Goal: Task Accomplishment & Management: Use online tool/utility

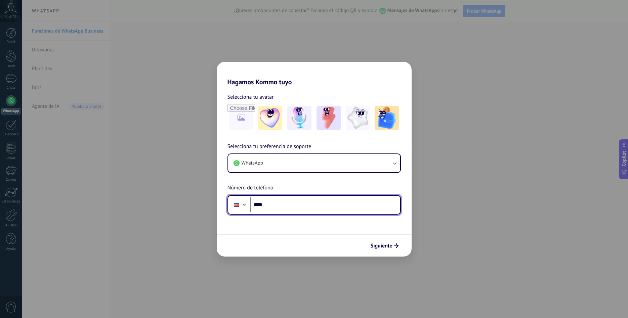
click at [284, 203] on input "****" at bounding box center [325, 204] width 150 height 15
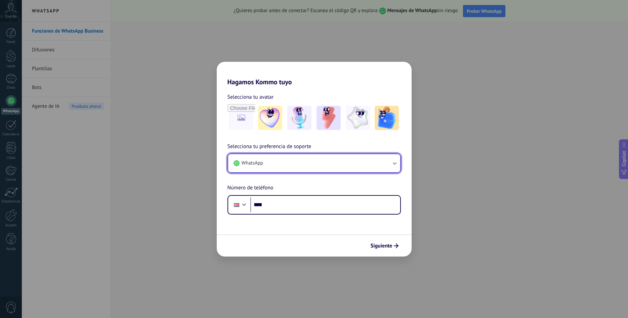
click at [303, 164] on button "WhatsApp" at bounding box center [314, 163] width 172 height 18
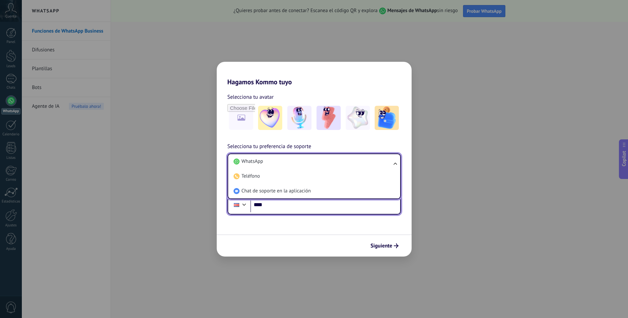
drag, startPoint x: 291, startPoint y: 201, endPoint x: 293, endPoint y: 213, distance: 12.2
click at [293, 213] on input "****" at bounding box center [325, 204] width 150 height 15
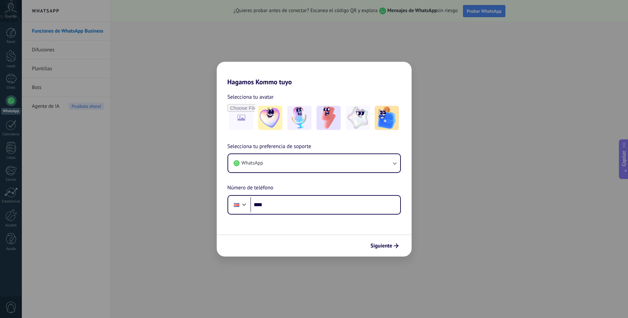
click at [292, 219] on form "Selecciona tu avatar Selecciona tu preferencia de soporte WhatsApp Número de te…" at bounding box center [314, 171] width 195 height 171
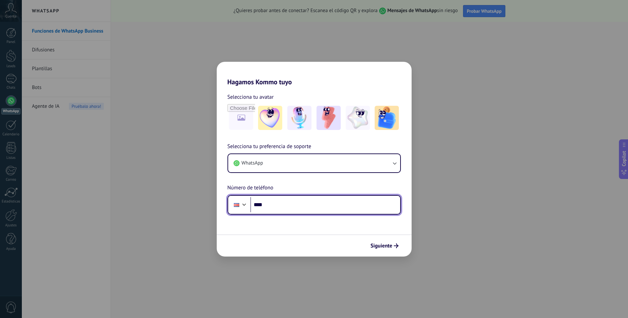
click at [296, 205] on input "****" at bounding box center [325, 204] width 150 height 15
type input "**********"
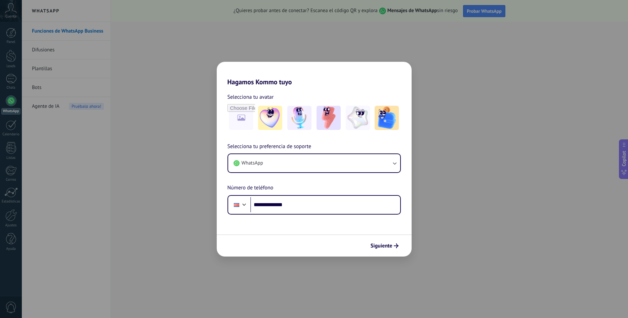
click at [396, 246] on use "submit" at bounding box center [396, 245] width 5 height 5
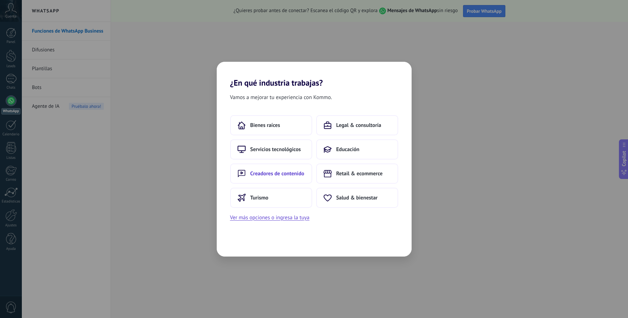
click at [266, 172] on span "Creadores de contenido" at bounding box center [277, 173] width 54 height 7
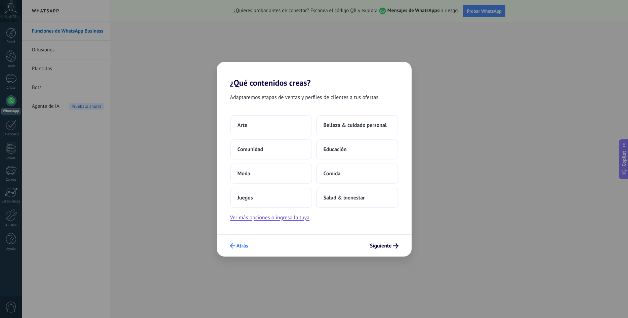
click at [232, 244] on use "submit" at bounding box center [232, 245] width 5 height 5
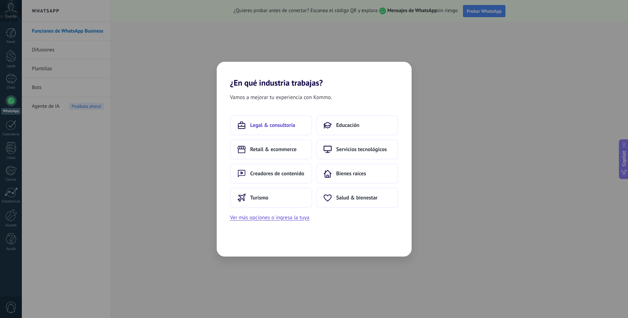
click at [260, 121] on button "Legal & consultoría" at bounding box center [271, 125] width 82 height 20
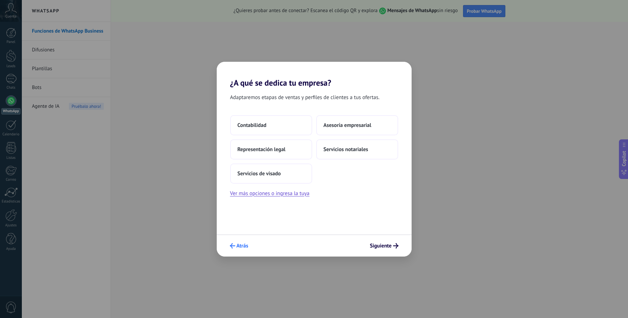
click at [240, 244] on span "Atrás" at bounding box center [242, 245] width 12 height 5
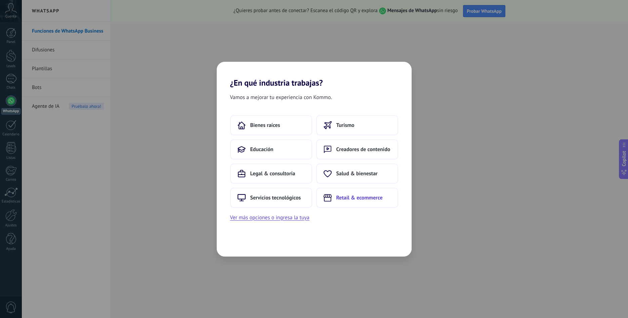
click at [362, 198] on span "Retail & ecommerce" at bounding box center [359, 197] width 46 height 7
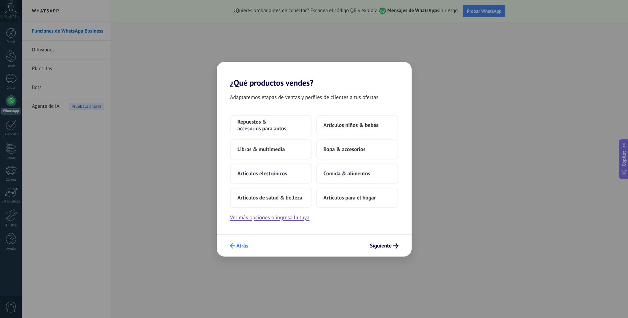
click at [242, 248] on span "Atrás" at bounding box center [242, 245] width 12 height 5
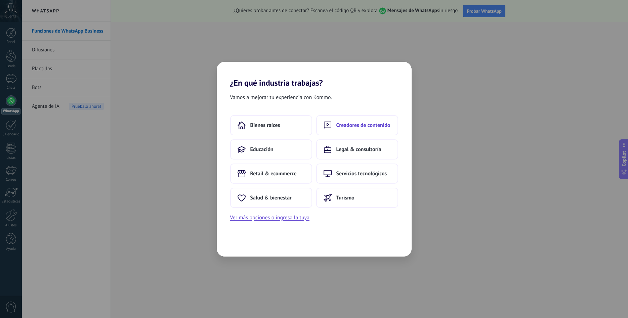
click at [362, 121] on button "Creadores de contenido" at bounding box center [357, 125] width 82 height 20
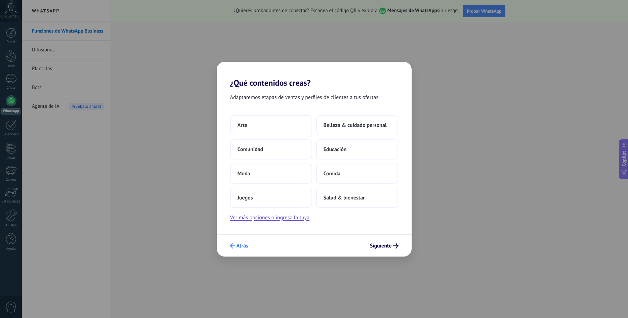
click at [241, 241] on button "Atrás" at bounding box center [239, 245] width 25 height 11
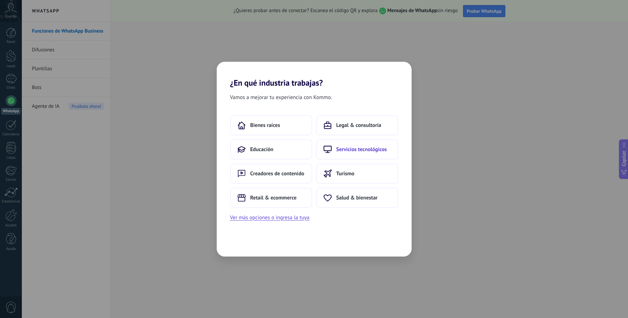
click at [370, 152] on span "Servicios tecnológicos" at bounding box center [361, 149] width 51 height 7
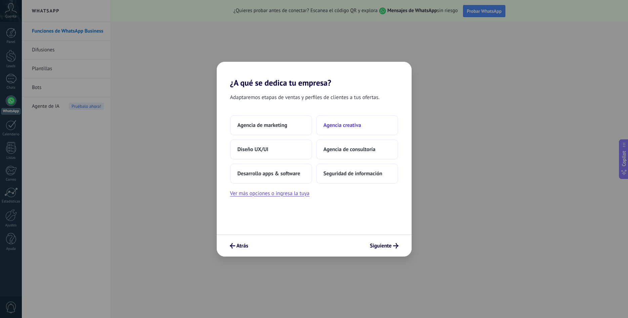
click at [342, 126] on span "Agencia creativa" at bounding box center [342, 125] width 38 height 7
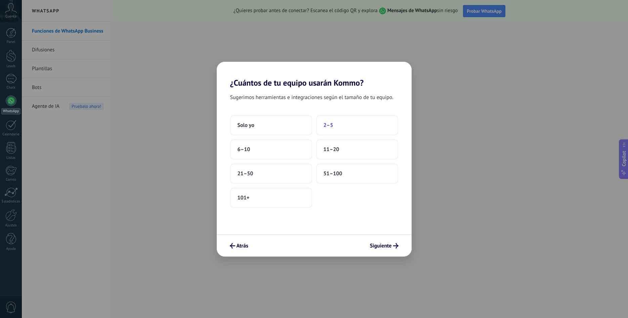
click at [332, 122] on button "2–5" at bounding box center [357, 125] width 82 height 20
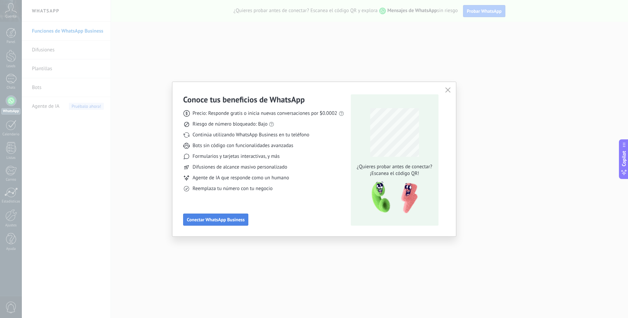
click at [227, 222] on span "Conectar WhatsApp Business" at bounding box center [216, 219] width 58 height 5
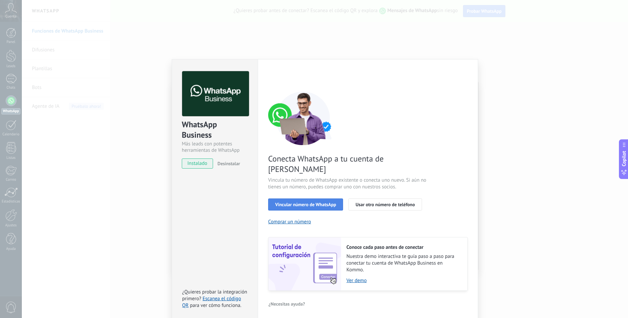
click at [314, 202] on span "Vincular número de WhatsApp" at bounding box center [305, 204] width 61 height 5
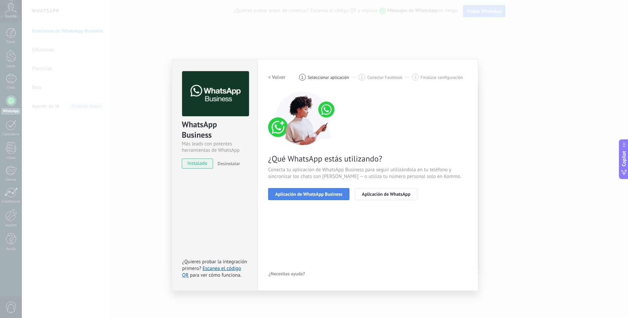
click at [304, 196] on span "Aplicación de WhatsApp Business" at bounding box center [308, 194] width 67 height 5
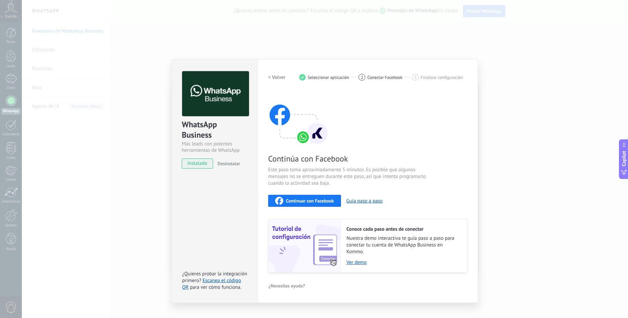
click at [295, 199] on span "Continuar con Facebook" at bounding box center [310, 200] width 48 height 5
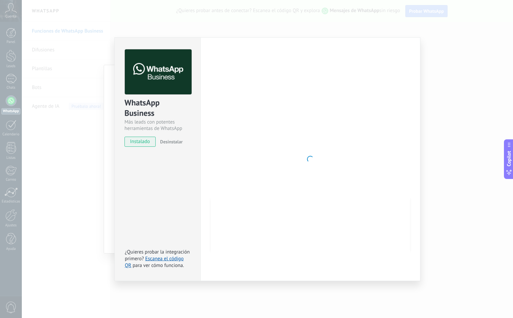
click at [259, 159] on div at bounding box center [310, 159] width 199 height 220
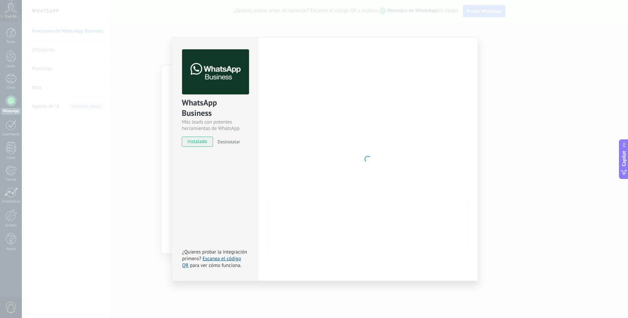
click at [115, 190] on div "WhatsApp Business Más leads con potentes herramientas de WhatsApp instalado Des…" at bounding box center [325, 159] width 606 height 318
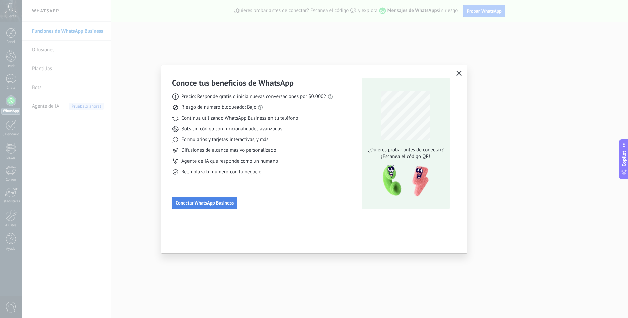
click at [222, 204] on span "Conectar WhatsApp Business" at bounding box center [205, 202] width 58 height 5
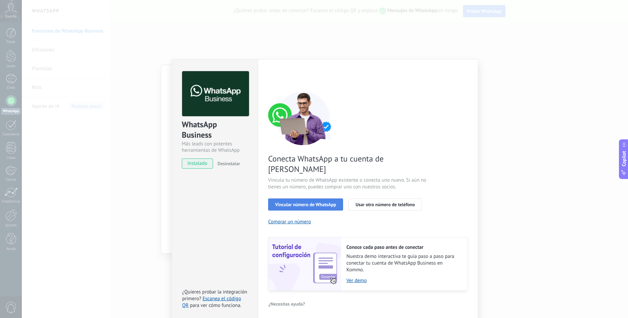
click at [302, 202] on span "Vincular número de WhatsApp" at bounding box center [305, 204] width 61 height 5
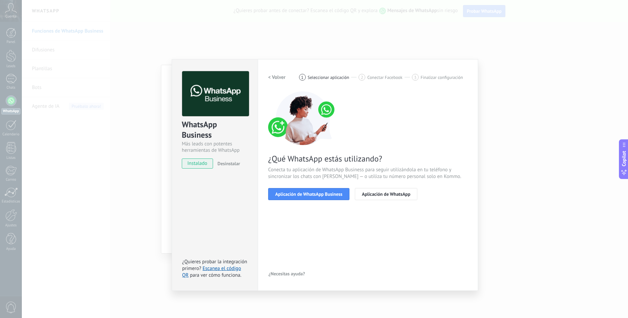
click at [302, 192] on span "Aplicación de WhatsApp Business" at bounding box center [308, 194] width 67 height 5
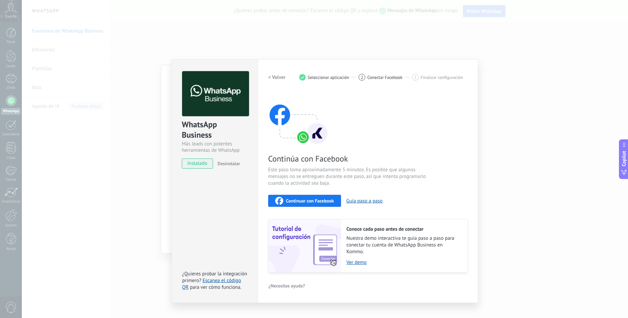
click at [304, 199] on span "Continuar con Facebook" at bounding box center [310, 200] width 48 height 5
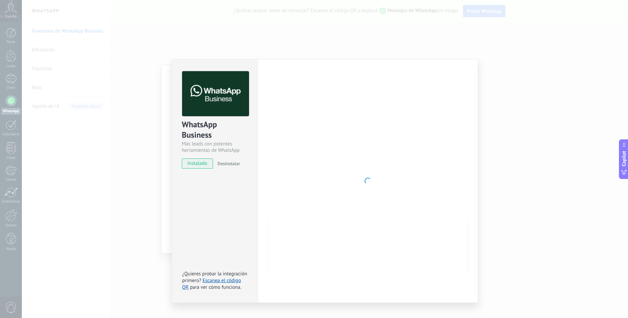
drag, startPoint x: 86, startPoint y: 192, endPoint x: 128, endPoint y: 179, distance: 43.8
click at [86, 192] on div "WhatsApp Business Más leads con potentes herramientas de WhatsApp instalado Des…" at bounding box center [325, 159] width 606 height 318
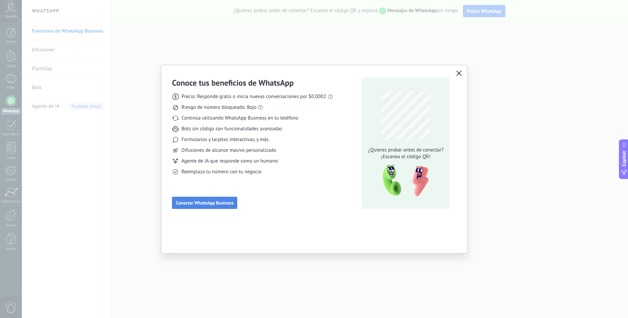
click at [215, 202] on span "Conectar WhatsApp Business" at bounding box center [205, 202] width 58 height 5
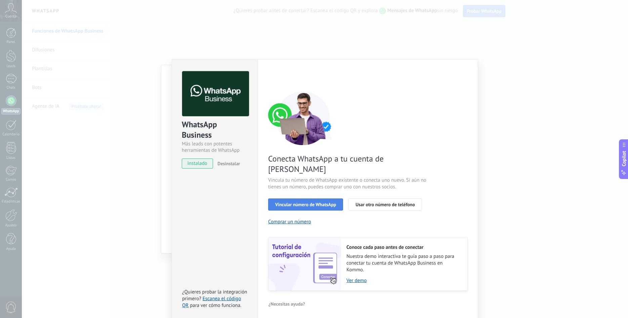
click at [297, 202] on span "Vincular número de WhatsApp" at bounding box center [305, 204] width 61 height 5
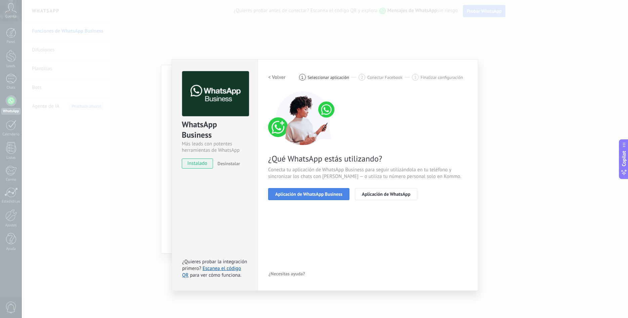
click at [315, 197] on button "Aplicación de WhatsApp Business" at bounding box center [308, 194] width 81 height 12
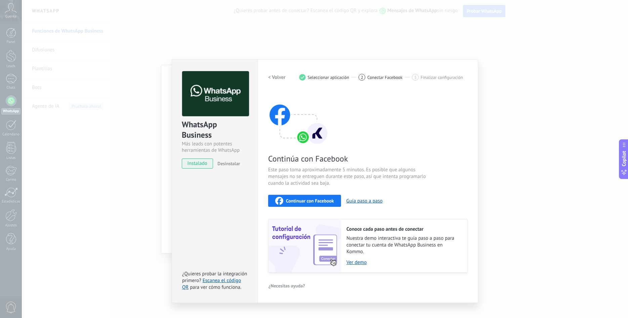
click at [352, 162] on span "Continúa con Facebook" at bounding box center [348, 158] width 160 height 10
click at [144, 141] on div "WhatsApp Business Más leads con potentes herramientas de WhatsApp instalado Des…" at bounding box center [325, 159] width 606 height 318
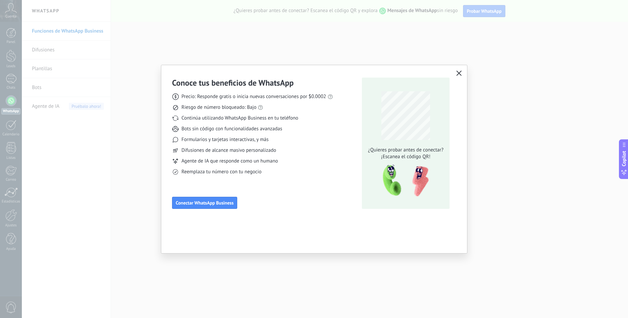
click at [218, 210] on div "Conoce tus beneficios de WhatsApp Precio: Responde gratis o inicia nuevas conve…" at bounding box center [314, 142] width 306 height 154
click at [218, 203] on span "Conectar WhatsApp Business" at bounding box center [205, 202] width 58 height 5
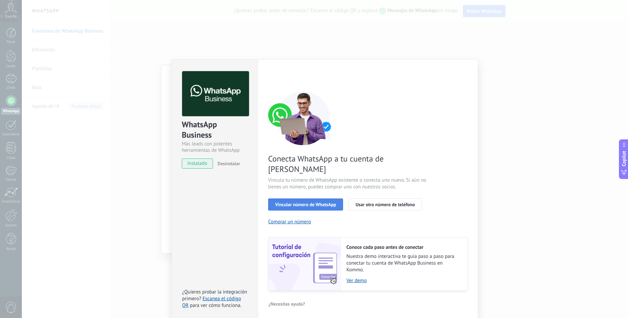
click at [320, 202] on span "Vincular número de WhatsApp" at bounding box center [305, 204] width 61 height 5
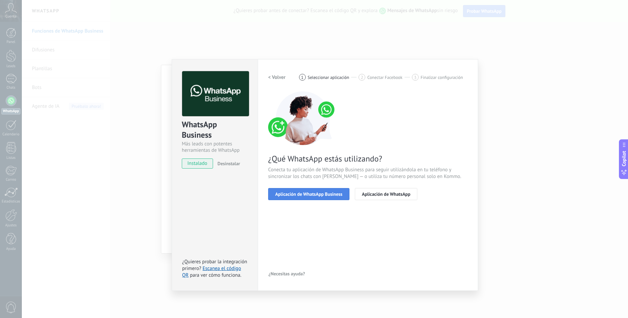
click at [320, 194] on span "Aplicación de WhatsApp Business" at bounding box center [308, 194] width 67 height 5
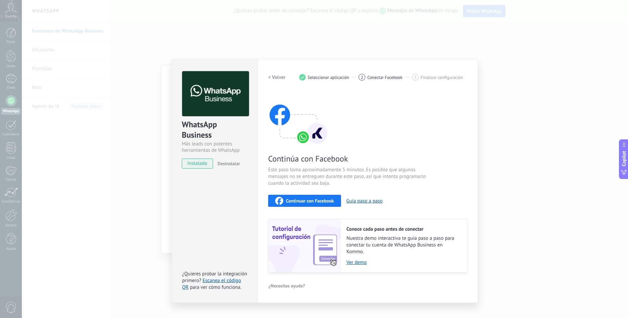
click at [301, 203] on div "Continuar con Facebook" at bounding box center [304, 201] width 59 height 8
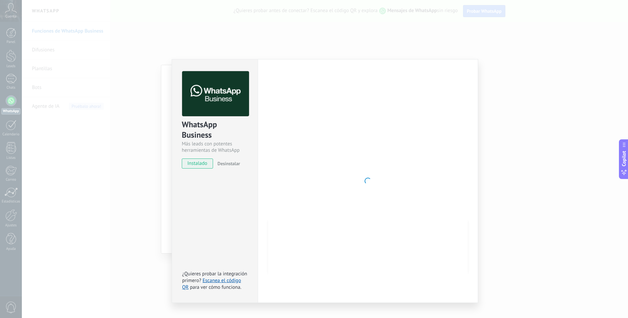
click at [515, 219] on div "WhatsApp Business Más leads con potentes herramientas de WhatsApp instalado Des…" at bounding box center [325, 159] width 606 height 318
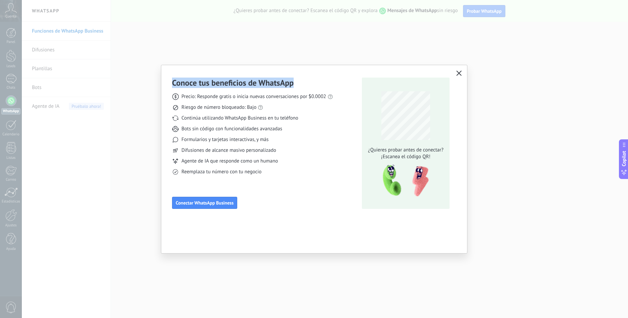
click at [241, 256] on div "Conoce tus beneficios de WhatsApp Precio: Responde gratis o inicia nuevas conve…" at bounding box center [314, 159] width 628 height 318
click at [237, 263] on div "Conoce tus beneficios de WhatsApp Precio: Responde gratis o inicia nuevas conve…" at bounding box center [314, 159] width 628 height 318
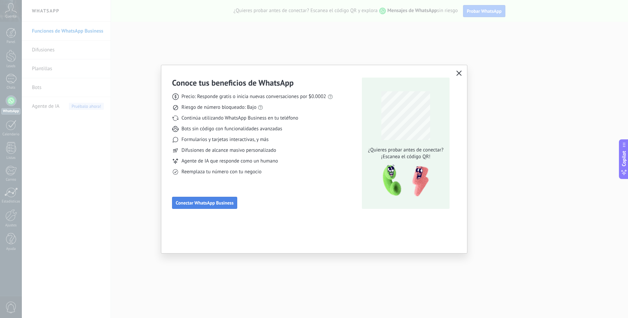
click at [206, 203] on span "Conectar WhatsApp Business" at bounding box center [205, 202] width 58 height 5
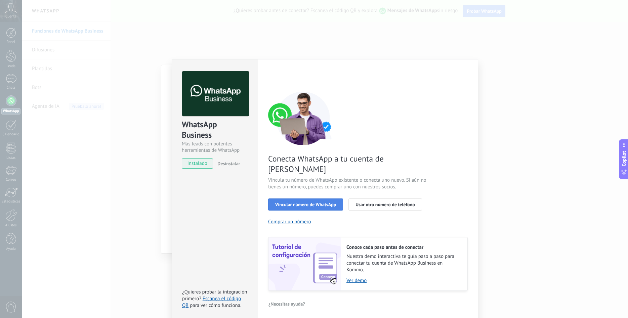
click at [309, 202] on span "Vincular número de WhatsApp" at bounding box center [305, 204] width 61 height 5
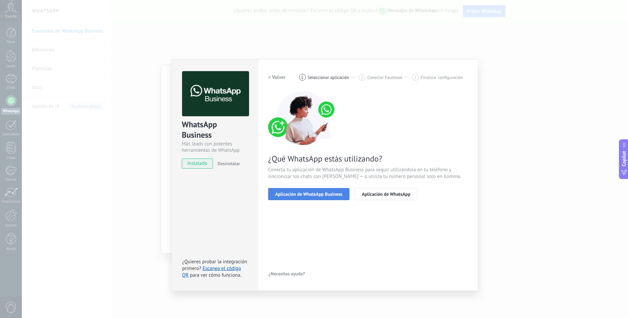
click at [305, 195] on span "Aplicación de WhatsApp Business" at bounding box center [308, 194] width 67 height 5
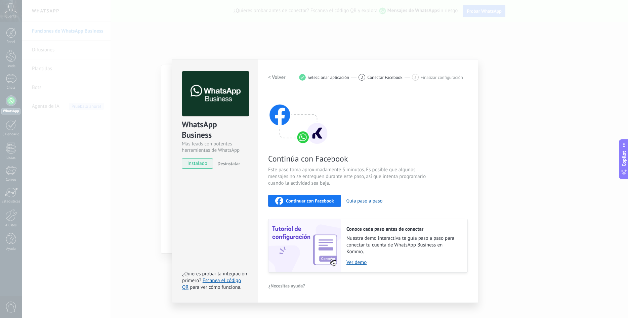
click at [298, 200] on span "Continuar con Facebook" at bounding box center [310, 200] width 48 height 5
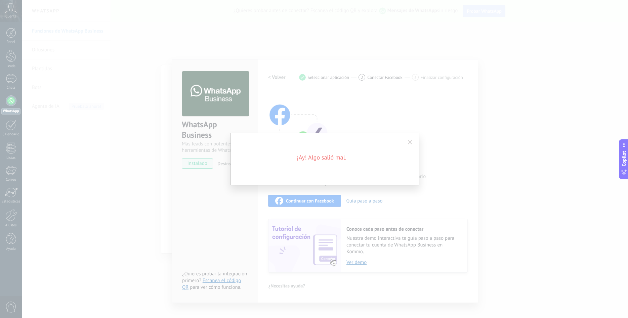
click at [411, 154] on div "¡Ay! Algo salió mal." at bounding box center [324, 159] width 189 height 52
click at [408, 140] on span at bounding box center [410, 142] width 4 height 5
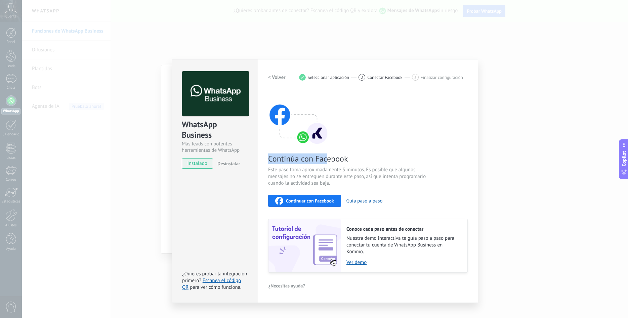
drag, startPoint x: 267, startPoint y: 152, endPoint x: 329, endPoint y: 161, distance: 62.1
click at [327, 161] on div "Configuraciones Autorizaciones This tab logs the users who have granted integra…" at bounding box center [368, 181] width 220 height 244
drag, startPoint x: 474, startPoint y: 97, endPoint x: 517, endPoint y: 117, distance: 47.6
click at [475, 97] on div "Configuraciones Autorizaciones This tab logs the users who have granted integra…" at bounding box center [368, 181] width 220 height 244
click at [517, 117] on div "WhatsApp Business Más leads con potentes herramientas de WhatsApp instalado Des…" at bounding box center [325, 159] width 606 height 318
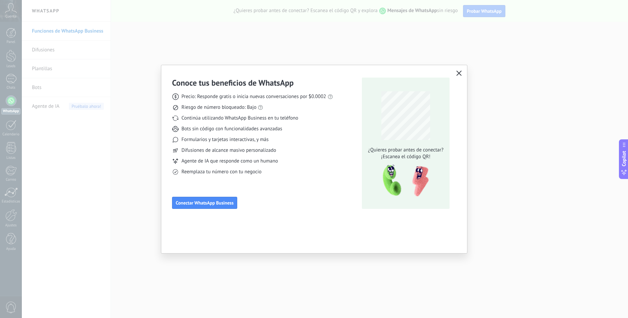
click at [165, 194] on div "Conoce tus beneficios de WhatsApp Precio: Responde gratis o inicia nuevas conve…" at bounding box center [314, 142] width 306 height 154
click at [117, 198] on div "Conoce tus beneficios de WhatsApp Precio: Responde gratis o inicia nuevas conve…" at bounding box center [314, 159] width 628 height 318
click at [118, 198] on div "Conoce tus beneficios de WhatsApp Precio: Responde gratis o inicia nuevas conve…" at bounding box center [314, 159] width 628 height 318
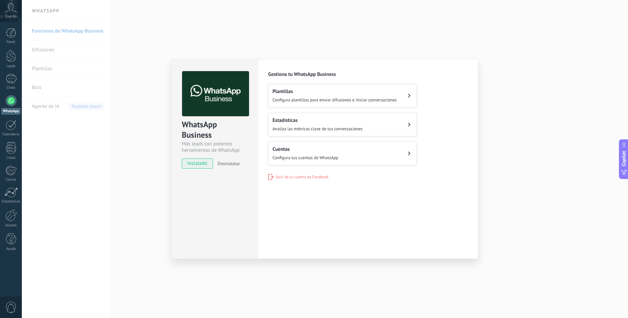
click at [223, 192] on div "WhatsApp Business Más leads con potentes herramientas de WhatsApp instalado Des…" at bounding box center [215, 159] width 86 height 200
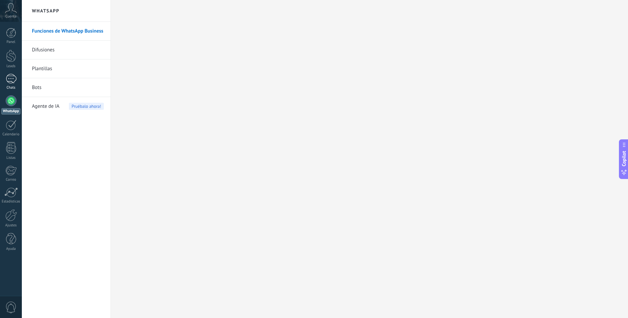
click at [13, 85] on div "Chats" at bounding box center [11, 82] width 22 height 16
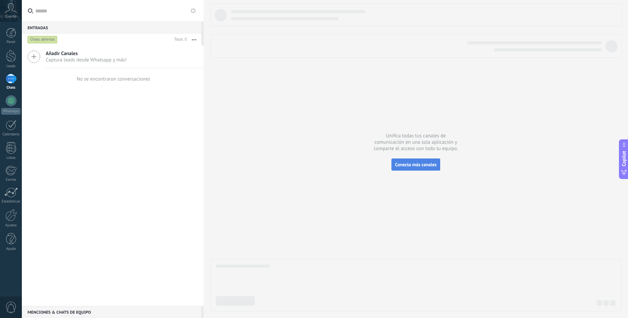
click at [414, 165] on span "Conecta más canales" at bounding box center [415, 165] width 41 height 6
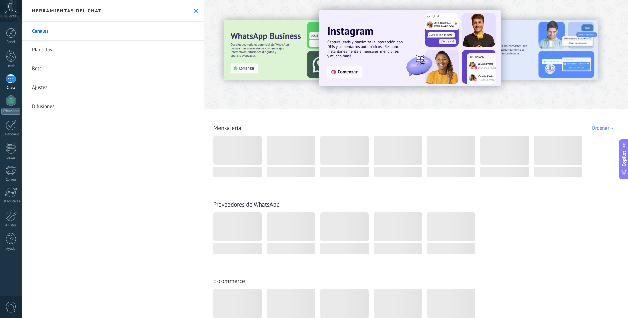
click at [198, 8] on div "Herramientas del chat" at bounding box center [113, 11] width 182 height 22
drag, startPoint x: 197, startPoint y: 9, endPoint x: 183, endPoint y: 17, distance: 16.1
click at [197, 10] on icon at bounding box center [195, 11] width 4 height 4
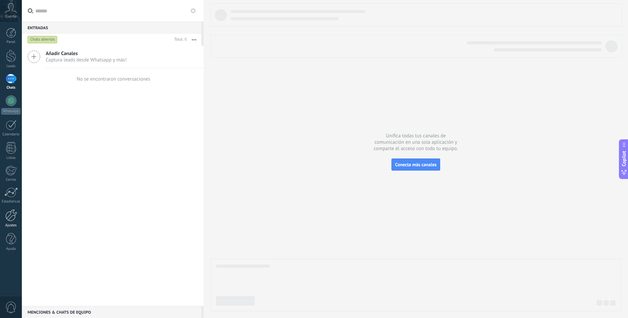
click at [10, 222] on div "Ajustes" at bounding box center [11, 218] width 22 height 18
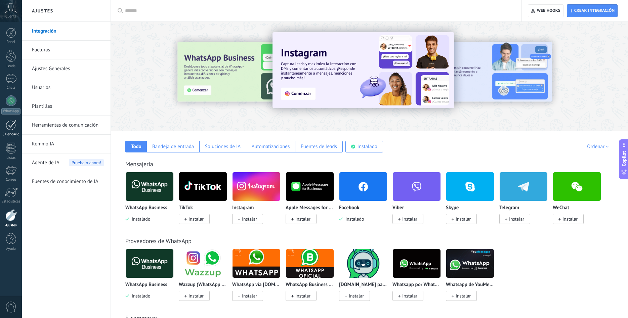
drag, startPoint x: 4, startPoint y: 127, endPoint x: 9, endPoint y: 111, distance: 17.1
click at [4, 127] on link "Calendario" at bounding box center [11, 128] width 22 height 17
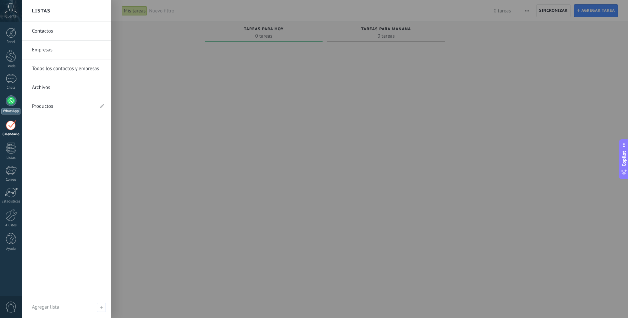
click at [10, 100] on div at bounding box center [11, 100] width 11 height 11
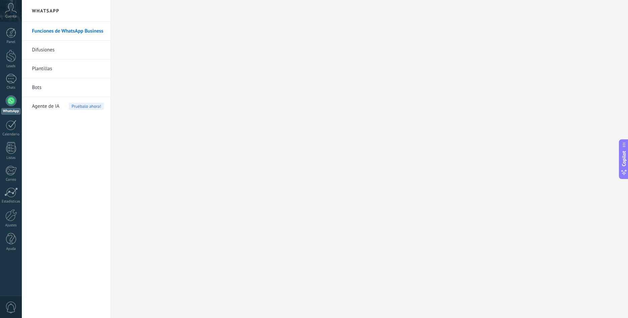
click at [16, 99] on link "WhatsApp" at bounding box center [11, 104] width 22 height 19
click at [11, 103] on div at bounding box center [11, 100] width 11 height 11
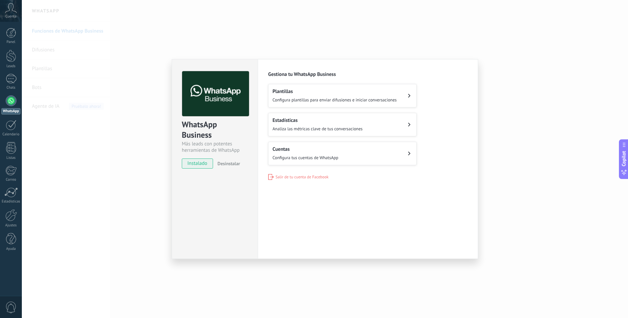
click at [198, 164] on span "instalado" at bounding box center [197, 163] width 31 height 10
click at [301, 99] on span "Configura plantillas para enviar difusiones e iniciar conversaciones" at bounding box center [334, 100] width 124 height 6
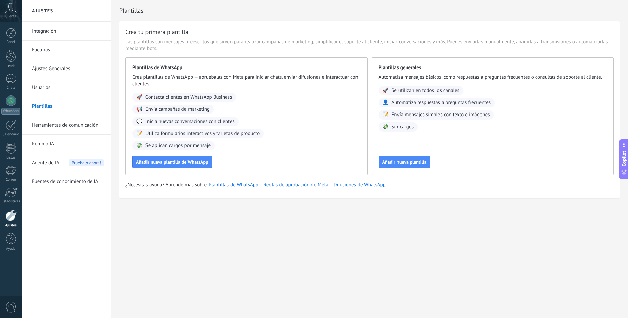
click at [68, 31] on link "Integración" at bounding box center [68, 31] width 72 height 19
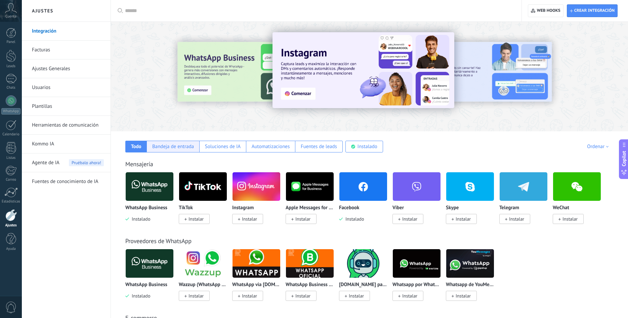
click at [171, 151] on div "Bandeja de entrada" at bounding box center [172, 147] width 53 height 12
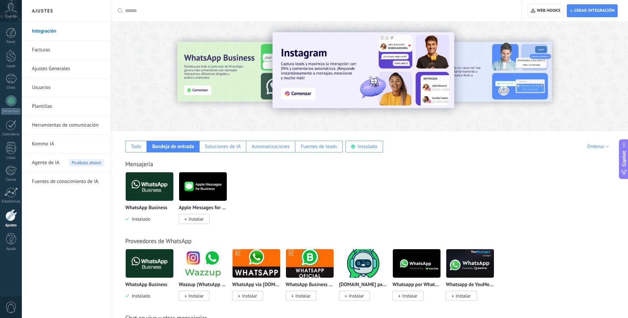
click at [136, 192] on img at bounding box center [150, 186] width 48 height 33
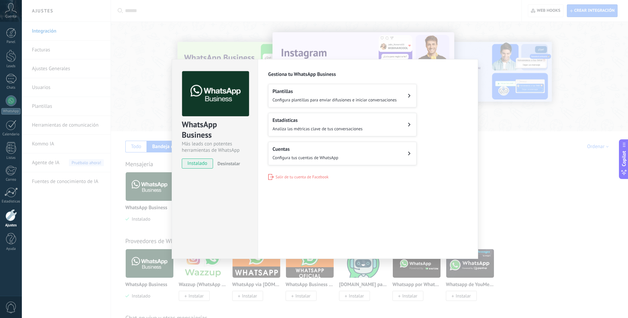
click at [325, 152] on div "Cuentas Configura tus cuentas de WhatsApp" at bounding box center [305, 153] width 66 height 15
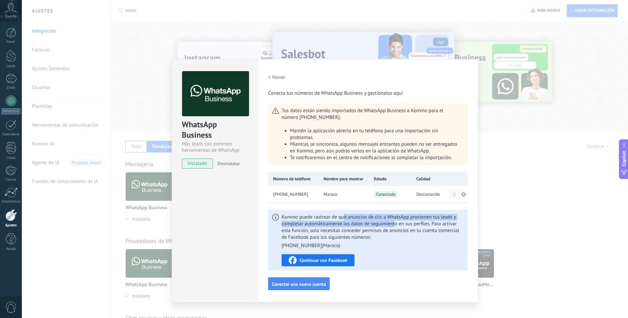
drag, startPoint x: 343, startPoint y: 220, endPoint x: 397, endPoint y: 223, distance: 54.1
click at [396, 222] on span "Kommo puede rastrear de qué anuncios de clic a WhatsApp provienen tus leads y c…" at bounding box center [372, 231] width 182 height 35
click at [397, 223] on span "Kommo puede rastrear de qué anuncios de clic a WhatsApp provienen tus leads y c…" at bounding box center [372, 231] width 182 height 35
drag, startPoint x: 392, startPoint y: 223, endPoint x: 319, endPoint y: 224, distance: 73.5
click at [336, 223] on span "Kommo puede rastrear de qué anuncios de clic a WhatsApp provienen tus leads y c…" at bounding box center [372, 231] width 182 height 35
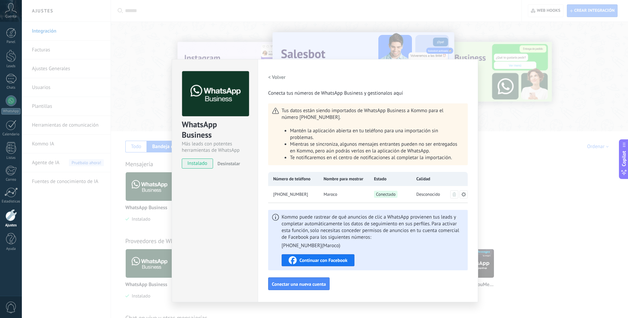
click at [319, 224] on span "Kommo puede rastrear de qué anuncios de clic a WhatsApp provienen tus leads y c…" at bounding box center [372, 231] width 182 height 35
drag, startPoint x: 286, startPoint y: 113, endPoint x: 419, endPoint y: 113, distance: 132.3
click at [394, 113] on span "Tus datos están siendo importados de WhatsApp Business a Kommo para el número +…" at bounding box center [370, 134] width 179 height 54
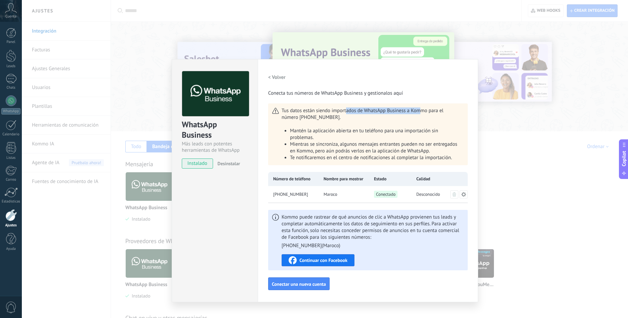
drag, startPoint x: 421, startPoint y: 113, endPoint x: 343, endPoint y: 110, distance: 78.6
click at [343, 110] on span "Tus datos están siendo importados de WhatsApp Business a Kommo para el número +…" at bounding box center [370, 134] width 179 height 54
drag, startPoint x: 288, startPoint y: 131, endPoint x: 384, endPoint y: 137, distance: 96.3
click at [384, 137] on li "Mantén la aplicación abierta en tu teléfono para una importación sin problemas." at bounding box center [375, 134] width 171 height 13
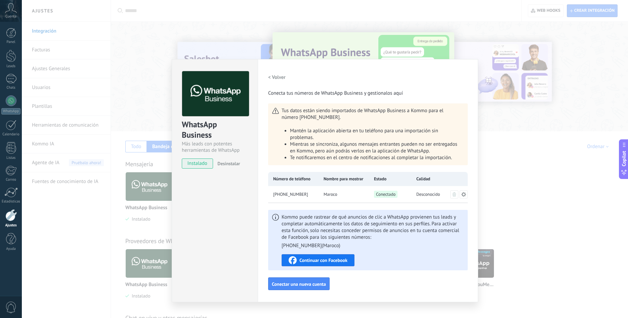
click at [385, 137] on li "Mantén la aplicación abierta en tu teléfono para una importación sin problemas." at bounding box center [375, 134] width 171 height 13
drag, startPoint x: 298, startPoint y: 140, endPoint x: 382, endPoint y: 147, distance: 84.6
click at [379, 147] on ul "Mantén la aplicación abierta en tu teléfono para una importación sin problemas.…" at bounding box center [370, 145] width 179 height 34
drag, startPoint x: 383, startPoint y: 148, endPoint x: 389, endPoint y: 149, distance: 5.5
click at [384, 148] on li "Mientras se sincroniza, algunos mensajes entrantes pueden no ser entregados en …" at bounding box center [375, 147] width 171 height 13
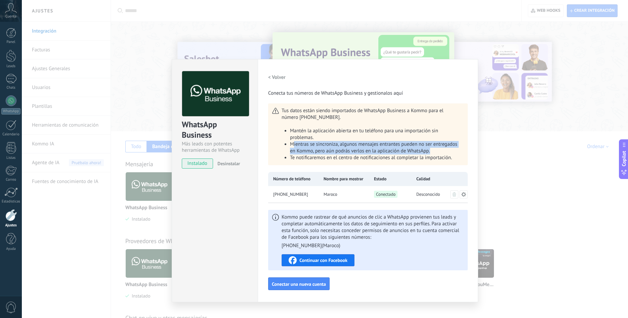
drag, startPoint x: 436, startPoint y: 152, endPoint x: 293, endPoint y: 143, distance: 143.4
click at [293, 143] on li "Mientras se sincroniza, algunos mensajes entrantes pueden no ser entregados en …" at bounding box center [375, 147] width 171 height 13
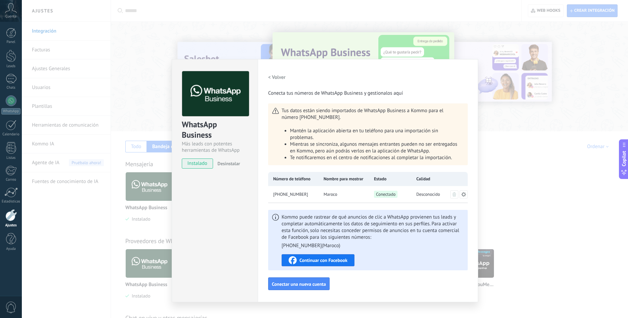
click at [297, 157] on span "Te notificaremos en el centro de notificaciones al completar la importación." at bounding box center [371, 157] width 162 height 6
drag, startPoint x: 337, startPoint y: 162, endPoint x: 418, endPoint y: 163, distance: 80.9
click at [417, 163] on div "Tus datos están siendo importados de WhatsApp Business a Kommo para el número +…" at bounding box center [367, 134] width 199 height 62
click at [424, 162] on div "Tus datos están siendo importados de WhatsApp Business a Kommo para el número +…" at bounding box center [367, 134] width 199 height 62
click at [271, 75] on h2 "< Volver" at bounding box center [276, 77] width 17 height 6
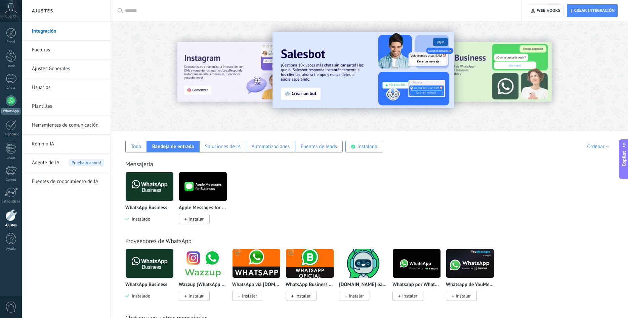
click at [4, 101] on link "WhatsApp" at bounding box center [11, 104] width 22 height 19
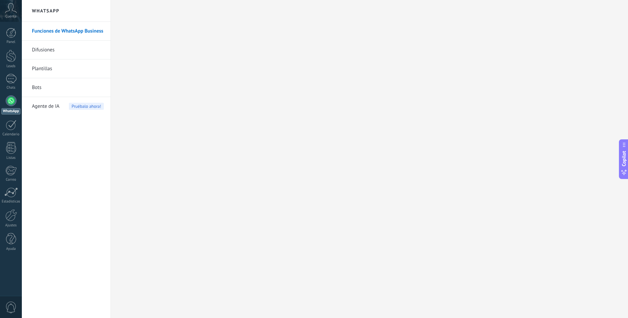
click at [58, 53] on link "Difusiones" at bounding box center [68, 50] width 72 height 19
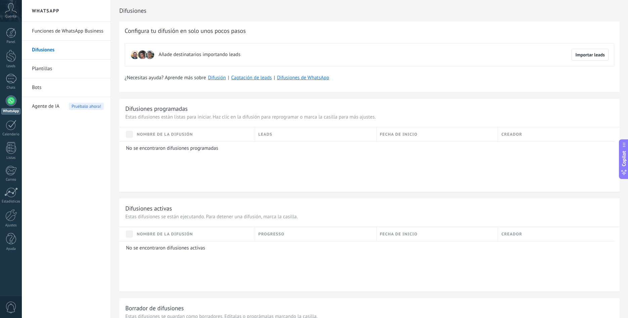
click at [100, 39] on link "Funciones de WhatsApp Business" at bounding box center [68, 31] width 72 height 19
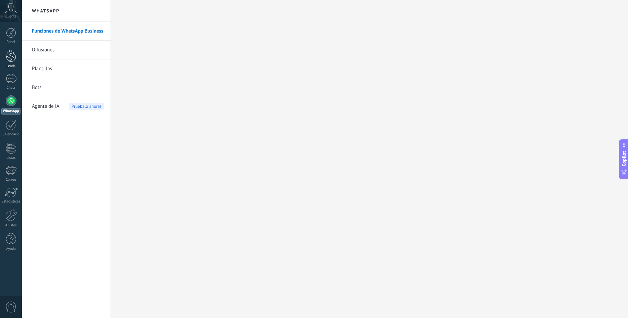
click at [15, 61] on div at bounding box center [11, 56] width 10 height 12
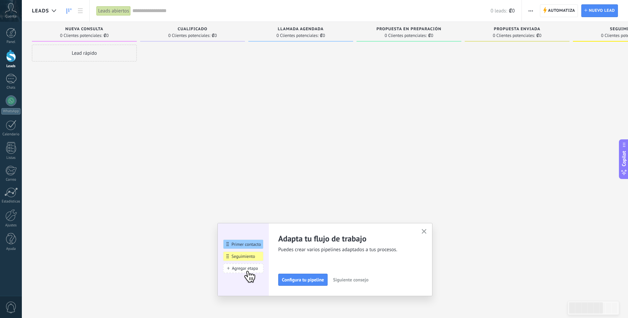
click at [423, 231] on icon "button" at bounding box center [423, 231] width 5 height 5
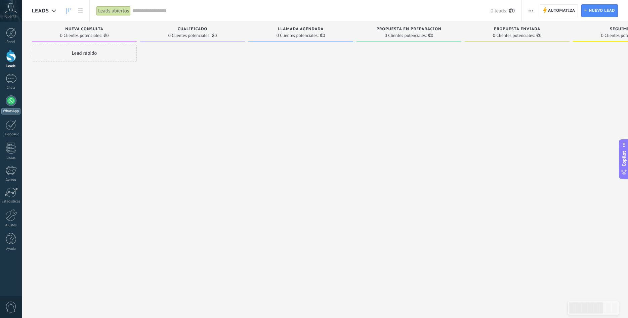
click at [15, 107] on div "WhatsApp" at bounding box center [11, 104] width 22 height 19
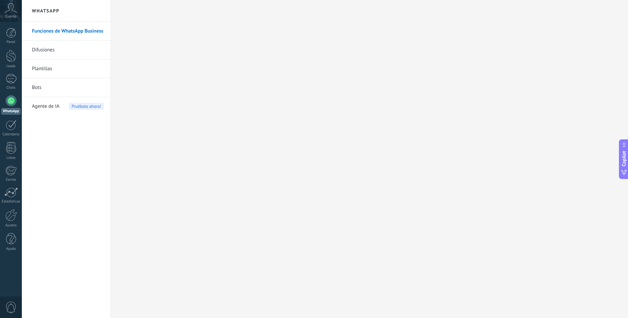
click at [80, 29] on link "Funciones de WhatsApp Business" at bounding box center [68, 31] width 72 height 19
click at [39, 84] on link "Bots" at bounding box center [68, 87] width 72 height 19
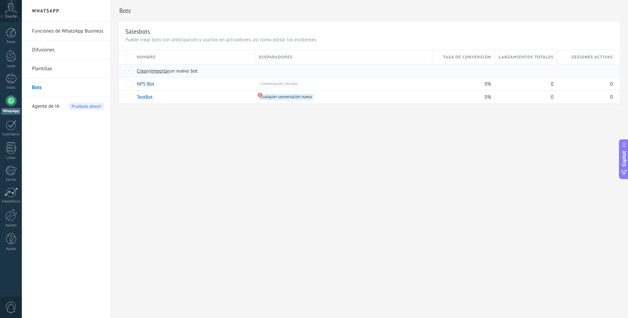
click at [140, 70] on span "Crear" at bounding box center [142, 71] width 11 height 6
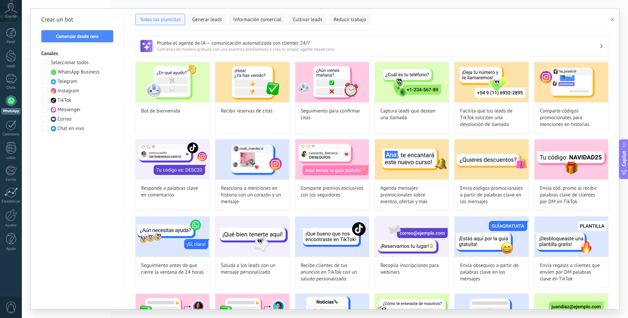
click at [45, 72] on span at bounding box center [44, 72] width 6 height 6
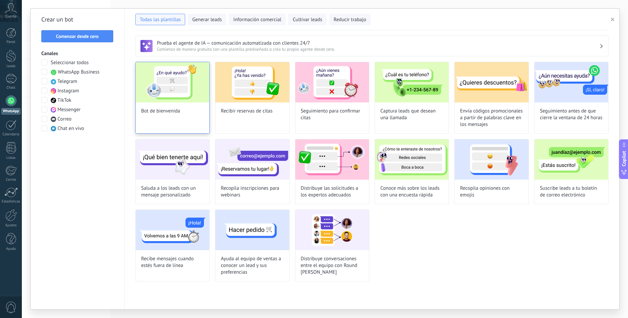
click at [172, 88] on img at bounding box center [173, 82] width 74 height 40
type input "**********"
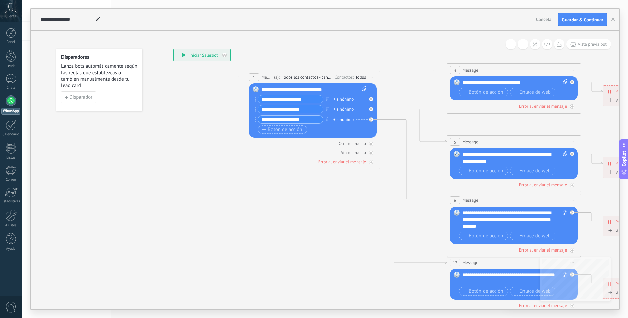
click at [285, 91] on div "**********" at bounding box center [313, 89] width 105 height 7
click at [286, 91] on div "**********" at bounding box center [313, 89] width 105 height 7
drag, startPoint x: 259, startPoint y: 89, endPoint x: 292, endPoint y: 87, distance: 32.6
click at [262, 89] on div "Reemplazar Quitar Convertir a mensaje de voz Arrastre la imagen aquí para adjun…" at bounding box center [313, 110] width 128 height 54
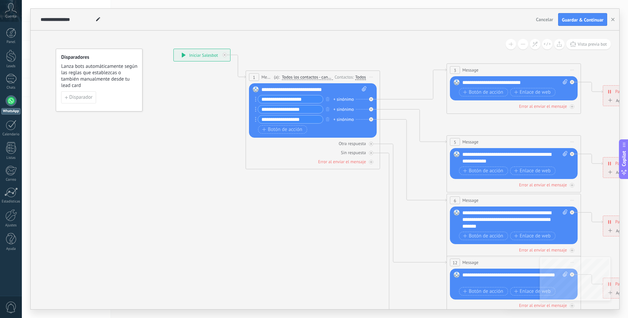
click at [302, 87] on div "**********" at bounding box center [313, 89] width 105 height 7
click at [303, 87] on div "**********" at bounding box center [313, 89] width 105 height 7
click at [310, 88] on div "**********" at bounding box center [313, 89] width 105 height 7
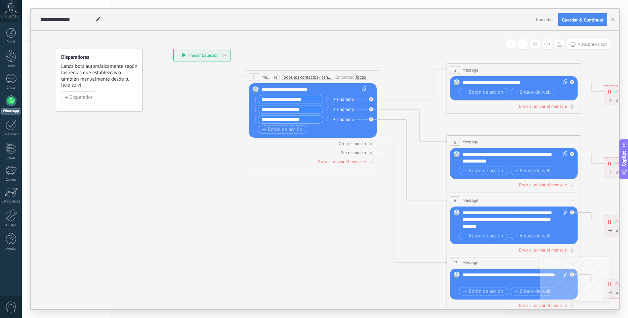
click at [312, 89] on div "**********" at bounding box center [313, 89] width 105 height 7
click at [276, 89] on div "**********" at bounding box center [313, 89] width 105 height 7
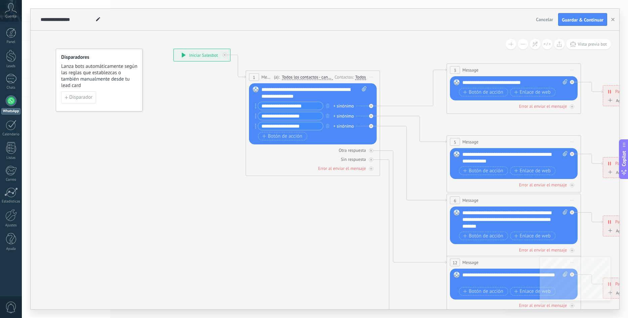
click at [207, 138] on icon at bounding box center [528, 220] width 1047 height 678
click at [301, 105] on input "**********" at bounding box center [290, 106] width 65 height 8
drag, startPoint x: 311, startPoint y: 103, endPoint x: 341, endPoint y: 102, distance: 29.9
click at [323, 102] on input "**********" at bounding box center [290, 106] width 65 height 8
click at [204, 146] on icon at bounding box center [528, 220] width 1047 height 678
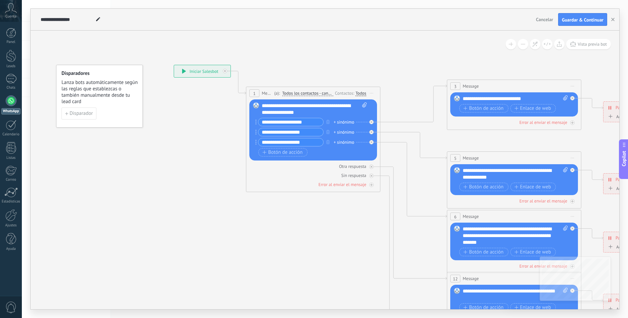
click at [200, 130] on icon at bounding box center [529, 236] width 1047 height 678
click at [286, 122] on input "**********" at bounding box center [290, 122] width 65 height 8
type input "**********"
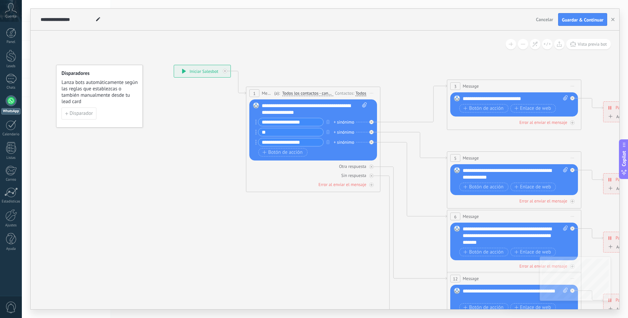
type input "*"
type input "**********"
click at [300, 195] on icon at bounding box center [529, 236] width 1047 height 678
click at [278, 157] on div "**********" at bounding box center [312, 138] width 108 height 40
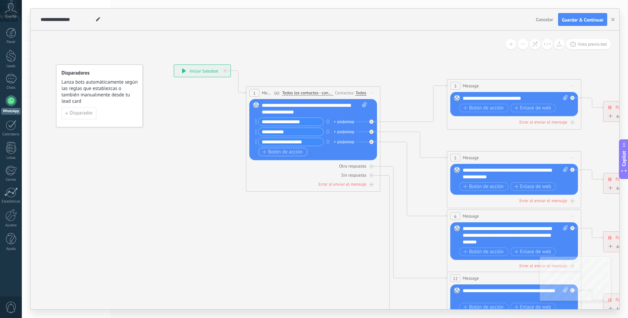
click at [277, 153] on span "Botón de acción" at bounding box center [282, 151] width 40 height 5
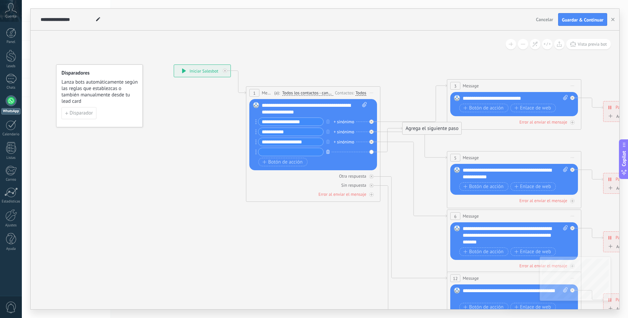
click at [327, 152] on icon "button" at bounding box center [327, 152] width 3 height 4
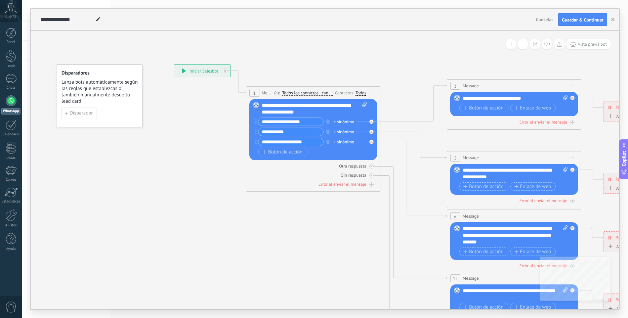
click at [474, 132] on icon at bounding box center [529, 236] width 1047 height 678
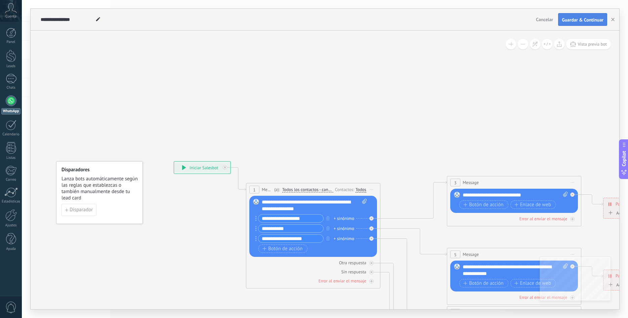
click at [583, 18] on span "Guardar & Continuar" at bounding box center [582, 19] width 42 height 5
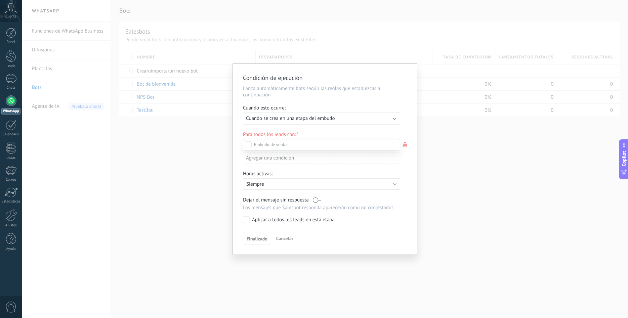
click at [308, 119] on div at bounding box center [325, 159] width 606 height 318
click at [308, 119] on span "Cuando se crea en una etapa del embudo" at bounding box center [290, 118] width 89 height 6
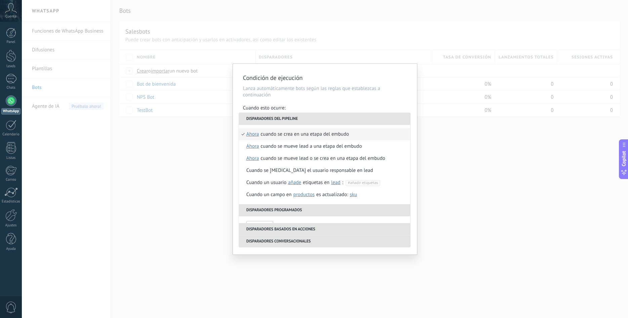
click at [321, 120] on li "Disparadores del pipeline" at bounding box center [324, 119] width 171 height 12
click at [316, 134] on div "Cuando se crea en una etapa del embudo" at bounding box center [305, 134] width 88 height 12
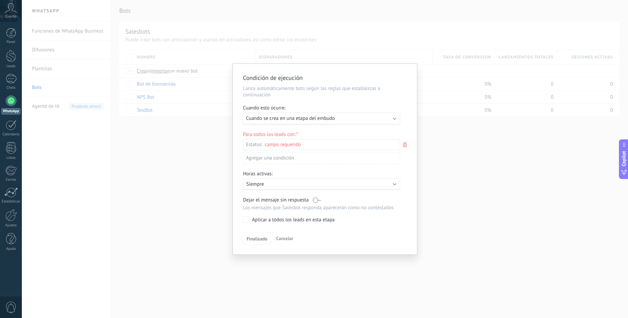
click at [0, 0] on div "Leads Entrantes Nueva consulta Cualificado Llamada agendada Propuesta en prepar…" at bounding box center [0, 0] width 0 height 0
click at [315, 140] on label at bounding box center [321, 144] width 157 height 11
click at [256, 137] on div at bounding box center [325, 159] width 606 height 318
click at [257, 131] on div "Para todos los leads con: Estatus: Leads Entrantes Nueva consulta Cualificado L…" at bounding box center [325, 150] width 164 height 38
click at [270, 184] on p "Siempre" at bounding box center [305, 184] width 118 height 6
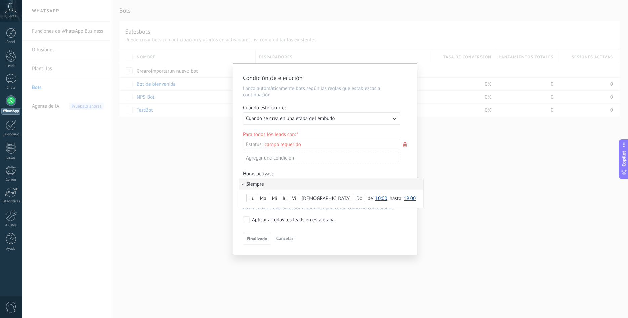
click at [281, 181] on li "Siempre" at bounding box center [331, 184] width 184 height 12
click at [258, 236] on span "Finalizado" at bounding box center [256, 238] width 21 height 5
drag, startPoint x: 249, startPoint y: 89, endPoint x: 293, endPoint y: 87, distance: 44.7
click at [289, 88] on p "Lanza automáticamente bots según las reglas que establezcas a continuación" at bounding box center [325, 91] width 164 height 13
drag, startPoint x: 293, startPoint y: 87, endPoint x: 305, endPoint y: 88, distance: 11.1
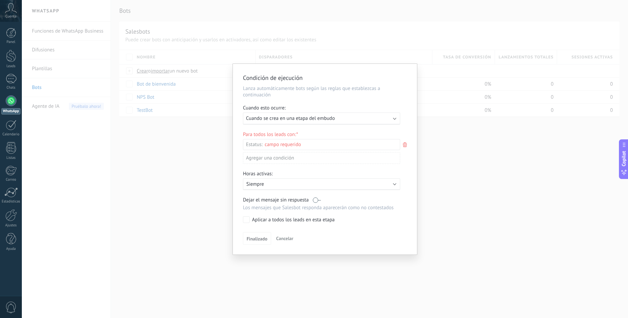
click at [294, 87] on p "Lanza automáticamente bots según las reglas que establezcas a continuación" at bounding box center [325, 91] width 164 height 13
drag, startPoint x: 373, startPoint y: 90, endPoint x: 269, endPoint y: 89, distance: 103.8
click at [270, 89] on p "Lanza automáticamente bots según las reglas que establezcas a continuación" at bounding box center [325, 91] width 164 height 13
click at [269, 89] on p "Lanza automáticamente bots según las reglas que establezcas a continuación" at bounding box center [325, 91] width 164 height 13
click at [396, 123] on div "Ejecutar: Cuando se crea en una etapa del embudo" at bounding box center [321, 118] width 157 height 12
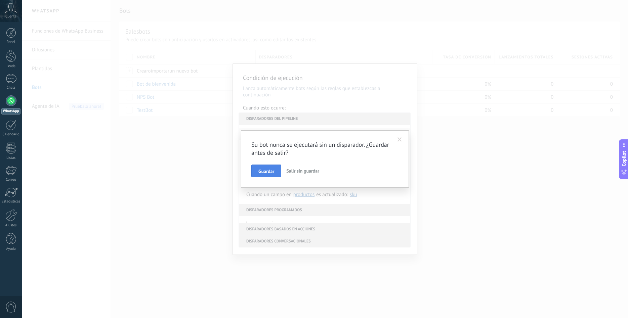
click at [272, 169] on span "Guardar" at bounding box center [266, 171] width 16 height 5
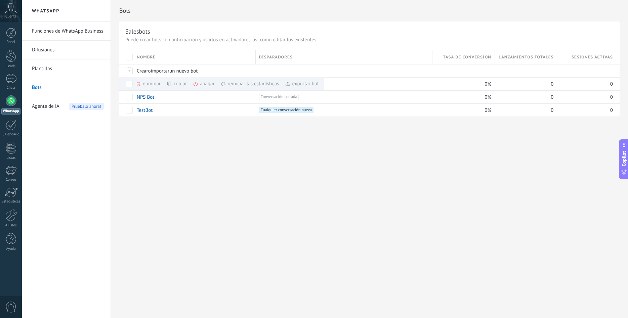
click at [210, 148] on div "Bots Salesbots Puede crear bots con anticipación y usarlos en activadores, así …" at bounding box center [369, 159] width 517 height 318
click at [46, 87] on link "Bots" at bounding box center [68, 87] width 72 height 19
click at [170, 112] on div "TestBot" at bounding box center [192, 110] width 119 height 13
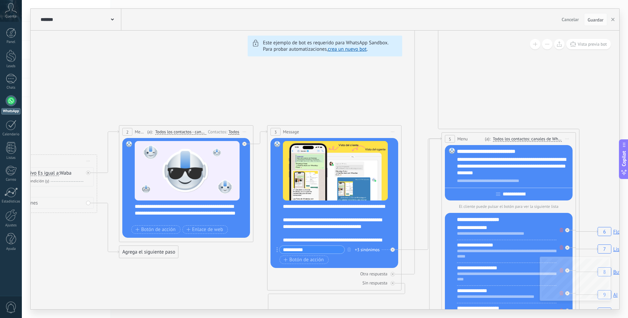
drag, startPoint x: 232, startPoint y: 80, endPoint x: 218, endPoint y: 81, distance: 13.8
click at [89, 16] on div "******* TestBot" at bounding box center [80, 19] width 82 height 21
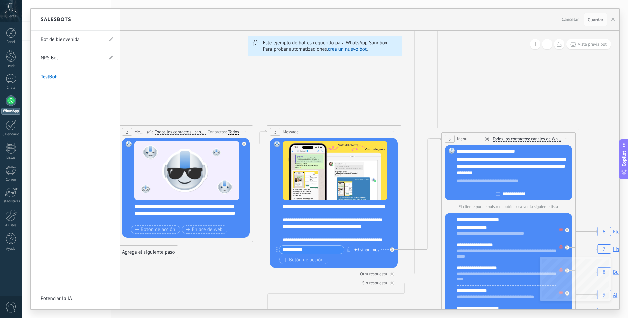
click at [93, 35] on link "Bot de bienvenida" at bounding box center [72, 39] width 62 height 19
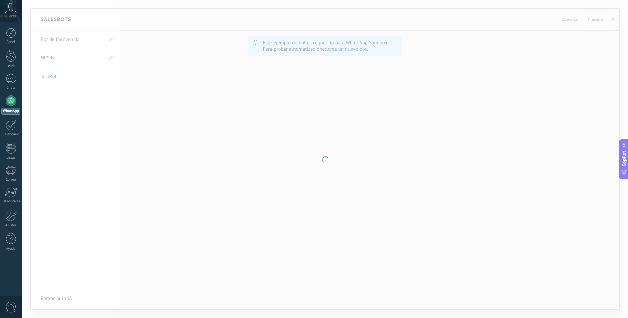
type input "**********"
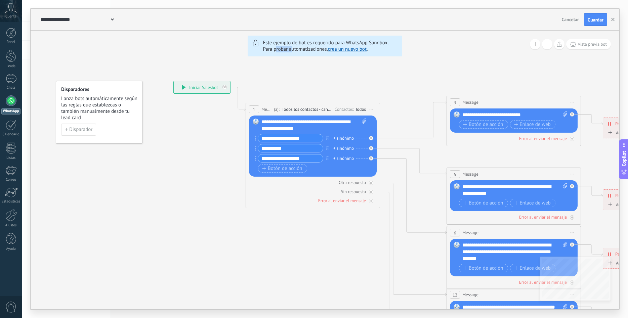
drag, startPoint x: 280, startPoint y: 46, endPoint x: 292, endPoint y: 46, distance: 12.1
click at [292, 46] on span "Este ejemplo de bot es requerido para WhatsApp Sandbox. Para probar automatizac…" at bounding box center [330, 46] width 135 height 13
drag, startPoint x: 292, startPoint y: 46, endPoint x: 288, endPoint y: 44, distance: 4.7
click at [292, 46] on span "Este ejemplo de bot es requerido para WhatsApp Sandbox. Para probar automatizac…" at bounding box center [330, 46] width 135 height 13
drag, startPoint x: 269, startPoint y: 40, endPoint x: 372, endPoint y: 41, distance: 102.8
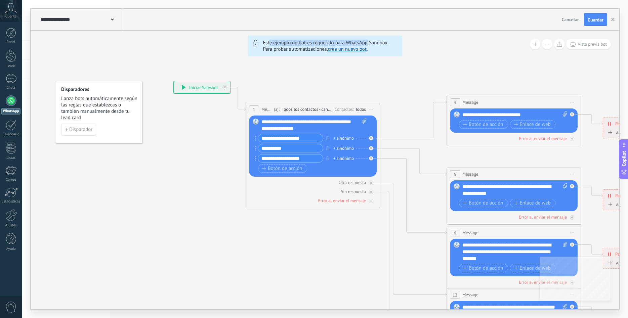
click at [371, 41] on span "Este ejemplo de bot es requerido para WhatsApp Sandbox. Para probar automatizac…" at bounding box center [330, 46] width 135 height 13
click at [372, 41] on span "Este ejemplo de bot es requerido para WhatsApp Sandbox. Para probar automatizac…" at bounding box center [330, 46] width 135 height 13
click at [84, 131] on span "Disparador" at bounding box center [80, 129] width 23 height 5
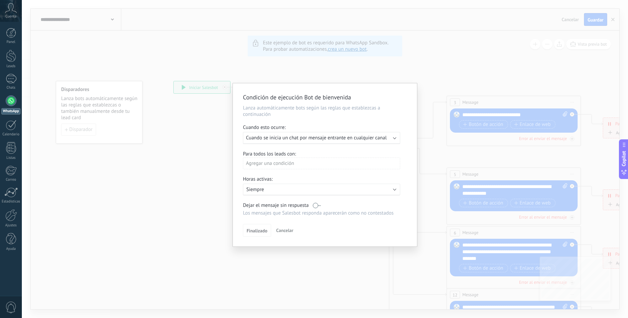
drag, startPoint x: 422, startPoint y: 94, endPoint x: 429, endPoint y: 90, distance: 8.4
click at [425, 93] on div "Condición de ejecución Bot de bienvenida Lanza automáticamente bots según las r…" at bounding box center [325, 159] width 606 height 318
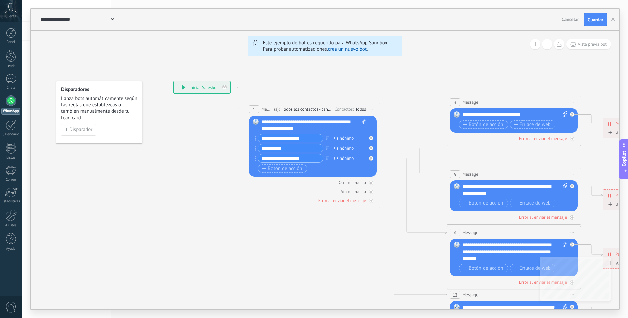
click at [181, 87] on div "**********" at bounding box center [202, 87] width 56 height 12
click at [192, 88] on div "**********" at bounding box center [202, 87] width 56 height 12
click at [180, 131] on icon at bounding box center [528, 252] width 1047 height 678
click at [327, 110] on span "Todos los contactos - canales seleccionados" at bounding box center [307, 109] width 51 height 5
click at [327, 110] on button "Todos los contactos - canales seleccionados" at bounding box center [320, 110] width 84 height 12
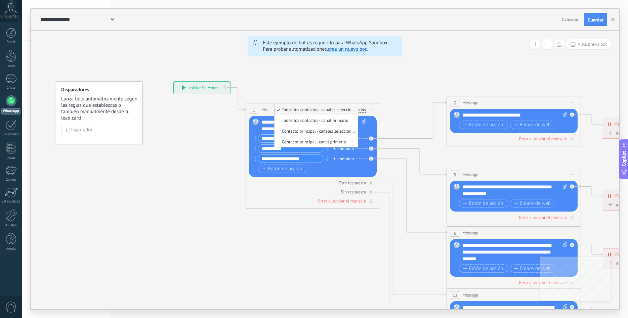
click at [188, 162] on icon at bounding box center [528, 252] width 1047 height 678
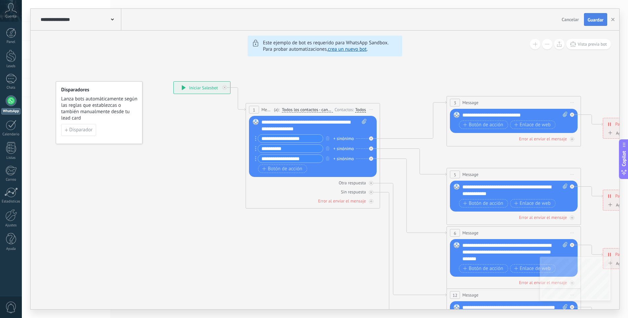
click at [600, 21] on span "Guardar" at bounding box center [595, 19] width 16 height 5
click at [601, 44] on span "Vista previa bot" at bounding box center [591, 44] width 29 height 6
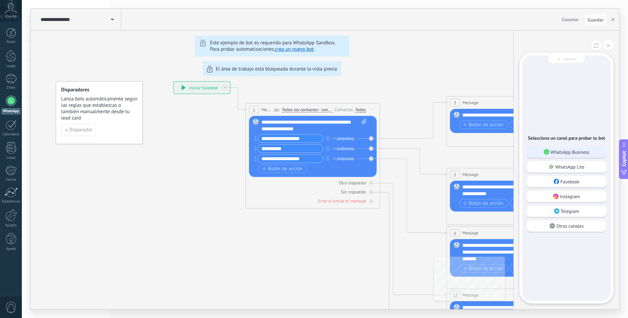
click at [566, 152] on p "WhatsApp Business" at bounding box center [569, 152] width 39 height 6
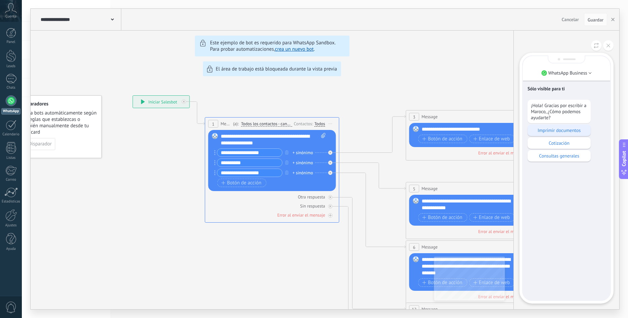
click at [558, 132] on p "Imprimir documentos" at bounding box center [559, 130] width 56 height 6
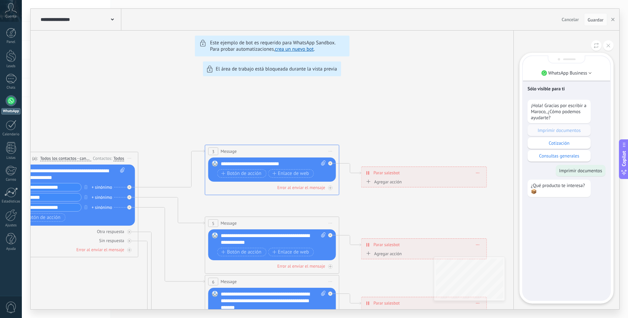
click at [533, 192] on p "¿Qué producto te interesa? 📦" at bounding box center [559, 188] width 56 height 12
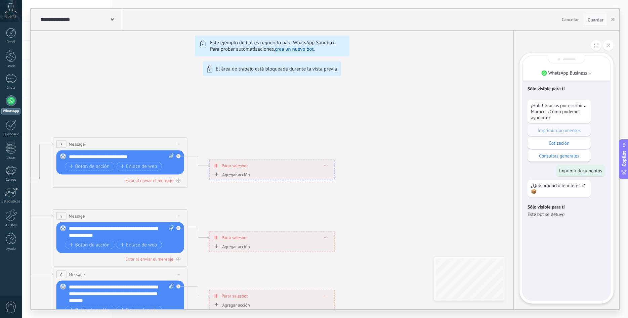
drag, startPoint x: 546, startPoint y: 195, endPoint x: 559, endPoint y: 209, distance: 19.0
click at [547, 195] on div "¿Qué producto te interesa? 📦" at bounding box center [558, 188] width 63 height 17
click at [596, 72] on li "WhatsApp Business" at bounding box center [566, 73] width 87 height 10
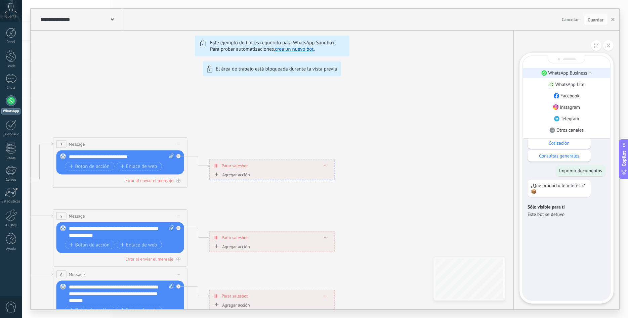
click at [562, 74] on p "WhatsApp Business" at bounding box center [567, 73] width 39 height 6
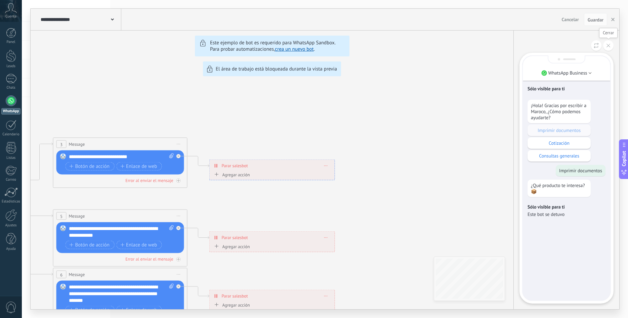
click at [606, 46] on icon at bounding box center [608, 46] width 4 height 4
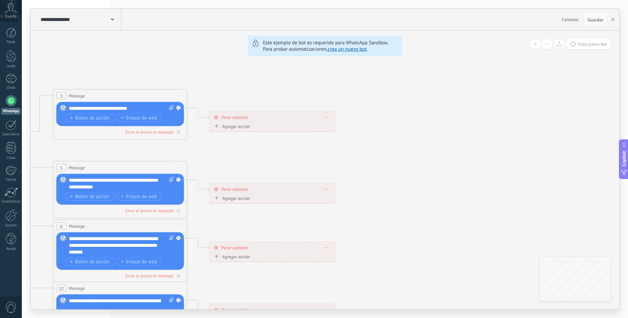
click at [296, 78] on icon at bounding box center [135, 246] width 1047 height 678
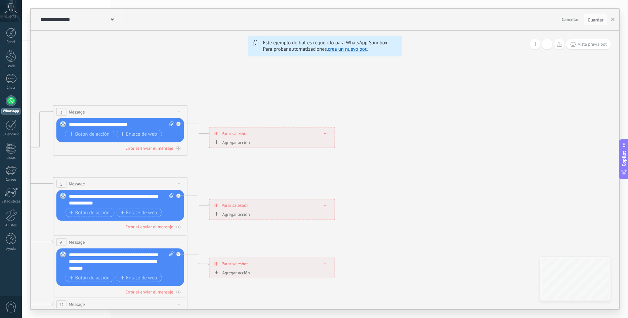
drag, startPoint x: 299, startPoint y: 314, endPoint x: 165, endPoint y: 307, distance: 134.9
click at [185, 309] on div "**********" at bounding box center [325, 159] width 606 height 318
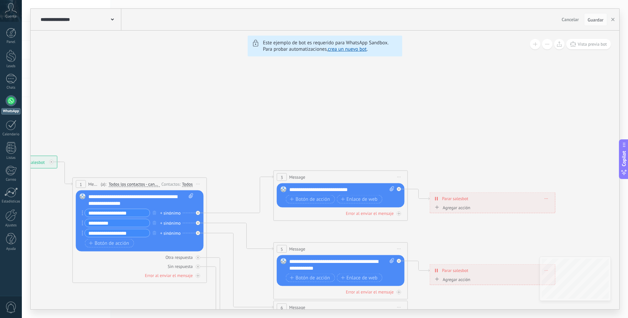
drag, startPoint x: 266, startPoint y: 132, endPoint x: 382, endPoint y: 122, distance: 116.6
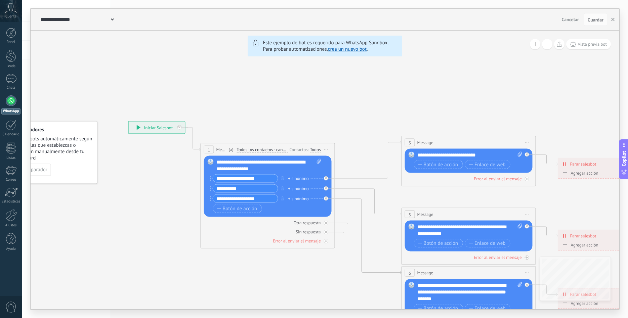
drag, startPoint x: 222, startPoint y: 107, endPoint x: 279, endPoint y: 75, distance: 65.7
click at [279, 73] on icon at bounding box center [483, 292] width 1047 height 678
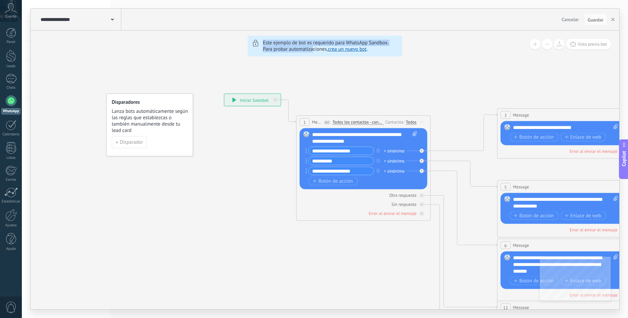
drag, startPoint x: 244, startPoint y: 79, endPoint x: 313, endPoint y: 52, distance: 74.0
click at [313, 52] on div "**********" at bounding box center [325, 170] width 588 height 279
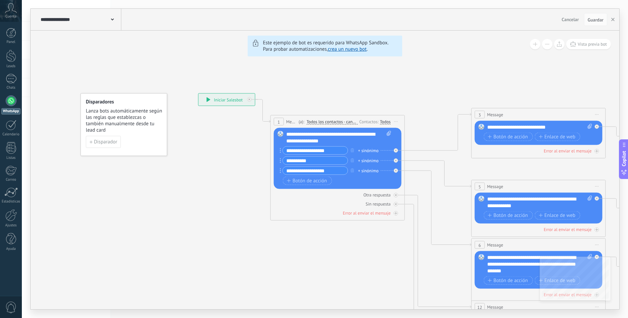
click at [173, 80] on icon at bounding box center [553, 264] width 1047 height 678
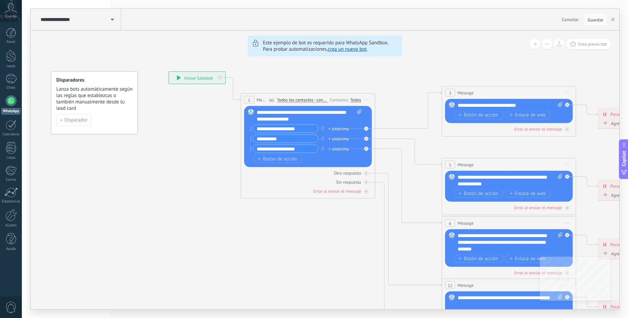
drag, startPoint x: 204, startPoint y: 181, endPoint x: 174, endPoint y: 160, distance: 36.7
click at [174, 160] on icon at bounding box center [524, 243] width 1047 height 678
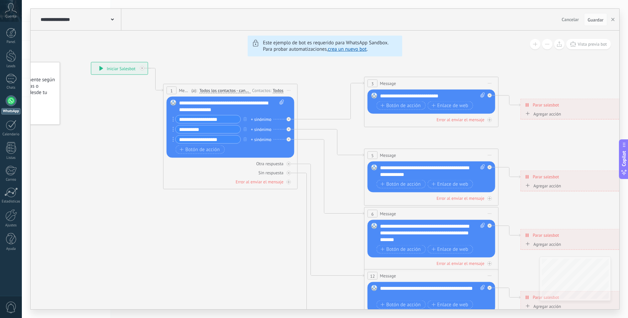
drag, startPoint x: 284, startPoint y: 210, endPoint x: 227, endPoint y: 197, distance: 59.1
click at [227, 199] on icon at bounding box center [446, 233] width 1047 height 678
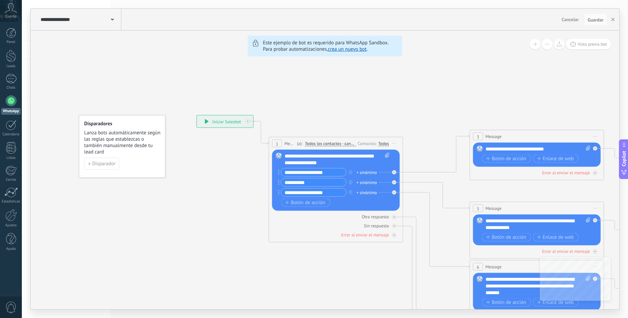
drag, startPoint x: 177, startPoint y: 79, endPoint x: 243, endPoint y: 54, distance: 70.5
click at [243, 54] on icon at bounding box center [552, 286] width 1047 height 678
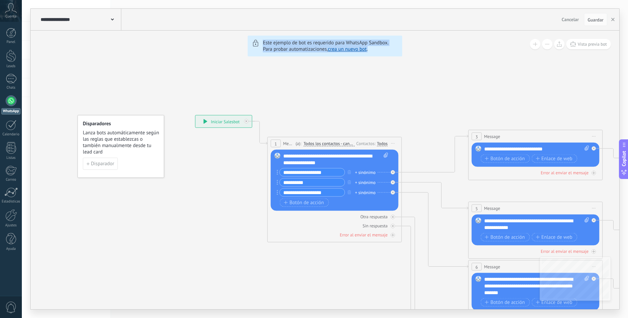
click at [530, 47] on div "**********" at bounding box center [325, 170] width 588 height 279
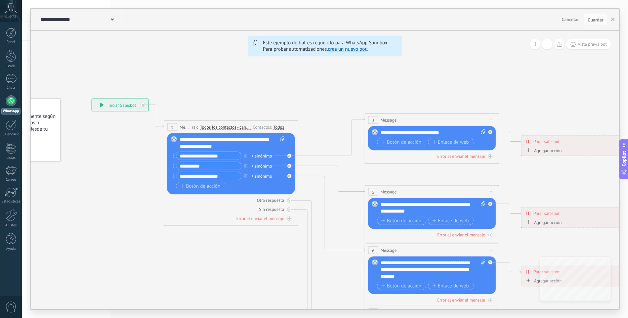
drag, startPoint x: 428, startPoint y: 95, endPoint x: 304, endPoint y: 73, distance: 126.5
click at [304, 73] on icon at bounding box center [447, 270] width 1047 height 678
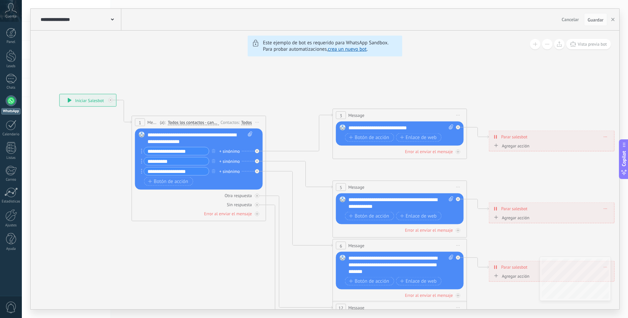
drag, startPoint x: 374, startPoint y: 83, endPoint x: 419, endPoint y: 90, distance: 45.5
click at [419, 90] on icon at bounding box center [415, 265] width 1047 height 678
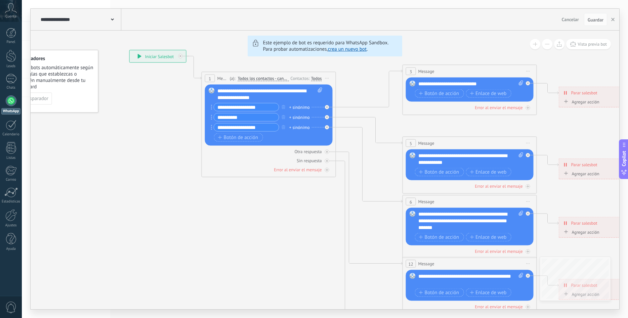
drag, startPoint x: 172, startPoint y: 122, endPoint x: 177, endPoint y: 102, distance: 20.2
click at [180, 102] on icon at bounding box center [484, 221] width 1047 height 678
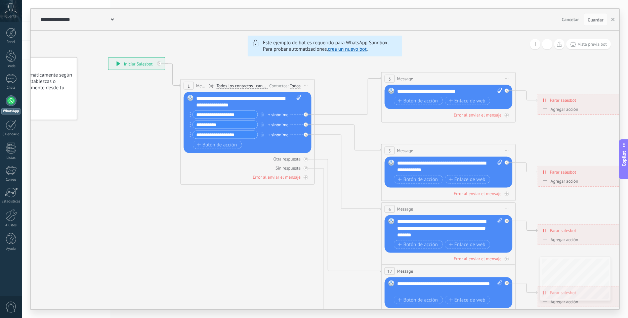
drag, startPoint x: 152, startPoint y: 112, endPoint x: 136, endPoint y: 114, distance: 16.8
click at [136, 114] on icon at bounding box center [463, 229] width 1047 height 678
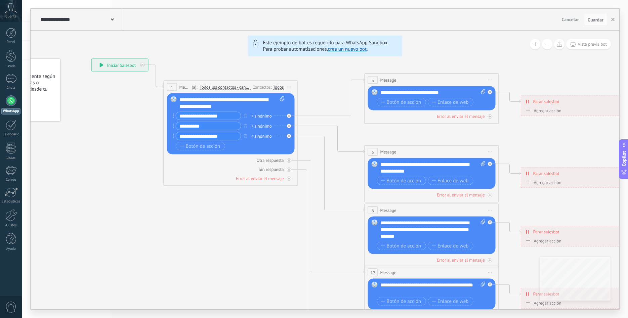
drag, startPoint x: 244, startPoint y: 123, endPoint x: 194, endPoint y: 129, distance: 50.4
click at [208, 123] on div "1 Message ******* (a): Todos los contactos - canales seleccionados Todos los co…" at bounding box center [231, 133] width 134 height 105
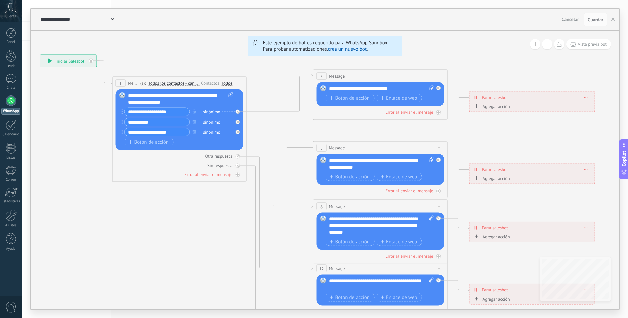
drag, startPoint x: 206, startPoint y: 187, endPoint x: 167, endPoint y: 182, distance: 39.2
click at [167, 182] on icon at bounding box center [395, 226] width 1047 height 678
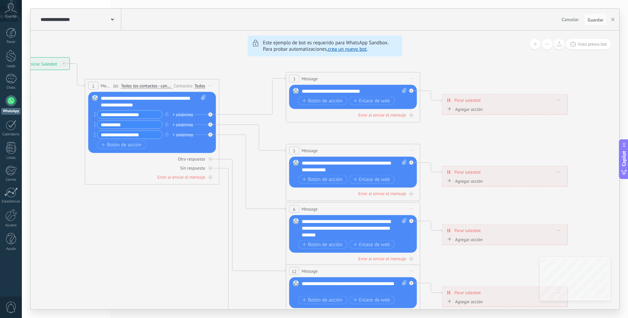
drag, startPoint x: 309, startPoint y: 116, endPoint x: 284, endPoint y: 118, distance: 25.3
click at [284, 118] on icon at bounding box center [368, 229] width 1047 height 678
click at [310, 77] on span "Message" at bounding box center [310, 79] width 16 height 6
click at [340, 91] on div "**********" at bounding box center [354, 91] width 105 height 7
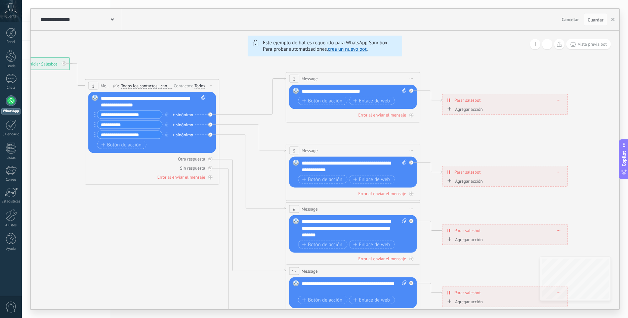
click at [340, 91] on div "**********" at bounding box center [354, 91] width 105 height 7
click at [345, 133] on icon at bounding box center [368, 229] width 1047 height 678
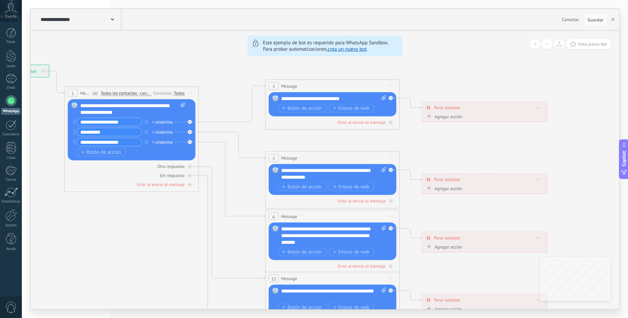
drag, startPoint x: 363, startPoint y: 140, endPoint x: 357, endPoint y: 145, distance: 7.9
click at [357, 145] on icon at bounding box center [347, 236] width 1047 height 678
click at [382, 98] on icon at bounding box center [383, 97] width 4 height 5
click at [301, 109] on span "Botón de acción" at bounding box center [302, 107] width 40 height 5
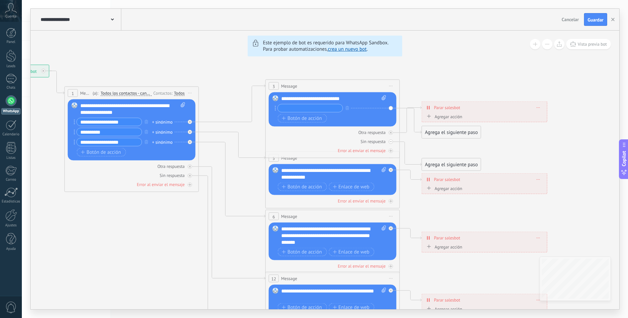
click at [343, 108] on div at bounding box center [309, 108] width 65 height 8
click at [345, 107] on button "button" at bounding box center [347, 108] width 7 height 8
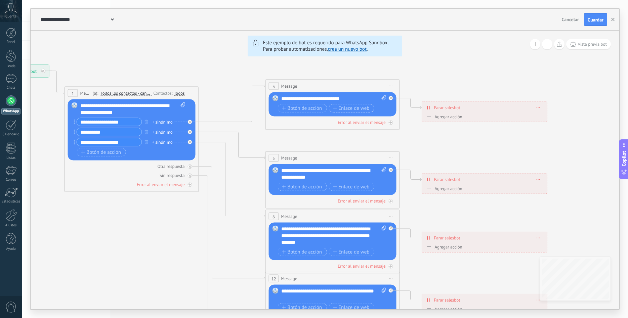
click at [363, 109] on span "Enlace de web" at bounding box center [350, 107] width 37 height 5
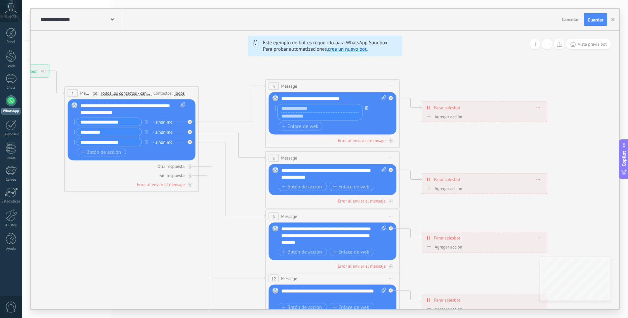
click at [367, 108] on icon "button" at bounding box center [366, 108] width 3 height 4
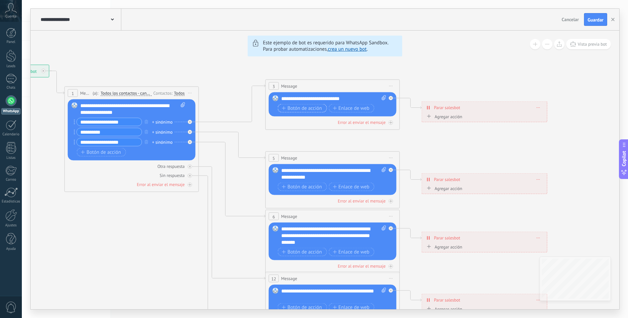
click at [301, 110] on span "Botón de acción" at bounding box center [302, 107] width 40 height 5
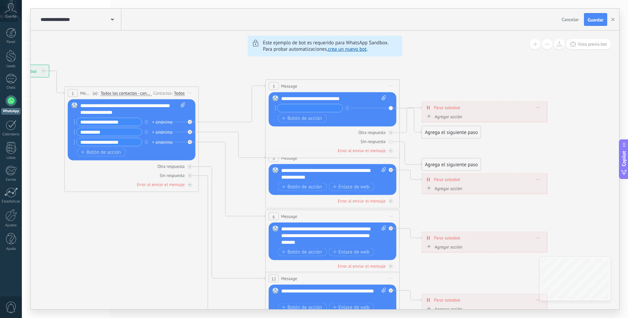
click at [388, 109] on div "Reemplazar Quitar Convertir a mensaje de voz Arrastre la imagen aquí para adjun…" at bounding box center [333, 109] width 128 height 34
click at [345, 108] on button "button" at bounding box center [347, 108] width 7 height 8
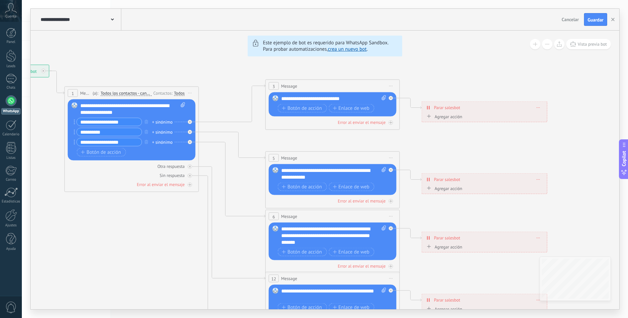
click at [450, 107] on span "Parar salesbot" at bounding box center [447, 107] width 26 height 6
click at [538, 109] on span at bounding box center [538, 108] width 3 height 4
drag, startPoint x: 481, startPoint y: 133, endPoint x: 467, endPoint y: 134, distance: 13.8
click at [480, 133] on icon at bounding box center [347, 236] width 1047 height 678
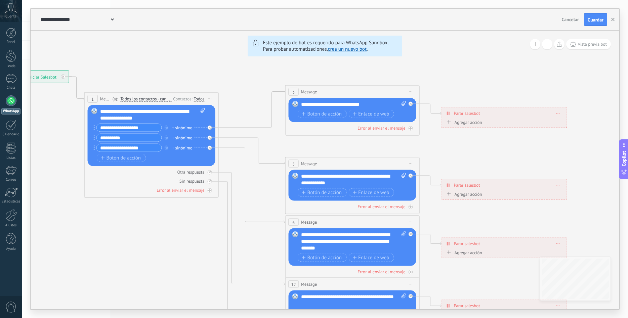
drag, startPoint x: 379, startPoint y: 135, endPoint x: 360, endPoint y: 141, distance: 20.2
click at [360, 141] on icon at bounding box center [367, 242] width 1047 height 678
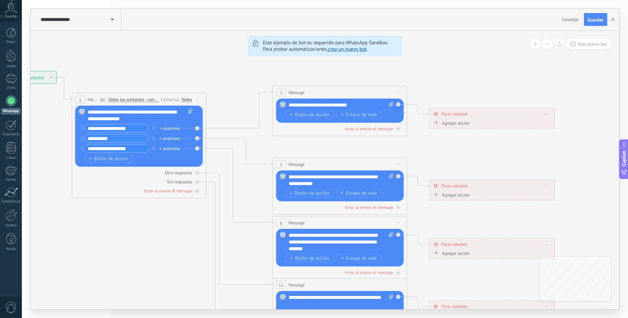
click at [545, 114] on icon at bounding box center [545, 114] width 3 height 1
click at [555, 121] on div "Borrar" at bounding box center [558, 123] width 30 height 11
click at [310, 106] on div "**********" at bounding box center [340, 105] width 105 height 7
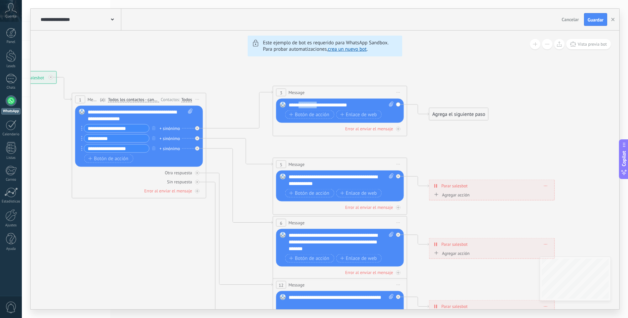
click at [310, 106] on div "**********" at bounding box center [340, 105] width 105 height 7
click at [310, 107] on div "**********" at bounding box center [340, 105] width 105 height 7
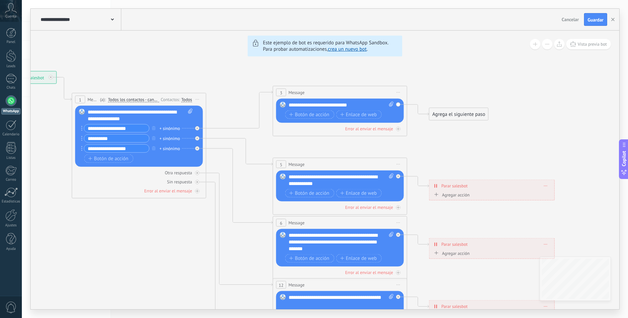
click at [322, 100] on div "Reemplazar Quitar Convertir a mensaje de voz Arrastre la imagen aquí para adjun…" at bounding box center [340, 111] width 128 height 24
click at [321, 102] on div "**********" at bounding box center [340, 105] width 105 height 7
paste div
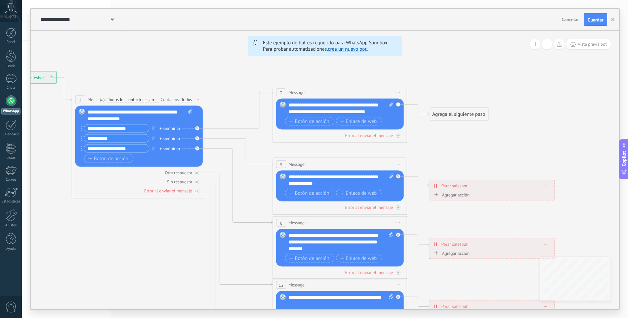
click at [259, 161] on icon at bounding box center [355, 242] width 1047 height 678
drag, startPoint x: 318, startPoint y: 107, endPoint x: 335, endPoint y: 112, distance: 17.3
click at [335, 112] on div "**********" at bounding box center [340, 108] width 105 height 13
click at [337, 112] on div "**********" at bounding box center [340, 108] width 105 height 13
click at [383, 112] on div "**********" at bounding box center [340, 108] width 105 height 13
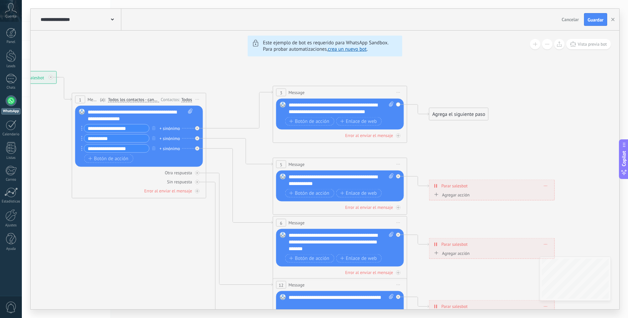
click at [384, 113] on div "**********" at bounding box center [340, 108] width 105 height 13
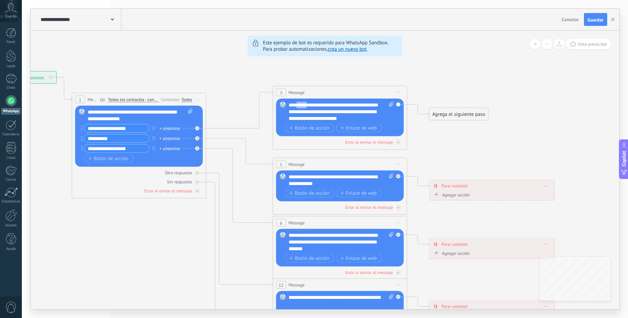
drag, startPoint x: 297, startPoint y: 106, endPoint x: 310, endPoint y: 107, distance: 13.1
click at [310, 107] on div "**********" at bounding box center [340, 112] width 105 height 20
drag, startPoint x: 295, startPoint y: 112, endPoint x: 323, endPoint y: 113, distance: 27.5
click at [323, 113] on div "**********" at bounding box center [340, 112] width 105 height 20
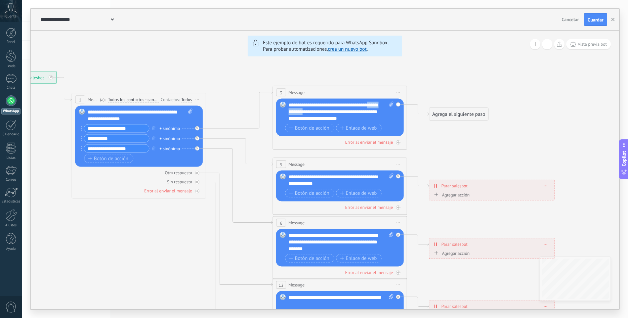
click at [323, 113] on div "**********" at bounding box center [340, 112] width 105 height 20
drag, startPoint x: 320, startPoint y: 118, endPoint x: 362, endPoint y: 118, distance: 42.3
click at [361, 118] on div "**********" at bounding box center [340, 112] width 105 height 20
click at [362, 118] on div "**********" at bounding box center [340, 112] width 105 height 20
drag, startPoint x: 355, startPoint y: 118, endPoint x: 364, endPoint y: 122, distance: 10.7
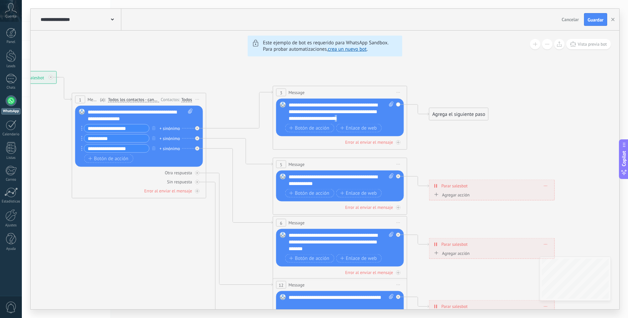
click at [364, 122] on div "**********" at bounding box center [340, 112] width 105 height 20
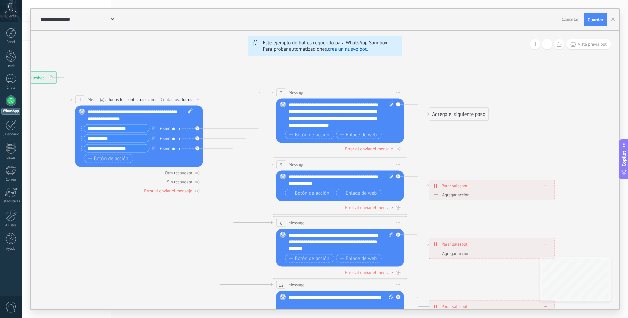
click at [249, 100] on icon at bounding box center [355, 242] width 1047 height 678
click at [595, 38] on icon at bounding box center [355, 242] width 1047 height 678
click at [593, 22] on span "Guardar" at bounding box center [595, 19] width 16 height 5
click at [586, 46] on span "Vista previa bot" at bounding box center [591, 44] width 29 height 6
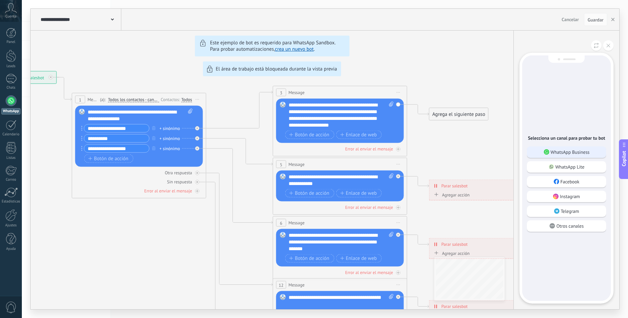
click at [552, 152] on p "WhatsApp Business" at bounding box center [569, 152] width 39 height 6
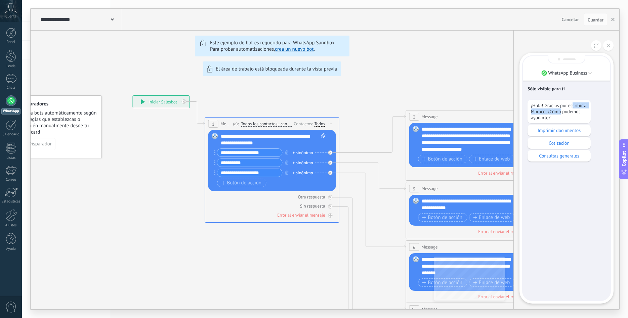
drag, startPoint x: 573, startPoint y: 107, endPoint x: 560, endPoint y: 109, distance: 12.5
click at [560, 109] on p "¡Hola! Gracias por escribir a Maroco, ¿Cómo podemos ayudarte?" at bounding box center [559, 111] width 56 height 18
click at [560, 108] on p "¡Hola! Gracias por escribir a Maroco, ¿Cómo podemos ayudarte?" at bounding box center [559, 111] width 56 height 18
click at [560, 129] on p "Imprimir documentos" at bounding box center [559, 130] width 56 height 6
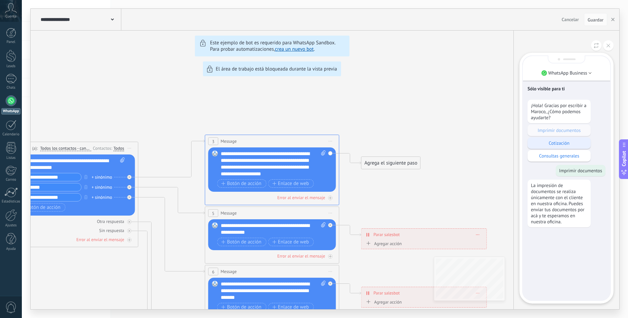
click at [565, 145] on p "Cotización" at bounding box center [559, 143] width 56 height 6
drag, startPoint x: 373, startPoint y: 189, endPoint x: 422, endPoint y: 124, distance: 81.7
click at [422, 124] on div "**********" at bounding box center [325, 159] width 588 height 301
drag, startPoint x: 312, startPoint y: 114, endPoint x: 369, endPoint y: 112, distance: 56.8
click at [369, 112] on div "**********" at bounding box center [325, 159] width 588 height 301
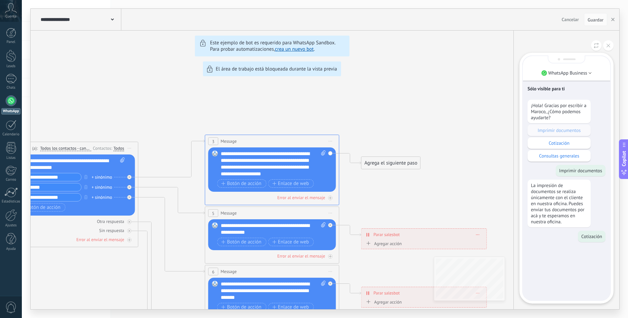
click at [273, 116] on div "**********" at bounding box center [325, 159] width 588 height 301
drag, startPoint x: 302, startPoint y: 314, endPoint x: 279, endPoint y: 314, distance: 23.2
click at [279, 314] on div "**********" at bounding box center [325, 159] width 606 height 318
click at [69, 253] on div "**********" at bounding box center [325, 159] width 588 height 301
drag, startPoint x: 86, startPoint y: 271, endPoint x: 136, endPoint y: 258, distance: 51.6
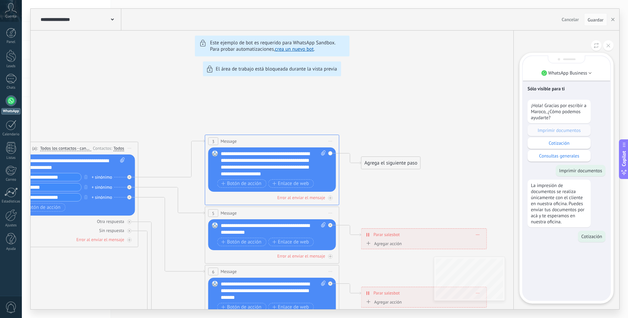
click at [136, 261] on div "**********" at bounding box center [325, 159] width 588 height 301
click at [162, 144] on div "**********" at bounding box center [325, 159] width 588 height 301
click at [588, 240] on div "Cotización" at bounding box center [592, 236] width 28 height 11
click at [354, 134] on div "**********" at bounding box center [325, 159] width 588 height 301
click at [189, 119] on div "**********" at bounding box center [325, 159] width 588 height 301
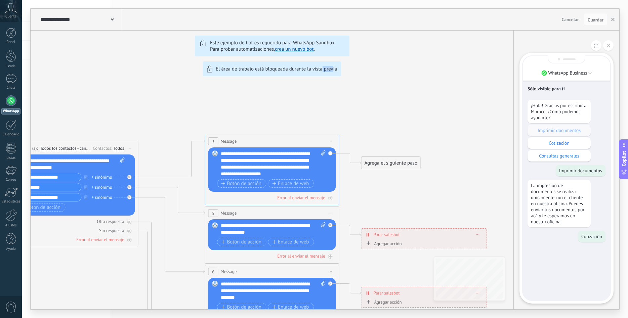
drag, startPoint x: 322, startPoint y: 198, endPoint x: 328, endPoint y: 199, distance: 5.8
click at [332, 200] on div "**********" at bounding box center [325, 159] width 588 height 301
click at [356, 196] on div "**********" at bounding box center [325, 159] width 588 height 301
click at [226, 92] on div "**********" at bounding box center [325, 159] width 588 height 301
drag, startPoint x: 265, startPoint y: 68, endPoint x: 274, endPoint y: 69, distance: 9.7
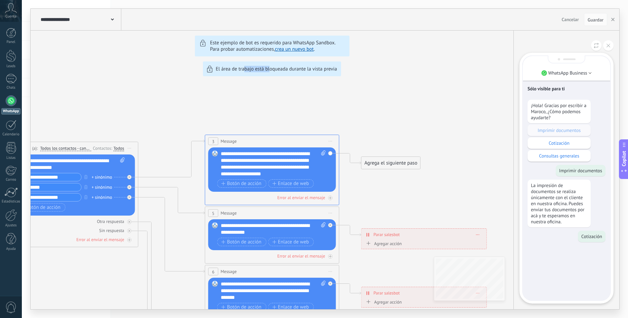
click at [274, 69] on div "**********" at bounding box center [325, 159] width 588 height 301
drag, startPoint x: 274, startPoint y: 69, endPoint x: 288, endPoint y: 69, distance: 13.8
click at [276, 69] on div "**********" at bounding box center [325, 159] width 588 height 301
click at [608, 40] on div "WhatsApp Business Sólo visible para ti ¡Hola! Gracias por escribir a Maroco, ¿C…" at bounding box center [566, 170] width 106 height 279
click at [595, 44] on icon at bounding box center [595, 46] width 5 height 6
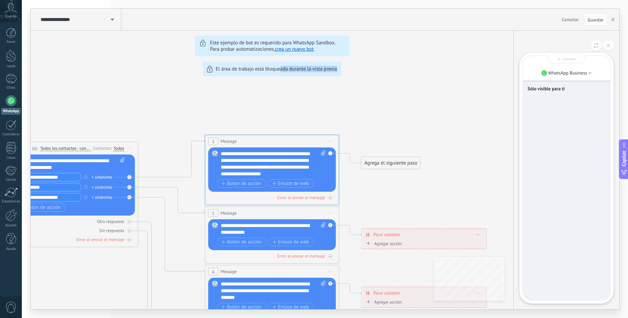
drag, startPoint x: 296, startPoint y: 108, endPoint x: 370, endPoint y: 95, distance: 75.0
click at [370, 95] on div "**********" at bounding box center [325, 159] width 588 height 301
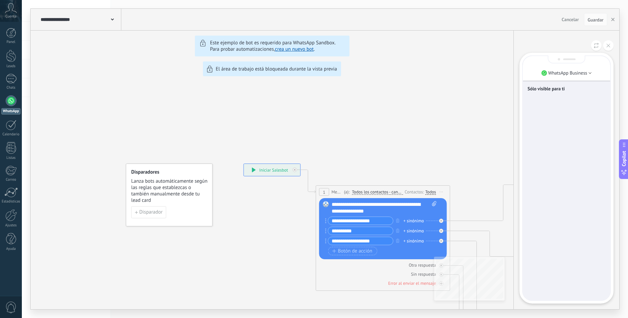
click at [324, 134] on div "**********" at bounding box center [325, 159] width 588 height 301
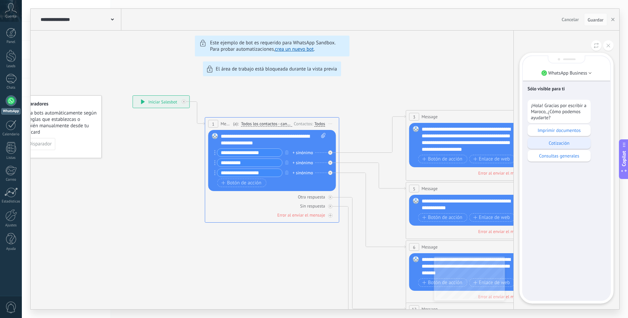
click at [557, 143] on p "Cotización" at bounding box center [559, 143] width 56 height 6
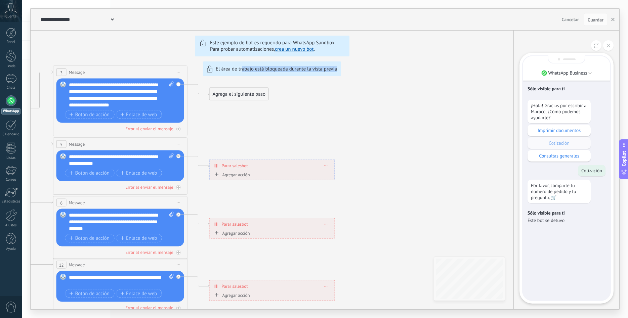
drag, startPoint x: 245, startPoint y: 131, endPoint x: 338, endPoint y: 128, distance: 93.7
click at [342, 128] on div "**********" at bounding box center [325, 159] width 588 height 301
click at [278, 127] on div "**********" at bounding box center [325, 159] width 588 height 301
click at [242, 131] on div "**********" at bounding box center [325, 159] width 588 height 301
click at [598, 46] on icon at bounding box center [595, 46] width 5 height 6
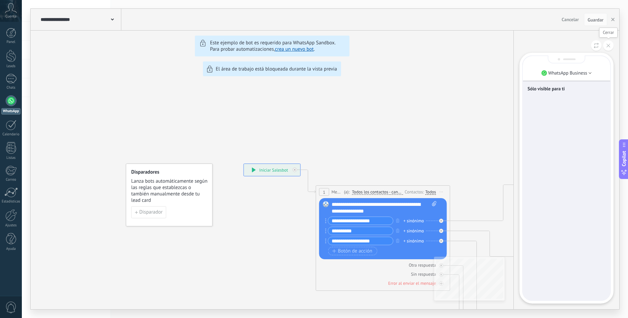
click at [612, 43] on button at bounding box center [608, 45] width 10 height 10
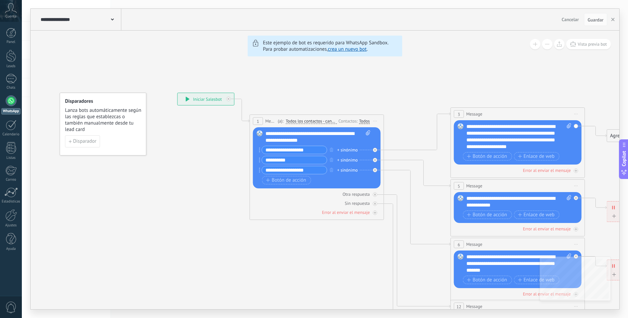
drag, startPoint x: 213, startPoint y: 216, endPoint x: 232, endPoint y: 215, distance: 19.8
click at [233, 216] on icon at bounding box center [532, 264] width 1047 height 678
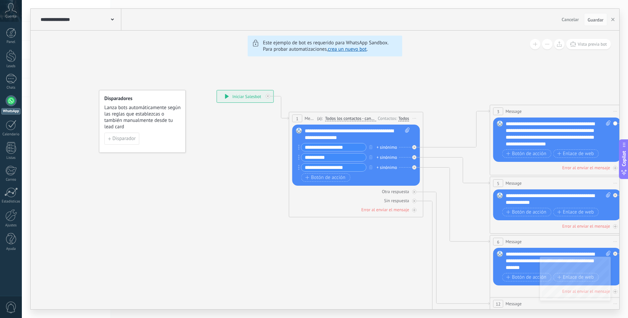
click at [225, 211] on icon at bounding box center [572, 261] width 1047 height 678
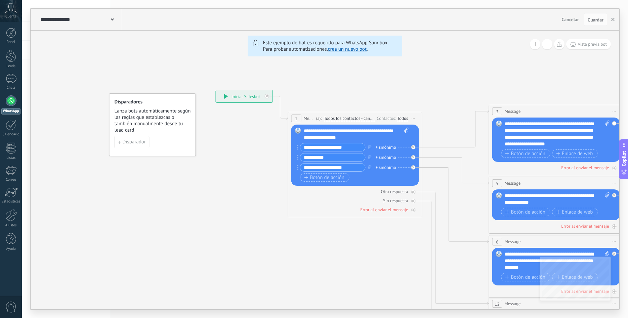
drag, startPoint x: 102, startPoint y: 110, endPoint x: 115, endPoint y: 114, distance: 14.0
click at [115, 114] on div "Disparadores Lanza bots automáticamente según las reglas que establezcas o tamb…" at bounding box center [152, 124] width 87 height 63
drag, startPoint x: 160, startPoint y: 138, endPoint x: 150, endPoint y: 138, distance: 9.7
click at [156, 137] on div "Disparador" at bounding box center [144, 139] width 76 height 12
click at [128, 142] on button "Disparador" at bounding box center [119, 139] width 35 height 12
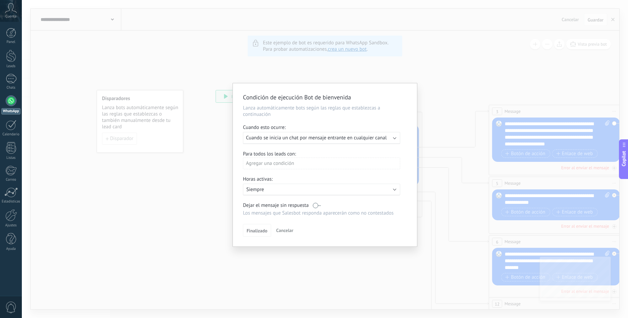
click at [280, 163] on div "Agregar una condición" at bounding box center [321, 163] width 157 height 12
click at [303, 151] on div at bounding box center [325, 164] width 184 height 163
click at [278, 229] on span "Cancelar" at bounding box center [284, 230] width 17 height 6
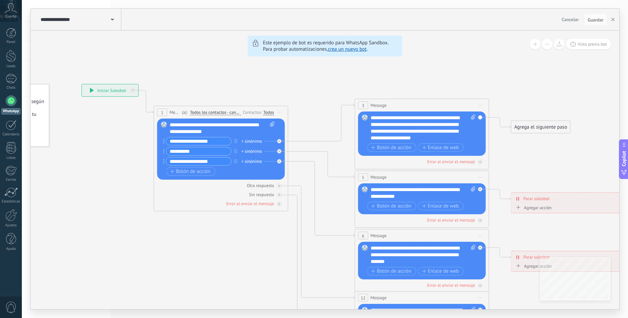
drag, startPoint x: 253, startPoint y: 238, endPoint x: 119, endPoint y: 232, distance: 134.1
click at [119, 232] on icon at bounding box center [437, 255] width 1047 height 678
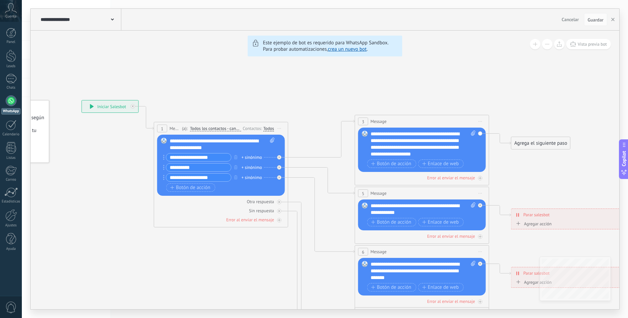
click at [18, 99] on link "WhatsApp" at bounding box center [11, 104] width 22 height 19
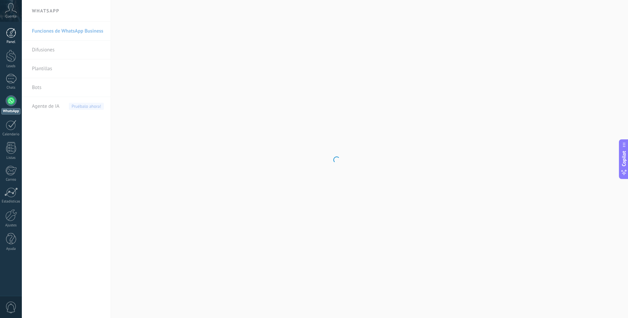
click at [15, 39] on div "Panel" at bounding box center [11, 36] width 22 height 16
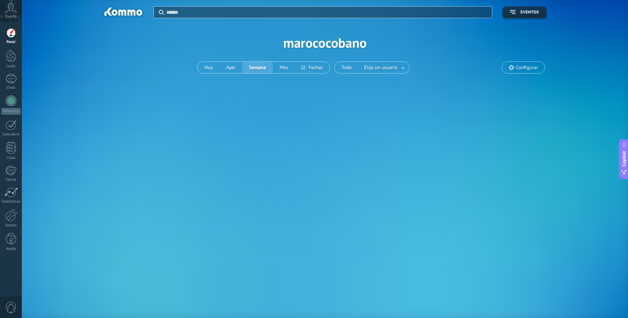
click at [11, 37] on div at bounding box center [11, 33] width 10 height 10
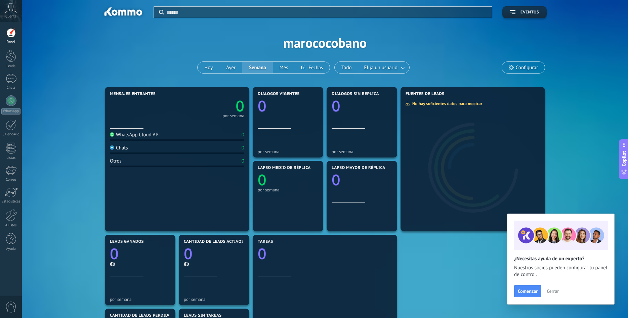
click at [517, 64] on span "Configurar" at bounding box center [523, 67] width 43 height 11
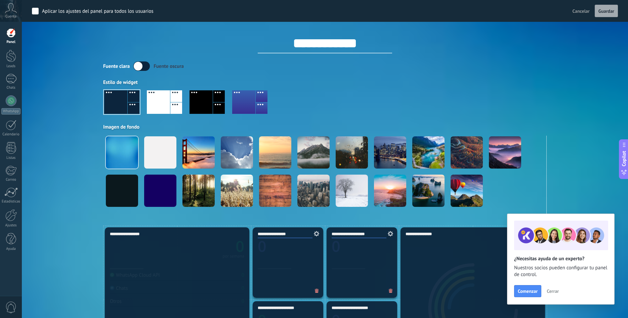
click at [356, 111] on div at bounding box center [324, 105] width 443 height 38
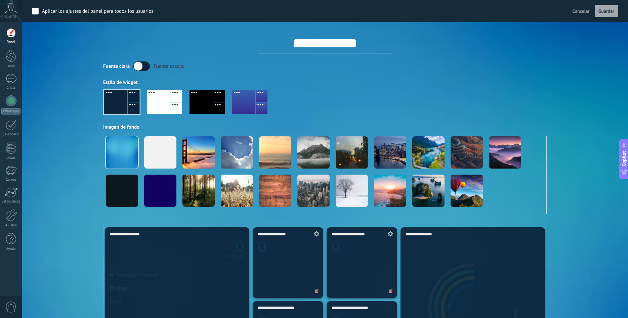
click at [52, 115] on div "Aplicar Eventos marococobano Hoy Ayer Semana Mes Todo Elija un usuario Configur…" at bounding box center [325, 113] width 586 height 226
click at [13, 99] on div at bounding box center [11, 100] width 11 height 11
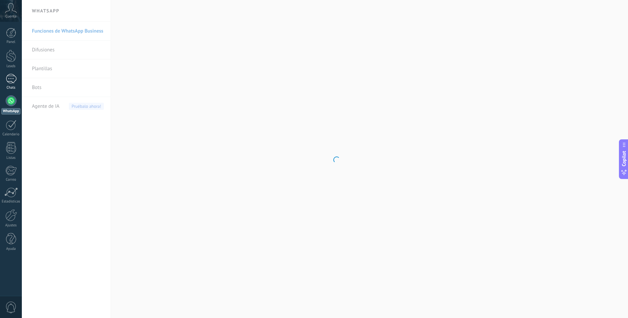
click at [6, 81] on div at bounding box center [11, 79] width 11 height 10
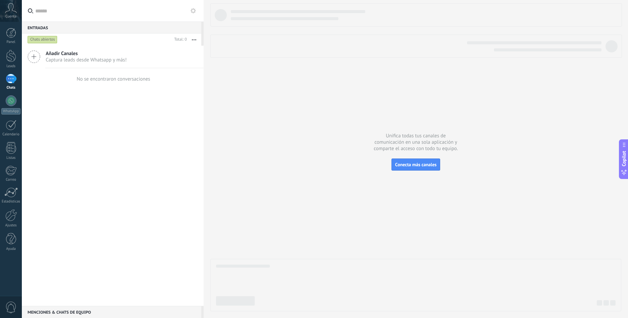
click at [154, 59] on div "Añadir Canales Captura leads desde Whatsapp y más!" at bounding box center [113, 57] width 182 height 22
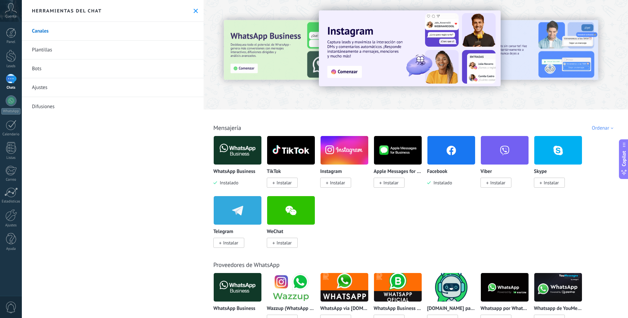
click at [329, 90] on div at bounding box center [415, 53] width 424 height 96
click at [371, 70] on img at bounding box center [410, 48] width 182 height 76
click at [293, 77] on body ".abccls-1,.abccls-2{fill-rule:evenodd}.abccls-2{fill:#fff} .abfcls-1{fill:none}…" at bounding box center [314, 159] width 628 height 318
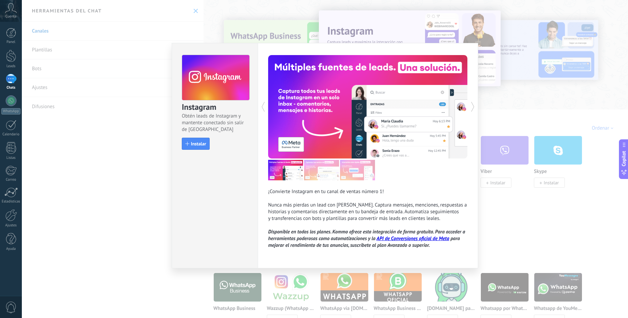
click at [548, 61] on div "Instagram Obtén leads de Instagram y mantente conectado sin salir de Kommo Inst…" at bounding box center [325, 159] width 606 height 318
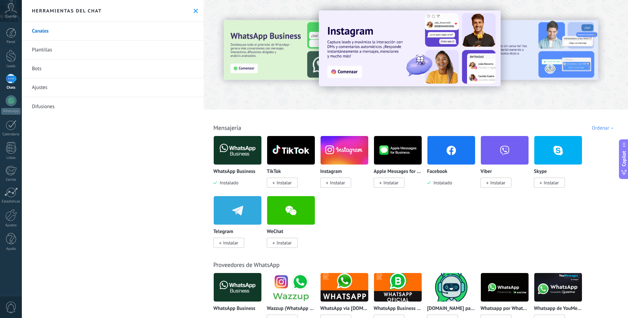
drag, startPoint x: 319, startPoint y: 51, endPoint x: 310, endPoint y: 51, distance: 8.7
click at [318, 51] on div at bounding box center [251, 54] width 147 height 60
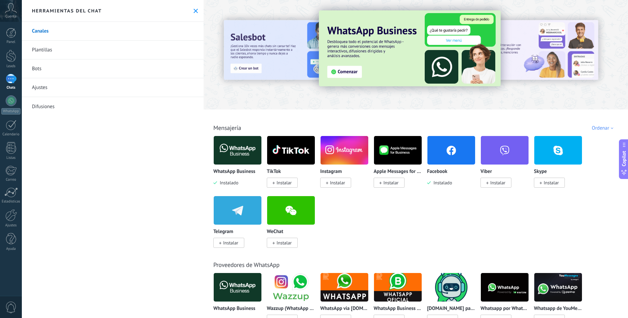
click at [419, 68] on img at bounding box center [410, 48] width 182 height 76
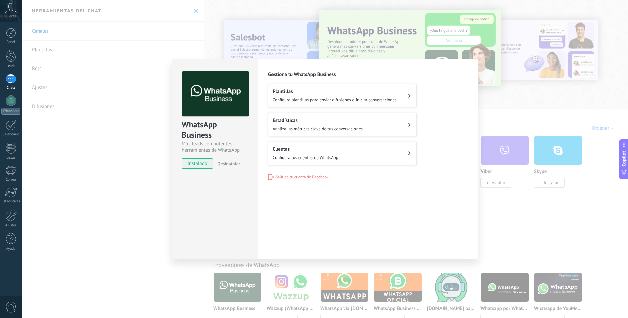
click at [367, 98] on span "Configura plantillas para enviar difusiones e iniciar conversaciones" at bounding box center [334, 100] width 124 height 6
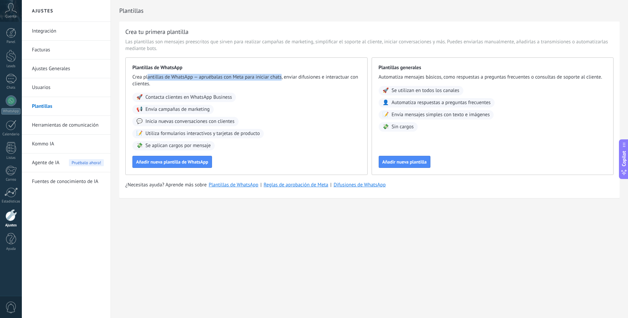
drag, startPoint x: 148, startPoint y: 77, endPoint x: 289, endPoint y: 80, distance: 141.7
click at [285, 80] on span "Crea plantillas de WhatsApp — apruébalas con Meta para iniciar chats, enviar di…" at bounding box center [246, 80] width 228 height 13
click at [289, 80] on span "Crea plantillas de WhatsApp — apruébalas con Meta para iniciar chats, enviar di…" at bounding box center [246, 80] width 228 height 13
drag, startPoint x: 316, startPoint y: 78, endPoint x: 183, endPoint y: 76, distance: 133.0
click at [183, 76] on span "Crea plantillas de WhatsApp — apruébalas con Meta para iniciar chats, enviar di…" at bounding box center [246, 80] width 228 height 13
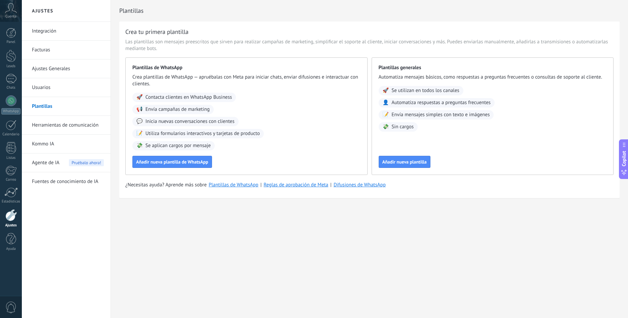
click at [183, 76] on span "Crea plantillas de WhatsApp — apruébalas con Meta para iniciar chats, enviar di…" at bounding box center [246, 80] width 228 height 13
drag, startPoint x: 210, startPoint y: 78, endPoint x: 334, endPoint y: 80, distance: 124.6
click at [329, 80] on span "Crea plantillas de WhatsApp — apruébalas con Meta para iniciar chats, enviar di…" at bounding box center [246, 80] width 228 height 13
click at [334, 80] on span "Crea plantillas de WhatsApp — apruébalas con Meta para iniciar chats, enviar di…" at bounding box center [246, 80] width 228 height 13
drag, startPoint x: 155, startPoint y: 188, endPoint x: 165, endPoint y: 190, distance: 9.9
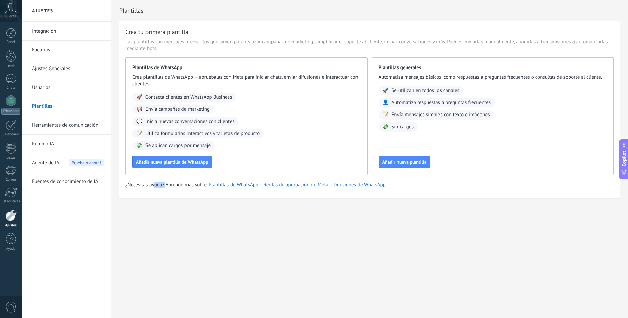
click at [165, 190] on div "Crea tu primera plantilla Las plantillas son mensajes preescritos que sirven pa…" at bounding box center [369, 109] width 500 height 177
click at [77, 125] on link "Herramientas de comunicación" at bounding box center [68, 125] width 72 height 19
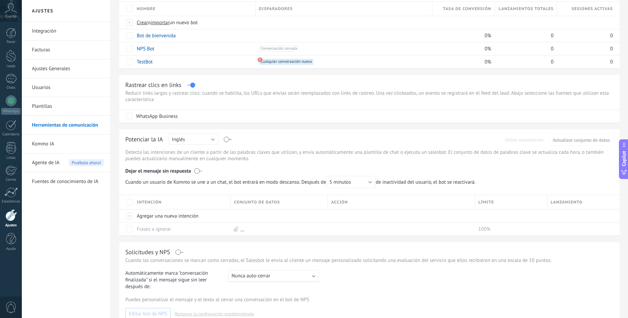
scroll to position [58, 0]
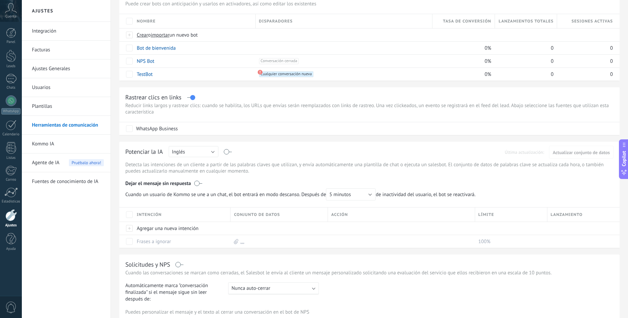
click at [44, 88] on link "Usuarios" at bounding box center [68, 87] width 72 height 19
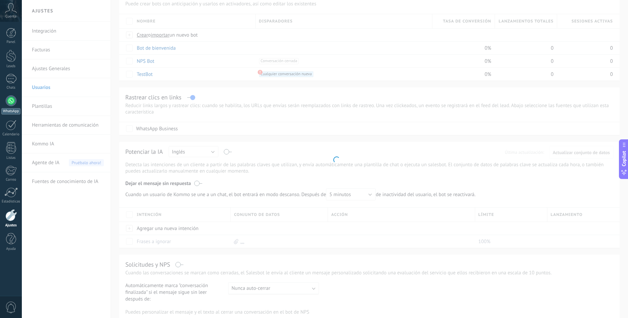
click at [7, 104] on div at bounding box center [11, 100] width 11 height 11
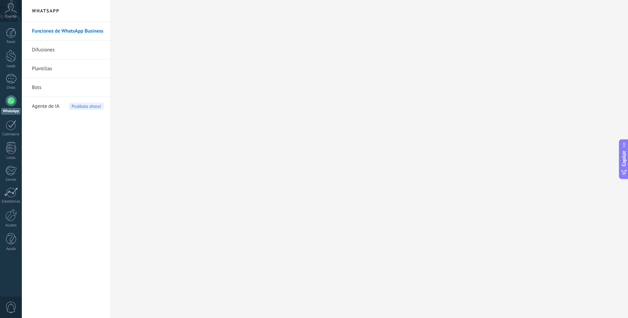
click at [71, 30] on link "Funciones de WhatsApp Business" at bounding box center [68, 31] width 72 height 19
click at [11, 80] on div "41" at bounding box center [11, 79] width 11 height 10
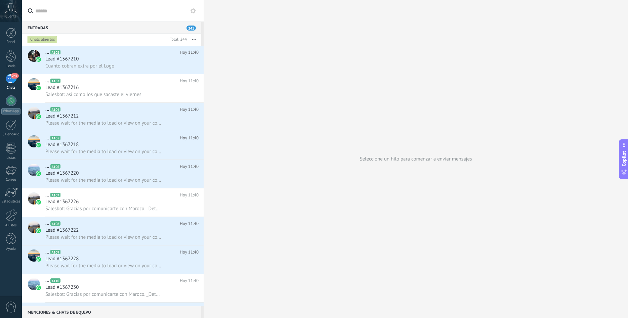
click at [14, 75] on span "241" at bounding box center [15, 75] width 8 height 5
click at [195, 37] on button "button" at bounding box center [194, 40] width 14 height 12
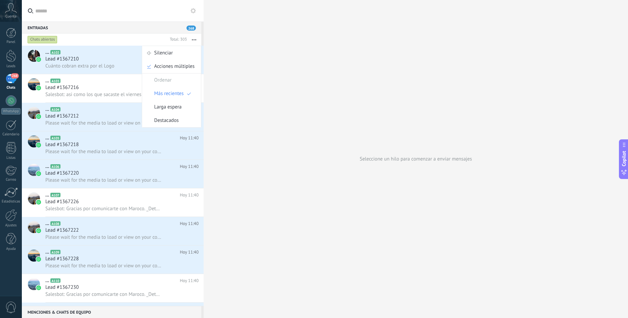
click at [195, 39] on button "button" at bounding box center [194, 40] width 14 height 12
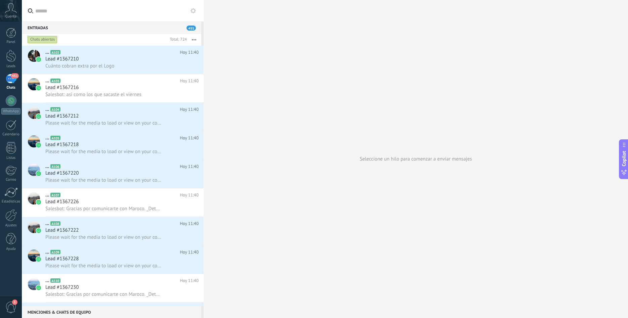
click at [10, 79] on div "451" at bounding box center [11, 79] width 11 height 10
click at [13, 52] on div at bounding box center [11, 56] width 10 height 12
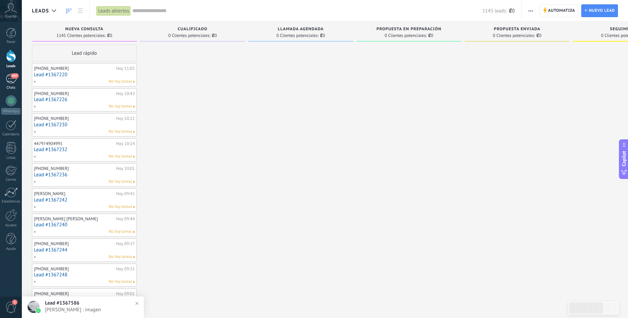
click at [7, 79] on div "497" at bounding box center [11, 79] width 11 height 10
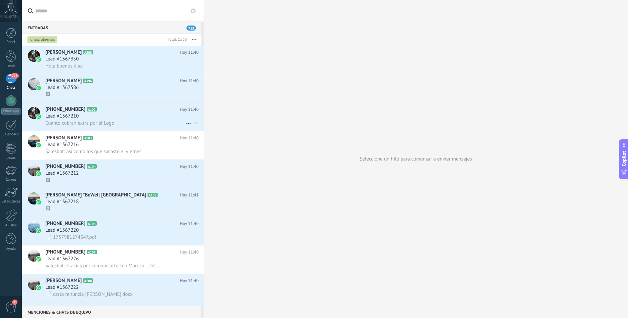
click at [145, 119] on div "Lead #1367210" at bounding box center [121, 116] width 153 height 7
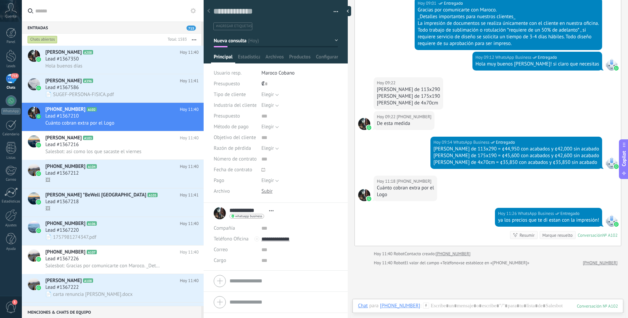
scroll to position [115, 0]
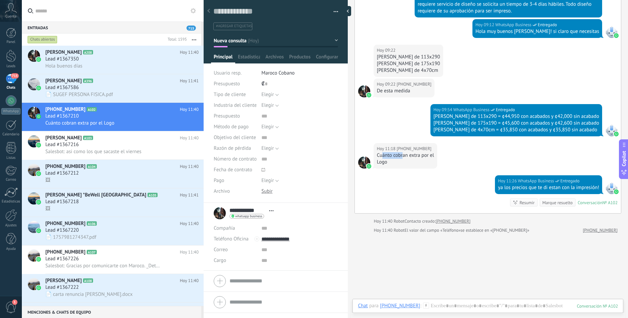
drag, startPoint x: 382, startPoint y: 156, endPoint x: 408, endPoint y: 158, distance: 26.2
click at [407, 158] on div "Cuánto cobran extra por el" at bounding box center [404, 155] width 57 height 7
click at [409, 158] on div "Cuánto cobran extra por el" at bounding box center [404, 155] width 57 height 7
drag, startPoint x: 553, startPoint y: 190, endPoint x: 567, endPoint y: 191, distance: 14.5
click at [567, 191] on div "Hoy 11:26 WhatsApp Business Entregado ya los precios que te di estan con la imp…" at bounding box center [548, 184] width 107 height 19
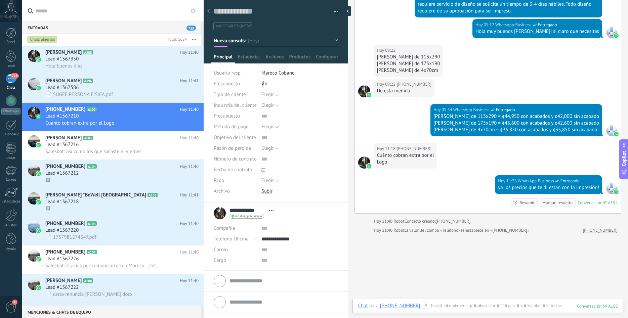
click at [567, 191] on div "Hoy 11:26 WhatsApp Business Entregado ya los precios que te di estan con la imp…" at bounding box center [548, 184] width 107 height 19
drag, startPoint x: 497, startPoint y: 188, endPoint x: 565, endPoint y: 191, distance: 67.9
click at [565, 191] on div "Hoy 11:26 WhatsApp Business Entregado ya los precios que te di estan con la imp…" at bounding box center [548, 184] width 107 height 19
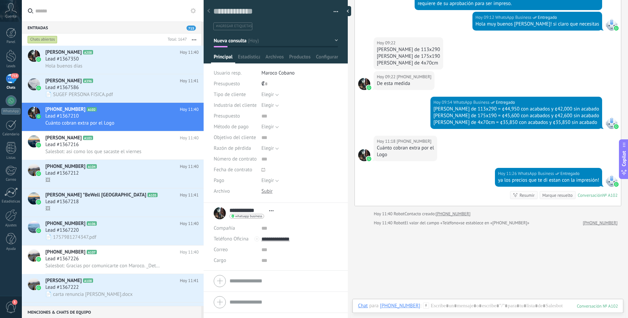
scroll to position [148, 0]
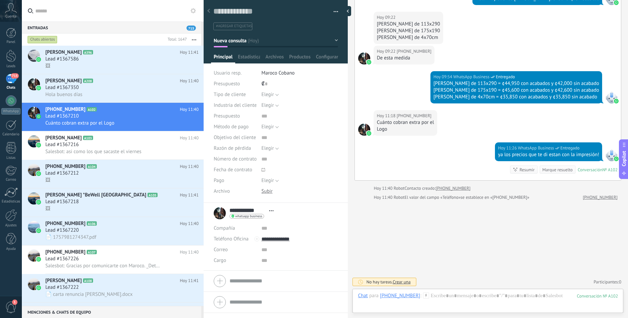
click at [403, 284] on span "Crear una" at bounding box center [402, 282] width 18 height 6
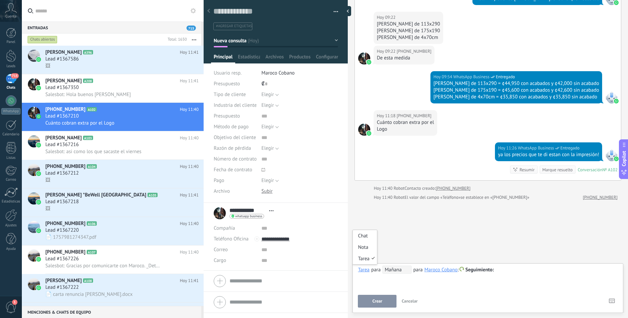
click at [424, 246] on div "Buscar Carga más Hoy Hoy 09:01 Robot Lead creado: Lead #1367210 Hoy 09:01 +5068…" at bounding box center [488, 85] width 280 height 466
click at [348, 11] on div at bounding box center [349, 11] width 10 height 10
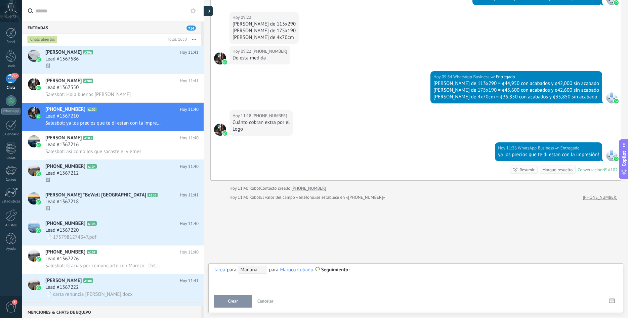
scroll to position [141, 0]
click at [123, 137] on h2 "Javier Molina A103" at bounding box center [112, 138] width 134 height 7
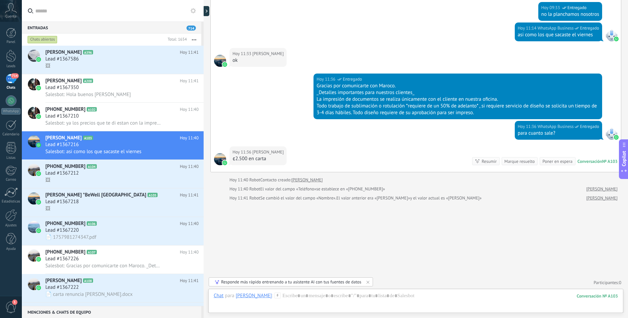
scroll to position [2016, 0]
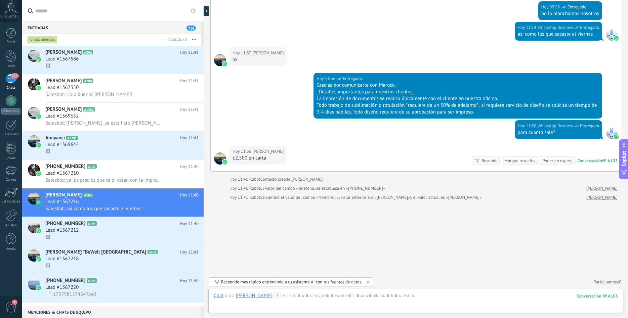
click at [278, 282] on div "Responde más rápido entrenando a tu asistente AI con tus fuentes de datos" at bounding box center [291, 282] width 140 height 6
click at [261, 282] on span "Crear una" at bounding box center [257, 282] width 18 height 6
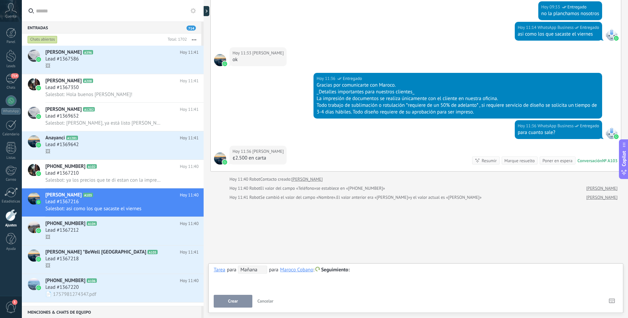
click at [242, 272] on span "Mañana" at bounding box center [252, 270] width 29 height 8
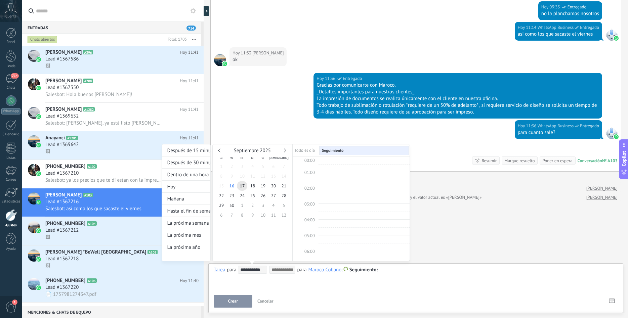
scroll to position [127, 0]
drag, startPoint x: 234, startPoint y: 272, endPoint x: 247, endPoint y: 273, distance: 12.8
click at [247, 273] on div "**********" at bounding box center [286, 209] width 248 height 130
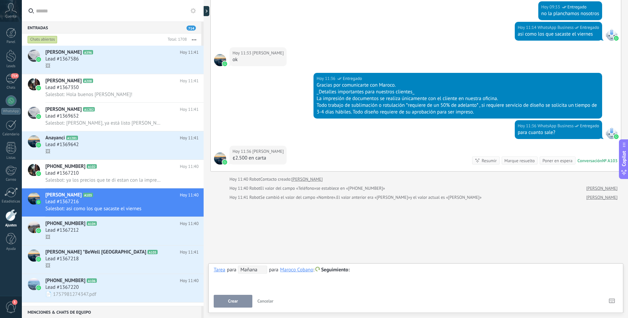
click at [251, 272] on span "Mañana" at bounding box center [252, 270] width 29 height 8
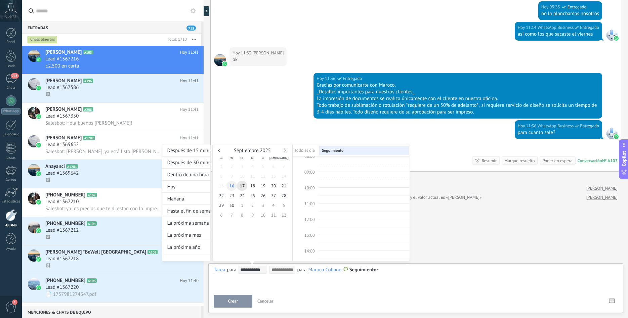
type input "**********"
click at [232, 185] on span "16" at bounding box center [231, 186] width 10 height 10
click at [309, 226] on span "12:00" at bounding box center [309, 226] width 10 height 6
click at [323, 226] on div "00:00 01:00 02:00 03:00 04:00 05:00 06:00 07:00 08:00 09:00 10:00 11:00 12:00 1…" at bounding box center [350, 225] width 117 height 378
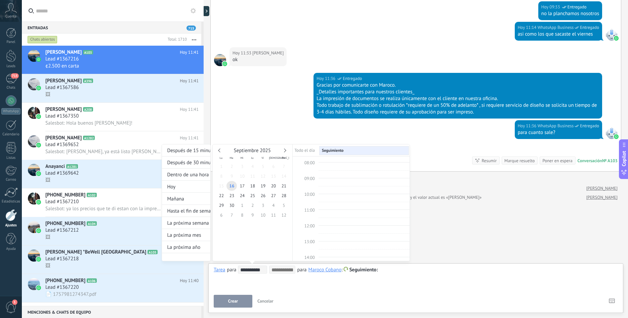
type input "**********"
click at [352, 231] on div at bounding box center [363, 231] width 88 height 3
click at [447, 241] on div at bounding box center [314, 159] width 628 height 318
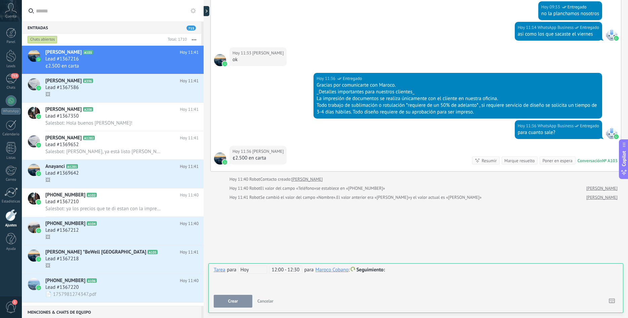
scroll to position [2016, 0]
drag, startPoint x: 301, startPoint y: 283, endPoint x: 309, endPoint y: 283, distance: 7.4
click at [303, 283] on div "**********" at bounding box center [416, 278] width 404 height 24
click at [463, 275] on div "**********" at bounding box center [416, 278] width 404 height 24
click at [236, 300] on span "Crear" at bounding box center [233, 301] width 10 height 5
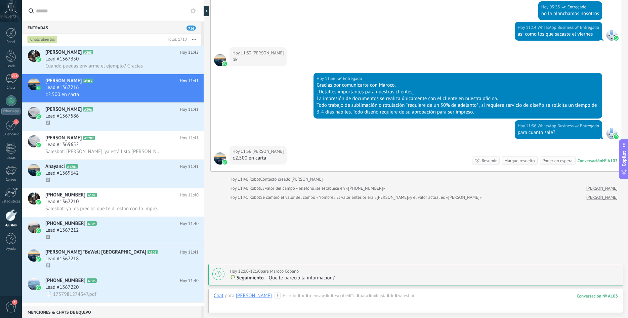
scroll to position [2039, 0]
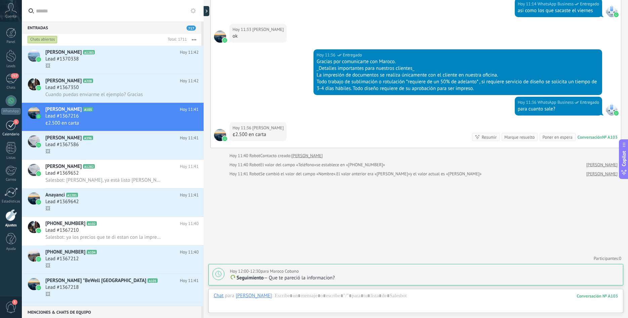
click at [5, 128] on link "1 Calendario" at bounding box center [11, 128] width 22 height 17
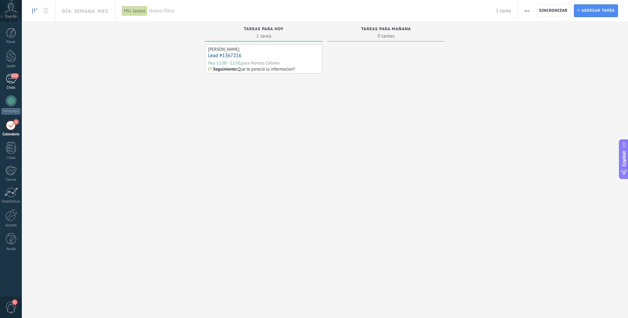
click at [12, 82] on div "717" at bounding box center [11, 79] width 11 height 10
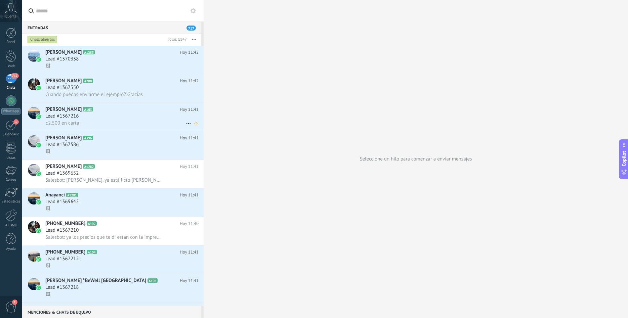
click at [165, 116] on div "Lead #1367216" at bounding box center [121, 116] width 153 height 7
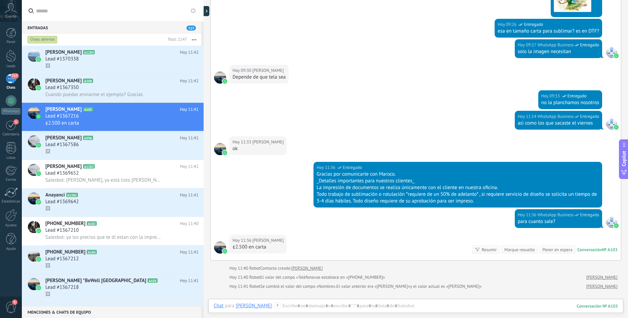
scroll to position [1979, 0]
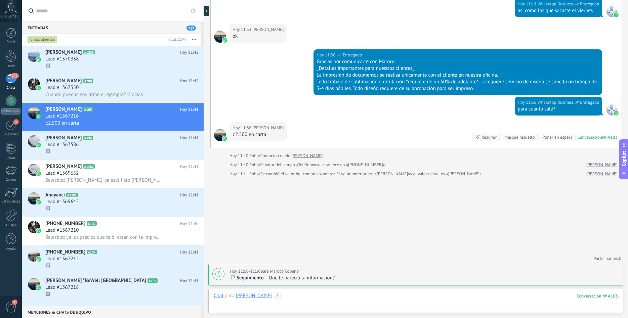
click at [395, 301] on div at bounding box center [416, 302] width 404 height 20
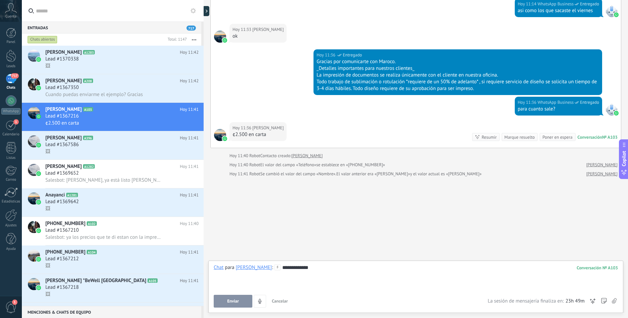
click at [234, 304] on span "Enviar" at bounding box center [233, 301] width 12 height 5
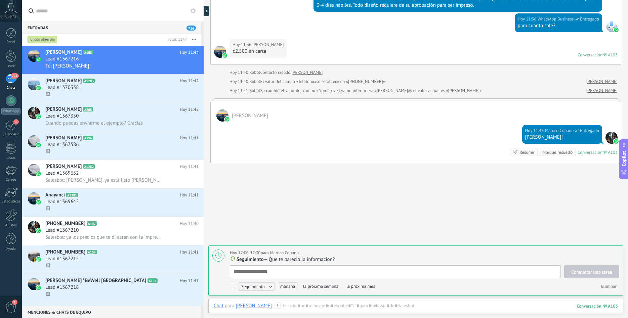
scroll to position [2077, 0]
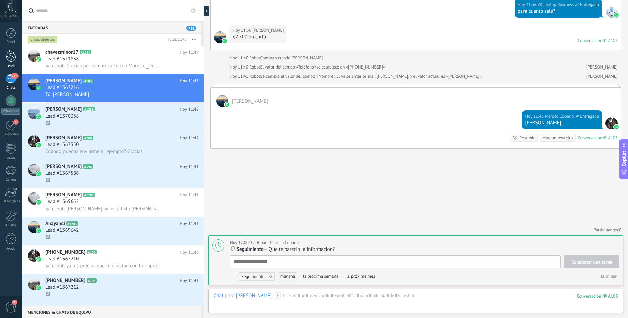
click at [12, 63] on div "Leads" at bounding box center [11, 59] width 22 height 19
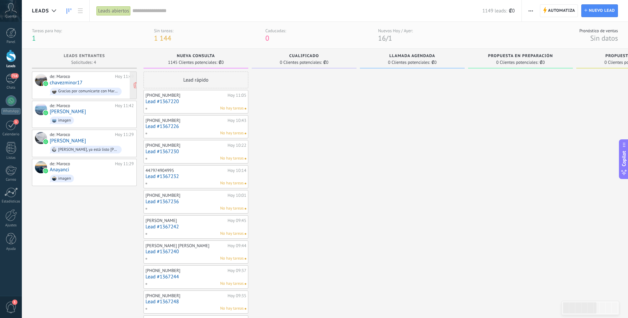
click at [93, 78] on div "de: Maroco" at bounding box center [81, 76] width 63 height 5
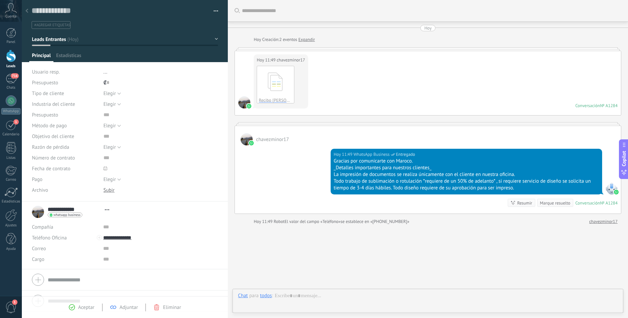
type textarea "**********"
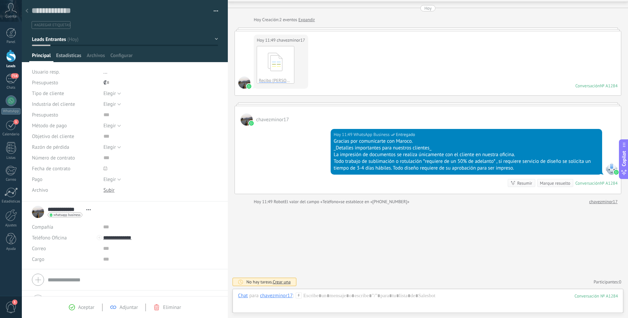
click at [69, 59] on span "Estadísticas" at bounding box center [68, 57] width 25 height 10
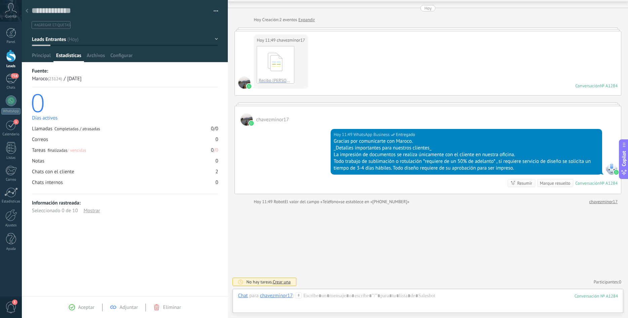
click at [57, 57] on span "Estadísticas" at bounding box center [68, 57] width 25 height 10
click at [54, 57] on div "Estadísticas" at bounding box center [68, 57] width 31 height 10
click at [31, 52] on div at bounding box center [125, 31] width 206 height 62
click at [6, 103] on div at bounding box center [11, 100] width 11 height 11
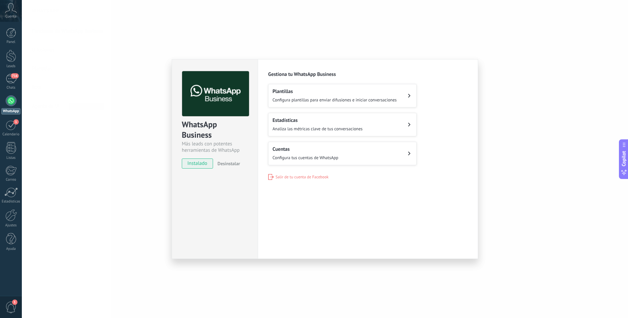
click at [338, 95] on div "Plantillas Configura plantillas para enviar difusiones e iniciar conversaciones" at bounding box center [334, 95] width 124 height 15
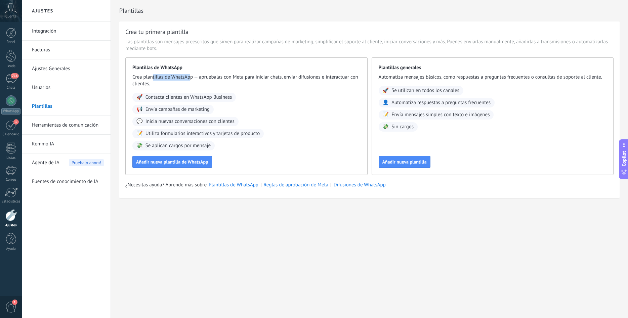
click at [205, 80] on span "Crea plantillas de WhatsApp — apruébalas con Meta para iniciar chats, enviar di…" at bounding box center [246, 80] width 228 height 13
click at [208, 80] on span "Crea plantillas de WhatsApp — apruébalas con Meta para iniciar chats, enviar di…" at bounding box center [246, 80] width 228 height 13
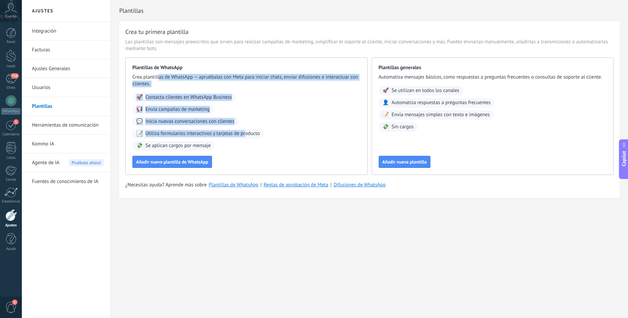
drag, startPoint x: 246, startPoint y: 140, endPoint x: 159, endPoint y: 74, distance: 109.5
click at [159, 74] on div "Plantillas de WhatsApp Crea plantillas de WhatsApp — apruébalas con Meta para i…" at bounding box center [246, 116] width 242 height 118
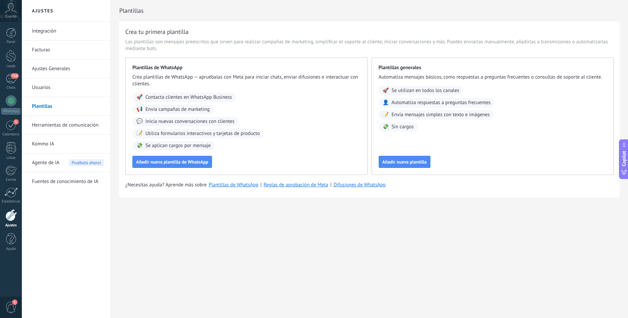
click at [159, 74] on span "Crea plantillas de WhatsApp — apruébalas con Meta para iniciar chats, enviar di…" at bounding box center [246, 80] width 228 height 13
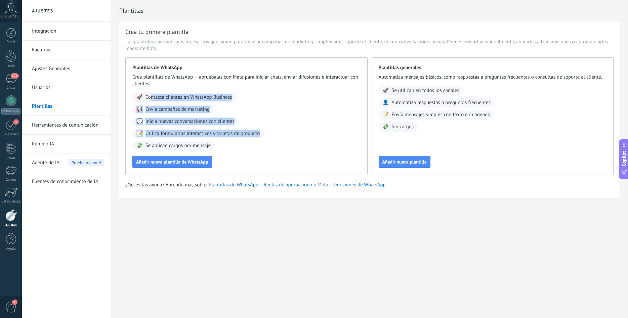
drag, startPoint x: 152, startPoint y: 101, endPoint x: 272, endPoint y: 105, distance: 120.6
click at [271, 105] on div "🚀 Contacta clientes en WhatsApp Business 📢 Envía campañas de marketing 💬 Inicia…" at bounding box center [246, 122] width 228 height 58
click at [272, 105] on div "🚀 Contacta clientes en WhatsApp Business 📢 Envía campañas de marketing 💬 Inicia…" at bounding box center [246, 122] width 228 height 58
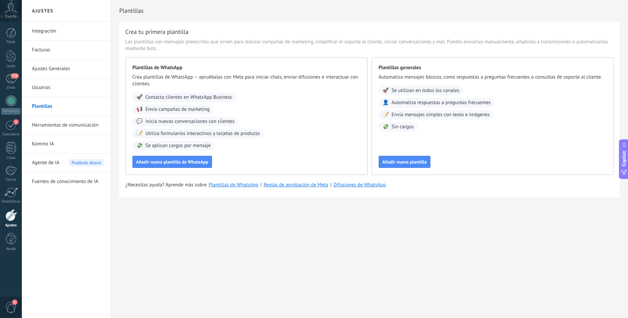
click at [60, 127] on link "Herramientas de comunicación" at bounding box center [68, 125] width 72 height 19
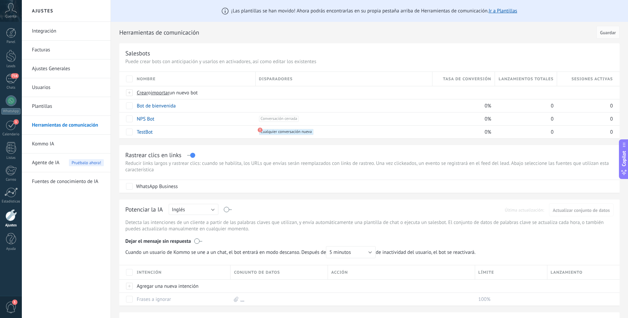
click at [77, 145] on link "Kommo IA" at bounding box center [68, 144] width 72 height 19
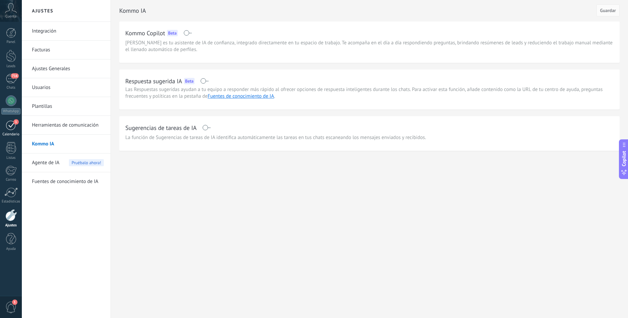
click at [15, 123] on span "1" at bounding box center [15, 121] width 5 height 5
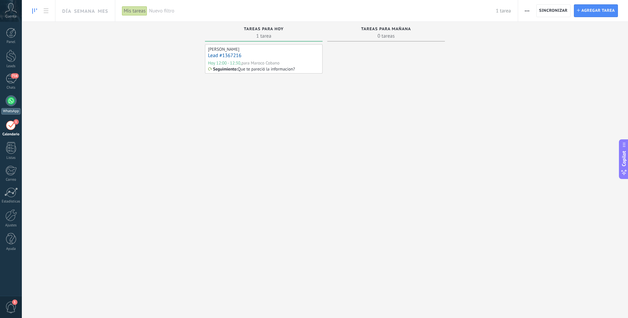
click at [10, 101] on div at bounding box center [11, 100] width 11 height 11
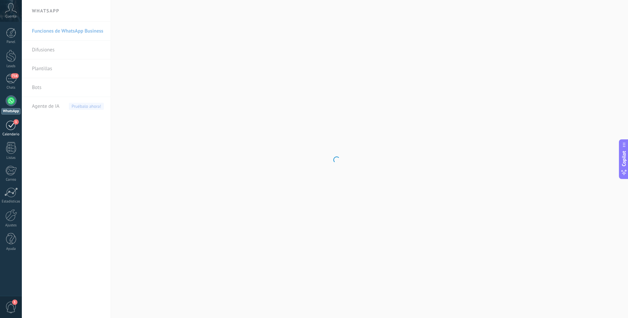
click at [7, 124] on div "1" at bounding box center [11, 125] width 11 height 10
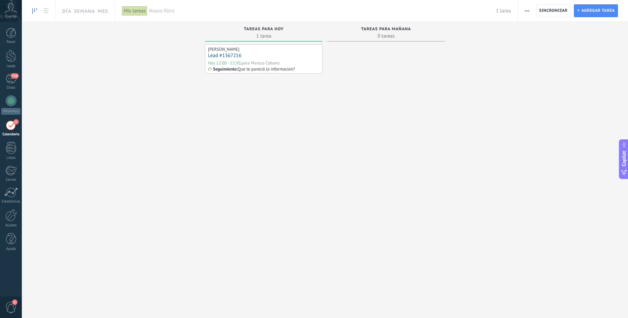
click at [424, 38] on span "0 tareas" at bounding box center [385, 36] width 111 height 7
click at [390, 36] on span "0 tareas" at bounding box center [385, 36] width 111 height 7
drag, startPoint x: 380, startPoint y: 32, endPoint x: 280, endPoint y: 25, distance: 100.7
click at [380, 31] on div "Tareas para mañana" at bounding box center [385, 30] width 111 height 6
click at [279, 25] on div "Tareas para hoy 1 tarea" at bounding box center [264, 32] width 118 height 20
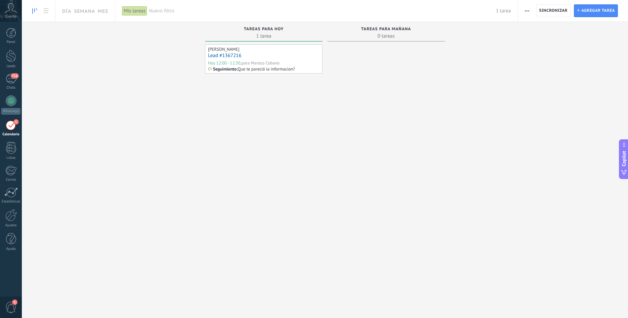
click at [16, 72] on div "Panel Leads 716 Chats WhatsApp Clientes" at bounding box center [11, 143] width 22 height 230
click at [14, 86] on div "Chats" at bounding box center [10, 88] width 19 height 4
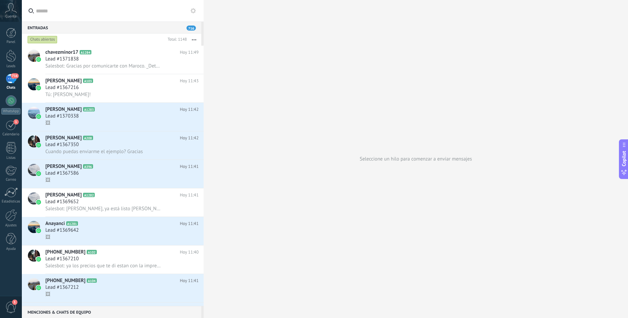
click at [190, 35] on button "button" at bounding box center [194, 40] width 14 height 12
click at [193, 38] on button "button" at bounding box center [194, 40] width 14 height 12
click at [196, 42] on button "button" at bounding box center [194, 40] width 14 height 12
click at [176, 108] on span "Larga espera" at bounding box center [168, 106] width 28 height 13
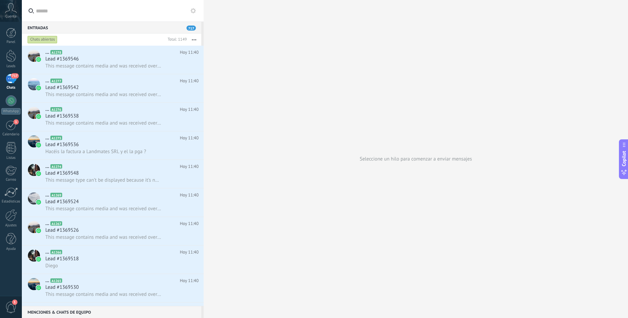
click at [193, 40] on icon "button" at bounding box center [194, 39] width 4 height 1
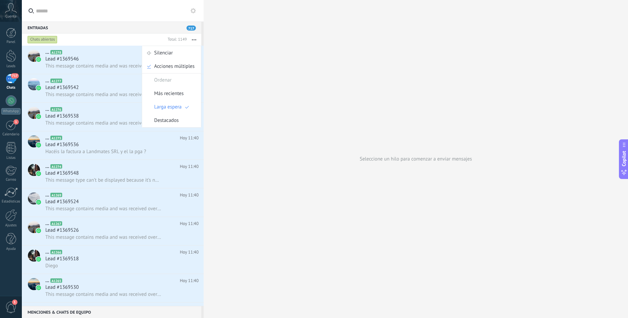
drag, startPoint x: 172, startPoint y: 91, endPoint x: 179, endPoint y: 51, distance: 40.0
click at [180, 53] on ul "Silenciar Acciones múltiples Ordenar Más recientes Larga espera Destacados" at bounding box center [171, 87] width 59 height 82
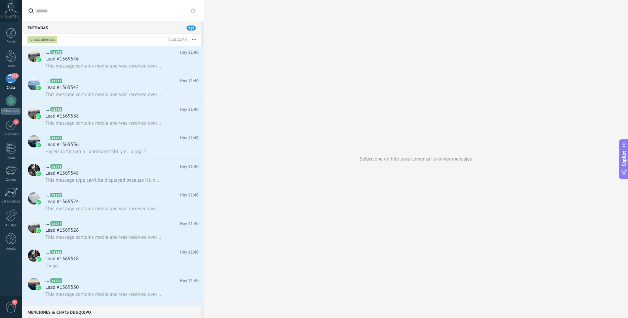
click at [196, 40] on button "button" at bounding box center [194, 40] width 14 height 12
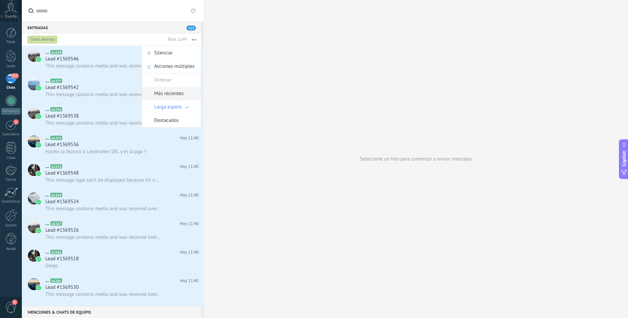
click at [177, 97] on span "Más recientes" at bounding box center [169, 93] width 30 height 13
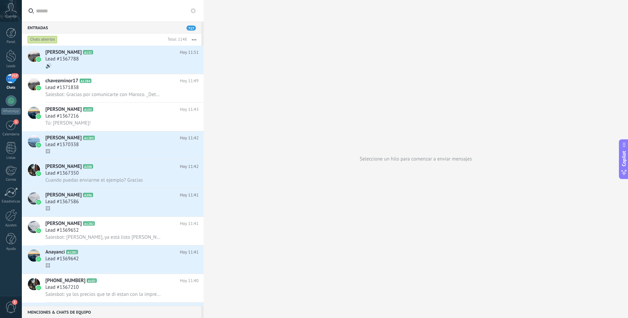
click at [243, 98] on div "Seleccione un hilo para comenzar a enviar mensajes" at bounding box center [415, 159] width 424 height 318
click at [41, 30] on div "Entradas 717" at bounding box center [111, 27] width 179 height 12
click at [188, 16] on input "text" at bounding box center [116, 10] width 161 height 21
click at [190, 14] on button at bounding box center [193, 11] width 8 height 8
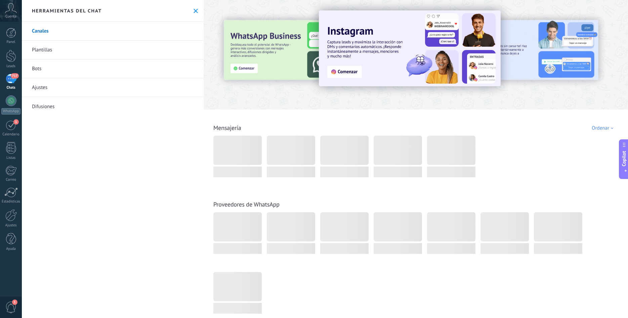
click at [128, 39] on link "Canales" at bounding box center [113, 31] width 182 height 19
click at [124, 44] on link "Plantillas" at bounding box center [113, 50] width 182 height 19
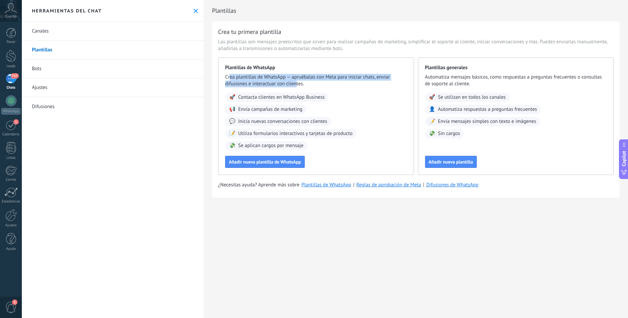
drag, startPoint x: 235, startPoint y: 77, endPoint x: 317, endPoint y: 88, distance: 83.3
click at [310, 85] on span "Crea plantillas de WhatsApp — apruébalas con Meta para iniciar chats, enviar di…" at bounding box center [316, 80] width 182 height 13
click at [321, 89] on div "Plantillas de WhatsApp Crea plantillas de WhatsApp — apruébalas con Meta para i…" at bounding box center [316, 116] width 196 height 118
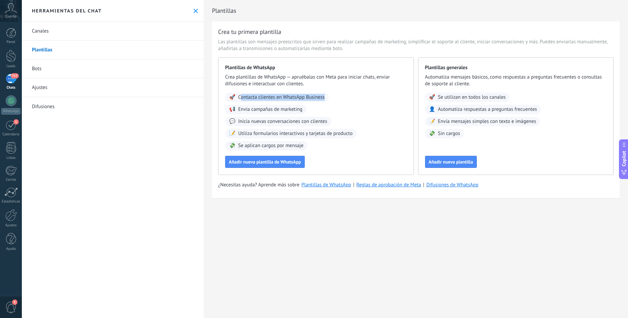
drag, startPoint x: 241, startPoint y: 97, endPoint x: 327, endPoint y: 106, distance: 86.8
click at [327, 106] on div "🚀 Contacta clientes en WhatsApp Business 📢 Envía campañas de marketing 💬 Inicia…" at bounding box center [316, 122] width 182 height 58
click at [328, 107] on div "🚀 Contacta clientes en WhatsApp Business 📢 Envía campañas de marketing 💬 Inicia…" at bounding box center [316, 122] width 182 height 58
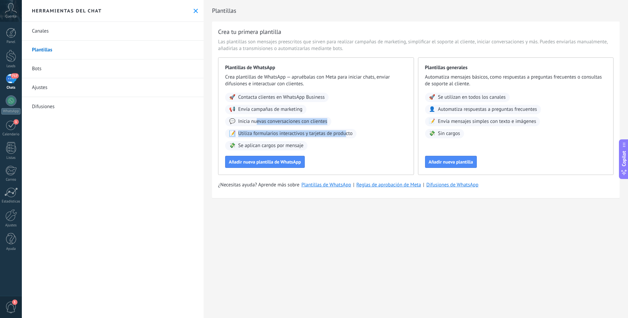
drag, startPoint x: 265, startPoint y: 120, endPoint x: 348, endPoint y: 125, distance: 83.4
click at [348, 125] on div "🚀 Contacta clientes en WhatsApp Business 📢 Envía campañas de marketing 💬 Inicia…" at bounding box center [316, 122] width 182 height 58
click at [349, 125] on div "🚀 Contacta clientes en WhatsApp Business 📢 Envía campañas de marketing 💬 Inicia…" at bounding box center [316, 122] width 182 height 58
drag, startPoint x: 290, startPoint y: 144, endPoint x: 341, endPoint y: 150, distance: 51.4
click at [341, 150] on div "Plantillas de WhatsApp Crea plantillas de WhatsApp — apruébalas con Meta para i…" at bounding box center [316, 116] width 196 height 118
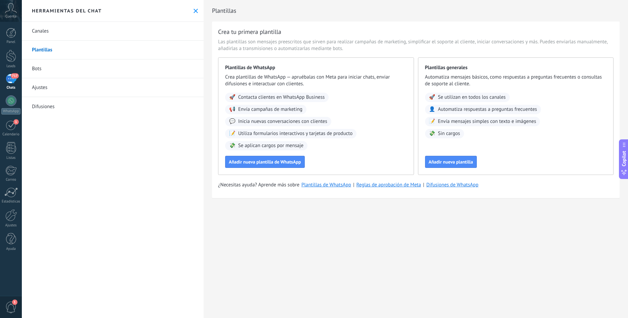
drag, startPoint x: 342, startPoint y: 151, endPoint x: 349, endPoint y: 151, distance: 7.4
click at [342, 151] on div "Plantillas de WhatsApp Crea plantillas de WhatsApp — apruébalas con Meta para i…" at bounding box center [316, 116] width 196 height 118
drag, startPoint x: 240, startPoint y: 184, endPoint x: 351, endPoint y: 202, distance: 111.8
click at [350, 201] on div "Plantillas Crea tu primera plantilla Las plantillas son mensajes preescritos qu…" at bounding box center [415, 106] width 424 height 213
click at [351, 202] on div "Plantillas Crea tu primera plantilla Las plantillas son mensajes preescritos qu…" at bounding box center [415, 106] width 424 height 213
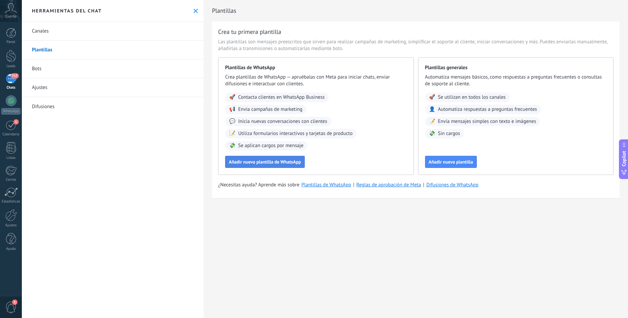
click at [270, 164] on span "Añadir nueva plantilla de WhatsApp" at bounding box center [265, 162] width 72 height 5
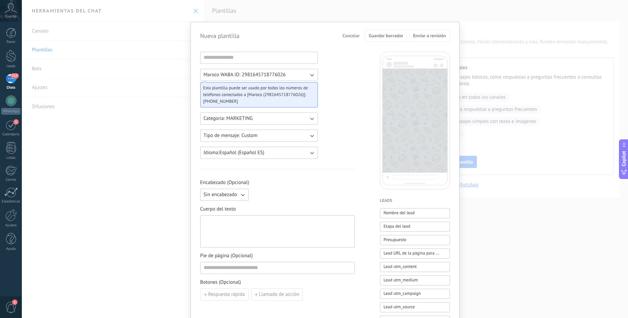
click at [248, 73] on span "Maroco WABA ID: 2981645718776026" at bounding box center [244, 75] width 82 height 7
drag, startPoint x: 221, startPoint y: 96, endPoint x: 265, endPoint y: 96, distance: 44.0
click at [265, 96] on span "Esta plantilla puede ser usado por todos los números de teléfonos conectados a …" at bounding box center [256, 91] width 106 height 13
click at [246, 119] on span "Categoria: MARKETING" at bounding box center [227, 118] width 49 height 7
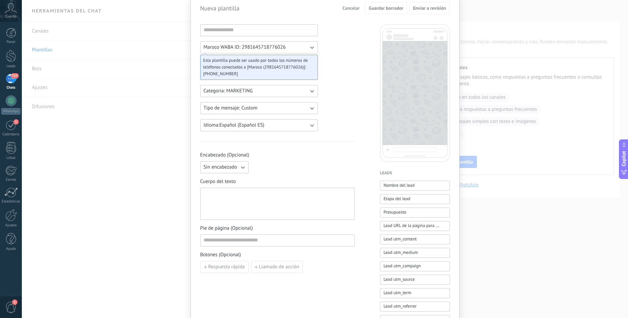
scroll to position [38, 0]
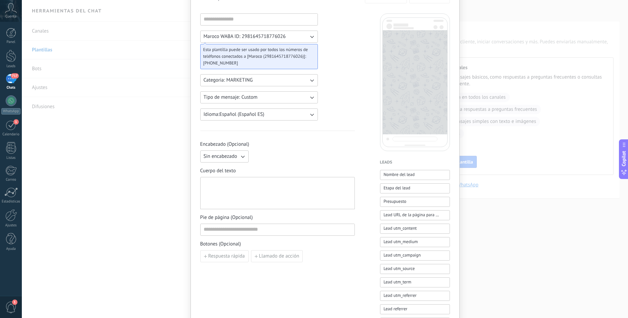
click at [269, 182] on div at bounding box center [277, 193] width 148 height 27
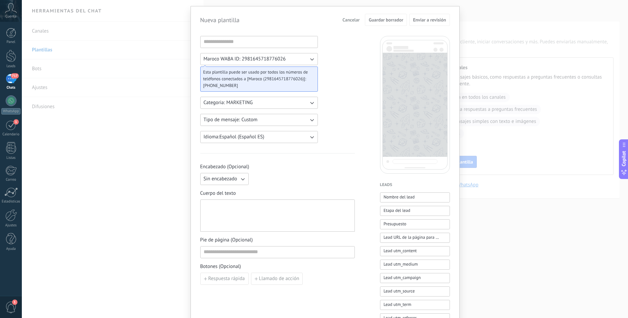
scroll to position [0, 0]
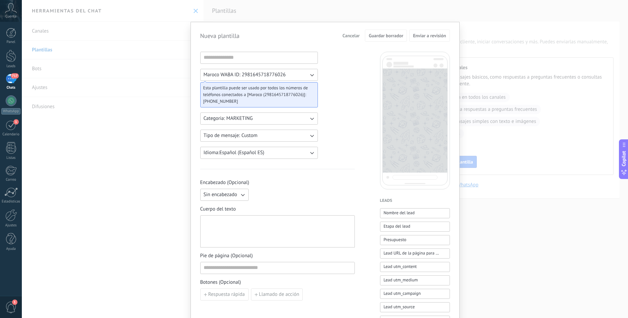
drag, startPoint x: 218, startPoint y: 54, endPoint x: 219, endPoint y: 58, distance: 4.5
click at [218, 54] on input at bounding box center [258, 57] width 117 height 11
click at [219, 58] on input at bounding box center [258, 57] width 117 height 11
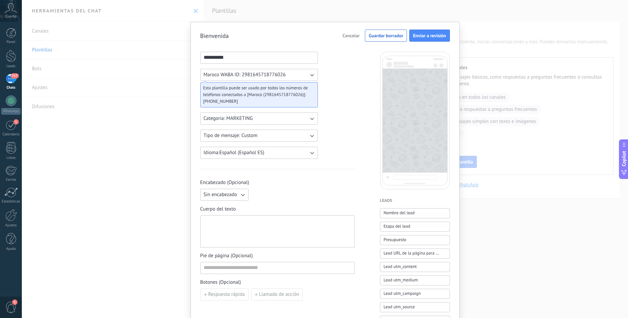
type input "**********"
click at [299, 195] on div "Sin encabezado" at bounding box center [277, 195] width 154 height 12
click at [232, 201] on div "Encabezado (Opcional) Sin encabezado Cuerpo del texto Pie de página (Opcional) …" at bounding box center [277, 239] width 154 height 121
click at [245, 191] on icon "button" at bounding box center [242, 194] width 7 height 7
click at [286, 207] on span "Cuerpo del texto" at bounding box center [277, 209] width 154 height 7
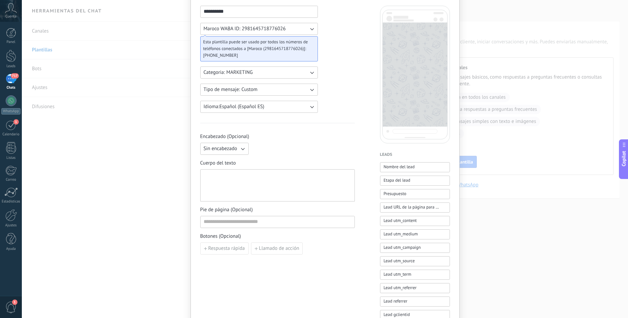
scroll to position [77, 0]
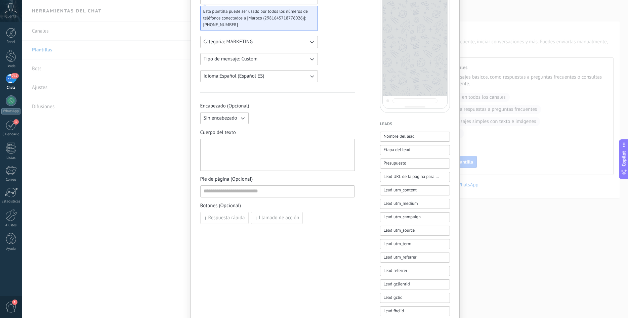
click at [234, 125] on div "Encabezado (Opcional) Sin encabezado Cuerpo del texto Pie de página (Opcional) …" at bounding box center [277, 163] width 154 height 121
drag, startPoint x: 236, startPoint y: 120, endPoint x: 249, endPoint y: 139, distance: 23.3
click at [236, 120] on span "Sin encabezado" at bounding box center [220, 118] width 34 height 7
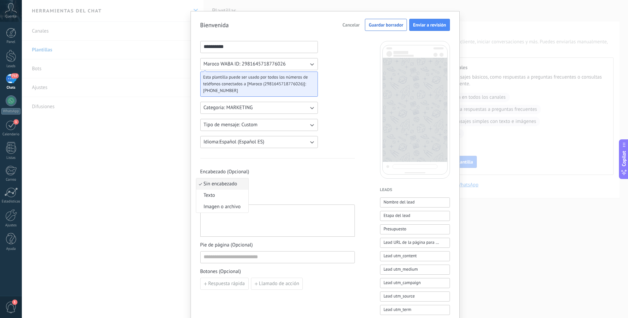
scroll to position [0, 0]
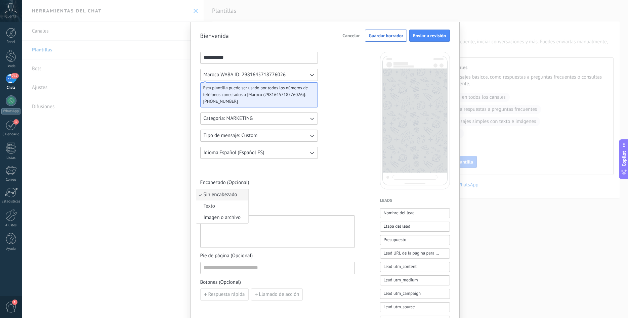
click at [285, 183] on span "Encabezado (Opcional)" at bounding box center [277, 182] width 154 height 7
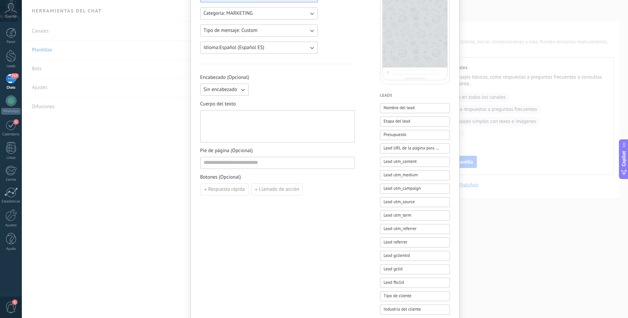
scroll to position [115, 0]
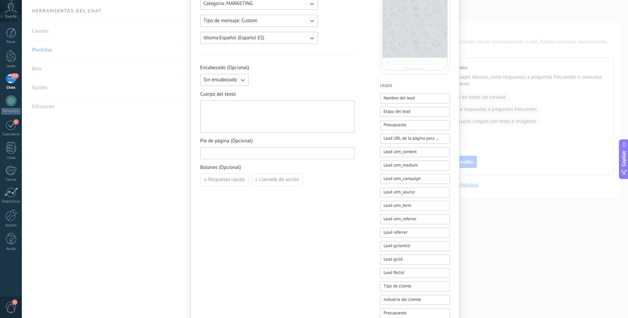
click at [234, 154] on input at bounding box center [277, 152] width 154 height 11
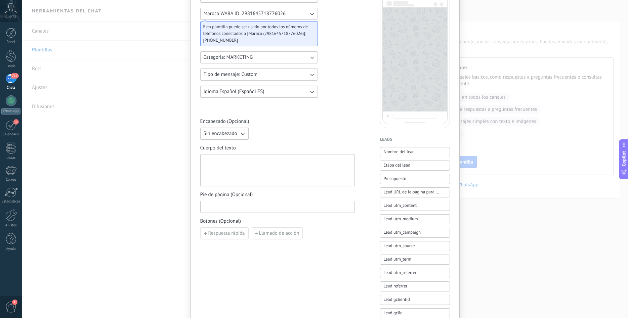
scroll to position [0, 0]
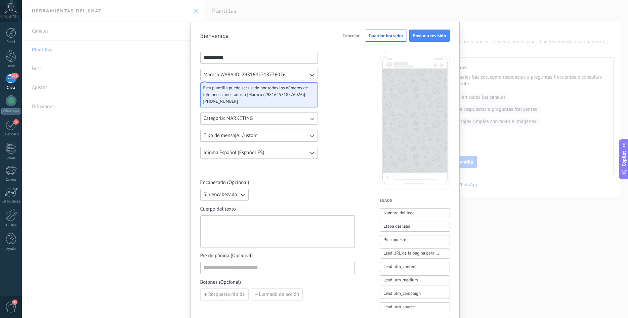
click at [253, 196] on div "Sin encabezado" at bounding box center [277, 195] width 154 height 12
click at [412, 214] on span "Nombre del lead" at bounding box center [398, 213] width 31 height 7
click at [421, 216] on button "Nombre del lead" at bounding box center [415, 213] width 70 height 10
drag, startPoint x: 306, startPoint y: 219, endPoint x: 193, endPoint y: 211, distance: 112.8
click at [203, 218] on div "**********" at bounding box center [277, 231] width 148 height 27
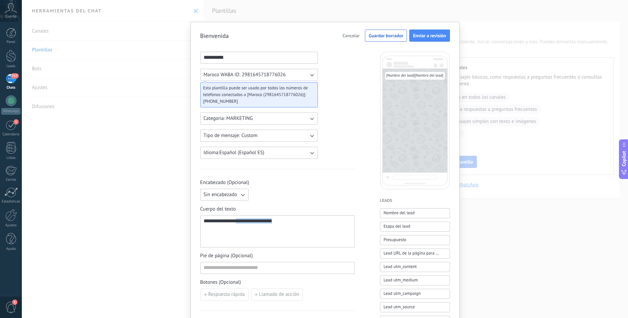
drag, startPoint x: 294, startPoint y: 224, endPoint x: 269, endPoint y: 223, distance: 24.5
click at [269, 223] on div "**********" at bounding box center [277, 231] width 148 height 27
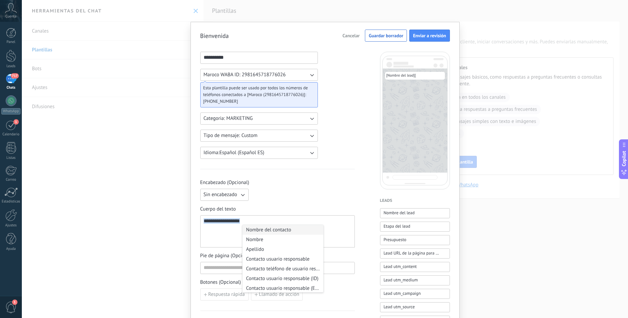
click at [269, 223] on div "**********" at bounding box center [277, 231] width 148 height 27
click at [326, 196] on div "Sin encabezado" at bounding box center [277, 195] width 154 height 12
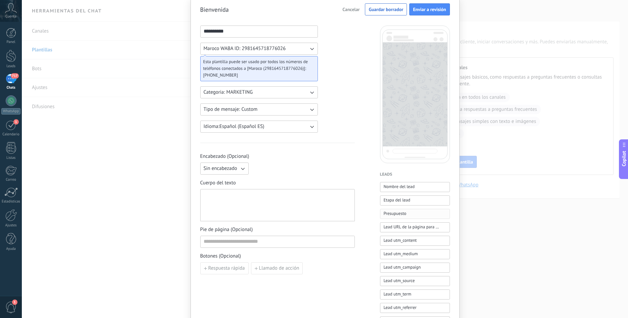
scroll to position [38, 0]
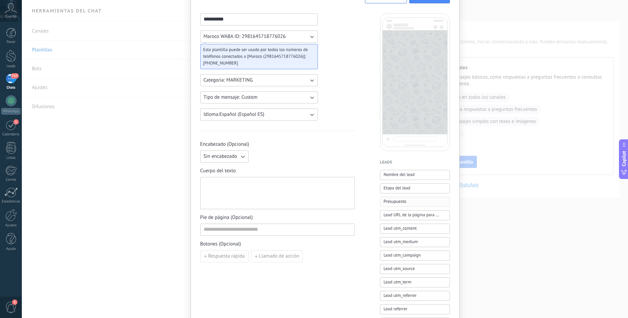
click at [409, 201] on button "Presupuesto" at bounding box center [415, 202] width 70 height 10
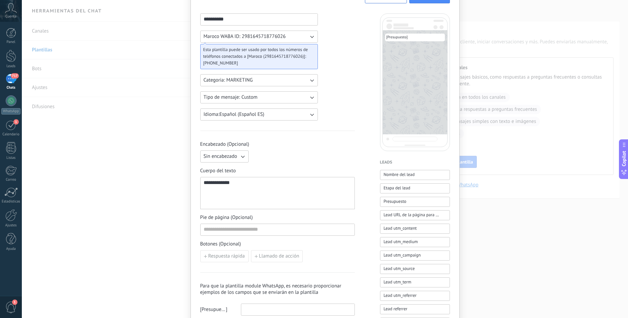
drag, startPoint x: 232, startPoint y: 183, endPoint x: 251, endPoint y: 186, distance: 19.3
click at [233, 183] on div "**********" at bounding box center [277, 193] width 148 height 27
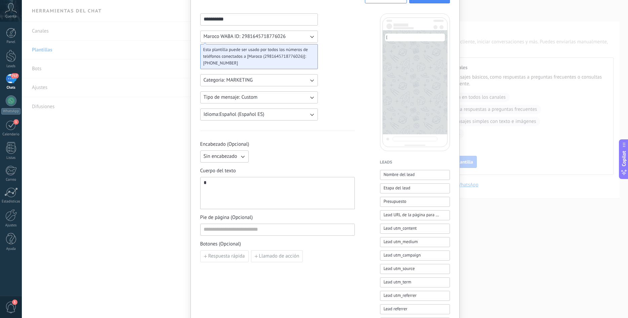
click at [277, 186] on body ".abccls-1,.abccls-2{fill-rule:evenodd}.abccls-2{fill:#fff} .abfcls-1{fill:none}…" at bounding box center [314, 159] width 628 height 318
click at [277, 186] on div "*" at bounding box center [277, 193] width 148 height 27
click at [300, 188] on div "*" at bounding box center [277, 193] width 148 height 27
drag, startPoint x: 236, startPoint y: 186, endPoint x: 301, endPoint y: 186, distance: 65.1
click at [297, 186] on div "*" at bounding box center [277, 193] width 148 height 27
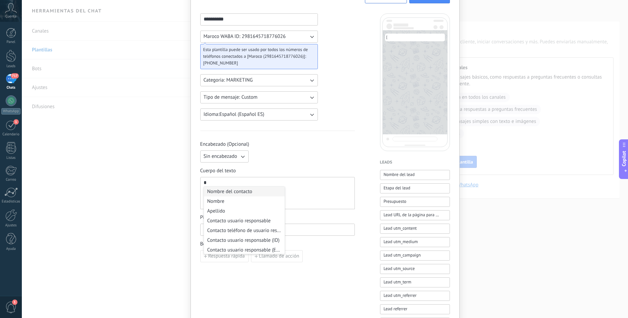
click at [304, 188] on div "*" at bounding box center [277, 193] width 148 height 27
click at [309, 188] on div "*" at bounding box center [277, 193] width 148 height 27
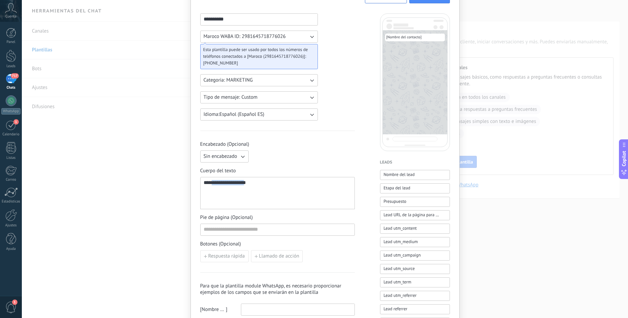
drag, startPoint x: 219, startPoint y: 184, endPoint x: 280, endPoint y: 187, distance: 60.9
click at [279, 187] on div "**********" at bounding box center [277, 193] width 148 height 27
click at [276, 187] on div "**********" at bounding box center [277, 193] width 148 height 27
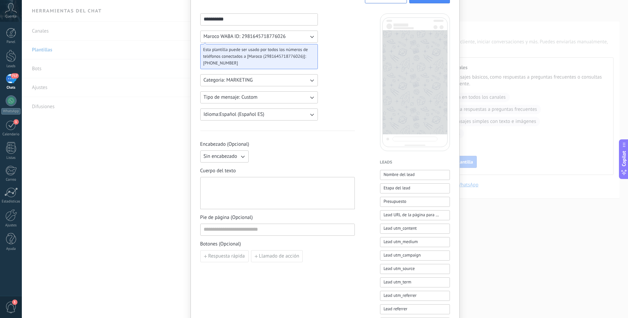
click at [283, 195] on div at bounding box center [277, 193] width 148 height 27
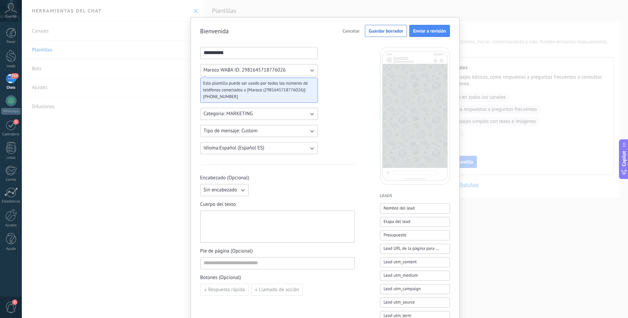
scroll to position [0, 0]
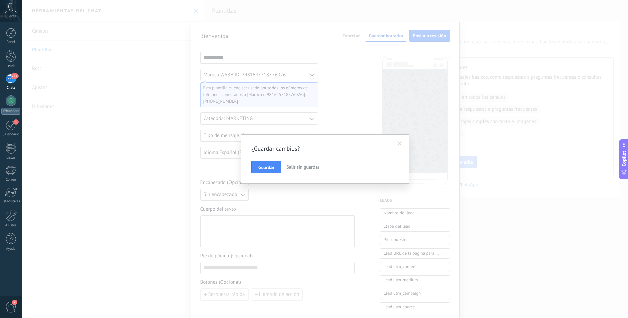
click at [268, 170] on span "Guardar" at bounding box center [266, 167] width 16 height 5
click at [309, 171] on button "Salir sin guardar" at bounding box center [302, 167] width 38 height 13
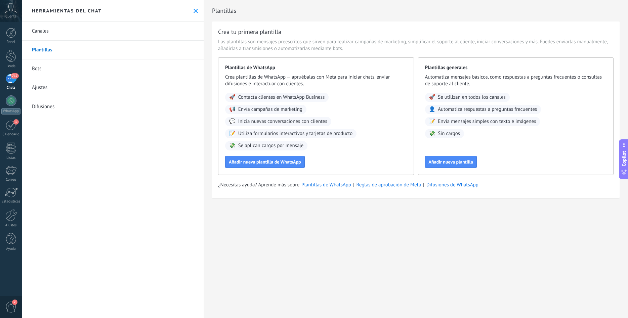
drag, startPoint x: 442, startPoint y: 161, endPoint x: 483, endPoint y: 130, distance: 51.3
click at [484, 133] on div "Plantillas generales Automatiza mensajes básicos, como respuestas a preguntas f…" at bounding box center [516, 116] width 196 height 118
drag, startPoint x: 428, startPoint y: 75, endPoint x: 549, endPoint y: 77, distance: 120.6
click at [542, 77] on span "Automatiza mensajes básicos, como respuestas a preguntas frecuentes o consultas…" at bounding box center [516, 80] width 182 height 13
click at [554, 77] on span "Automatiza mensajes básicos, como respuestas a preguntas frecuentes o consultas…" at bounding box center [516, 80] width 182 height 13
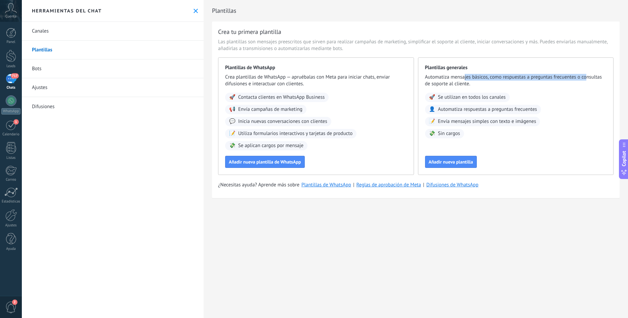
drag, startPoint x: 585, startPoint y: 78, endPoint x: 447, endPoint y: 80, distance: 138.4
click at [451, 80] on span "Automatiza mensajes básicos, como respuestas a preguntas frecuentes o consultas…" at bounding box center [516, 80] width 182 height 13
drag, startPoint x: 447, startPoint y: 80, endPoint x: 428, endPoint y: 83, distance: 18.8
click at [447, 80] on span "Automatiza mensajes básicos, como respuestas a preguntas frecuentes o consultas…" at bounding box center [516, 80] width 182 height 13
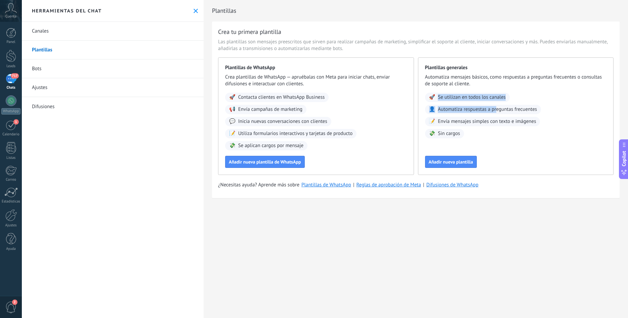
drag, startPoint x: 442, startPoint y: 97, endPoint x: 499, endPoint y: 108, distance: 57.7
click at [498, 107] on div "🚀 Se utilizan en todos los canales 👤 Automatiza respuestas a preguntas frecuent…" at bounding box center [516, 116] width 182 height 46
click at [500, 108] on span "Automatiza respuestas a preguntas frecuentes" at bounding box center [487, 109] width 99 height 7
click at [468, 166] on button "Añadir nueva plantilla" at bounding box center [451, 162] width 52 height 12
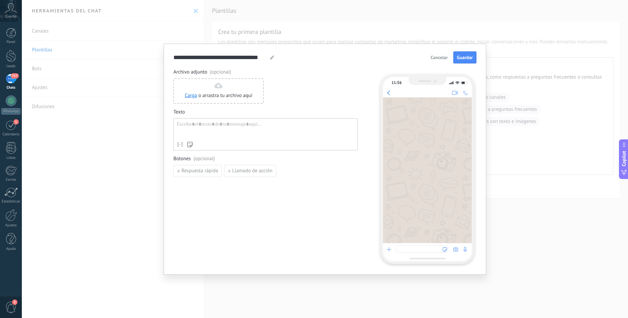
drag, startPoint x: 261, startPoint y: 129, endPoint x: 238, endPoint y: 129, distance: 23.2
click at [260, 129] on div at bounding box center [265, 129] width 177 height 17
click at [150, 182] on div "**********" at bounding box center [325, 159] width 606 height 318
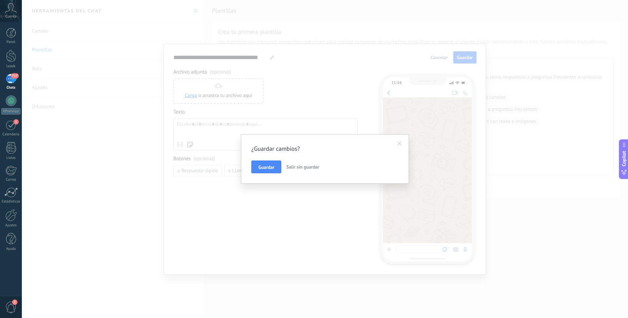
click at [296, 165] on span "Salir sin guardar" at bounding box center [302, 167] width 33 height 6
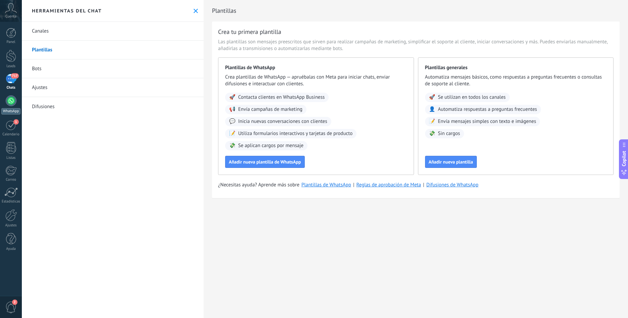
click at [14, 101] on div at bounding box center [11, 100] width 11 height 11
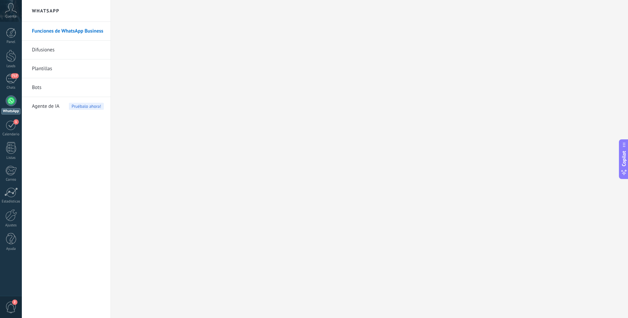
click at [41, 103] on span "Agente de IA" at bounding box center [46, 106] width 28 height 19
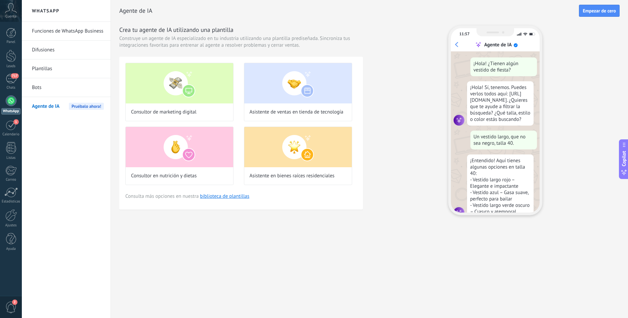
click at [67, 94] on link "Bots" at bounding box center [68, 87] width 72 height 19
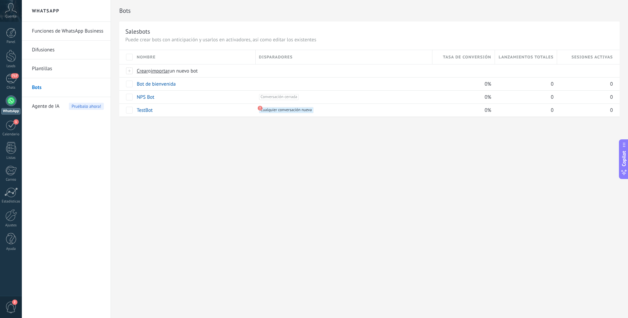
click at [59, 31] on link "Funciones de WhatsApp Business" at bounding box center [68, 31] width 72 height 19
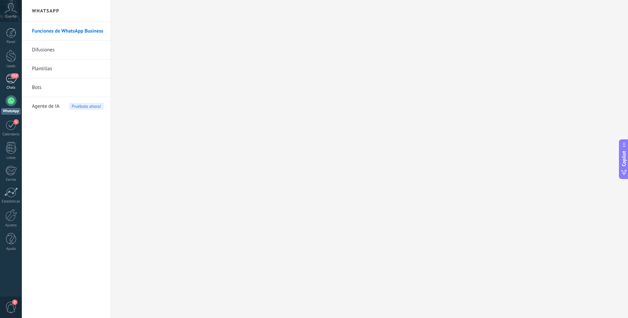
click at [8, 81] on div "717" at bounding box center [11, 79] width 11 height 10
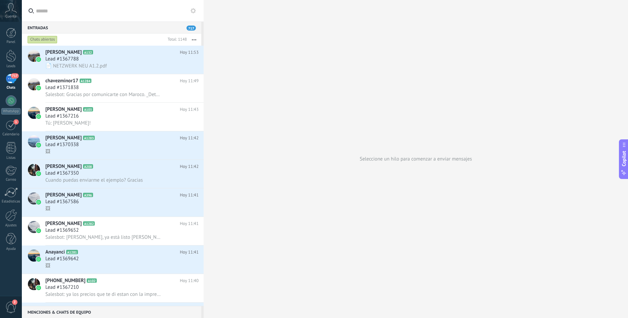
click at [195, 41] on button "button" at bounding box center [194, 40] width 14 height 12
click at [195, 40] on button "button" at bounding box center [194, 40] width 14 height 12
click at [13, 131] on div "1 Calendario" at bounding box center [11, 128] width 22 height 17
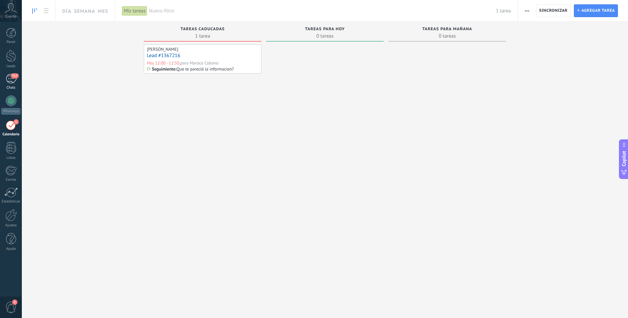
click at [8, 79] on div "717" at bounding box center [11, 79] width 11 height 10
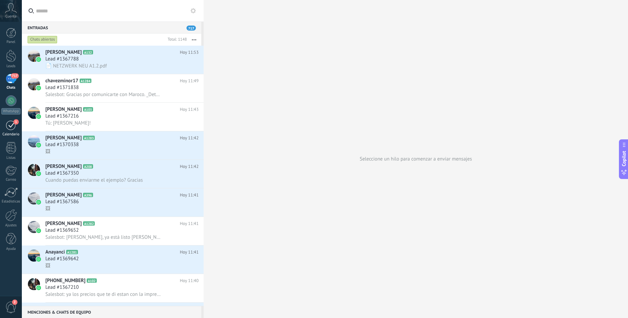
click at [12, 127] on div "1" at bounding box center [11, 125] width 11 height 10
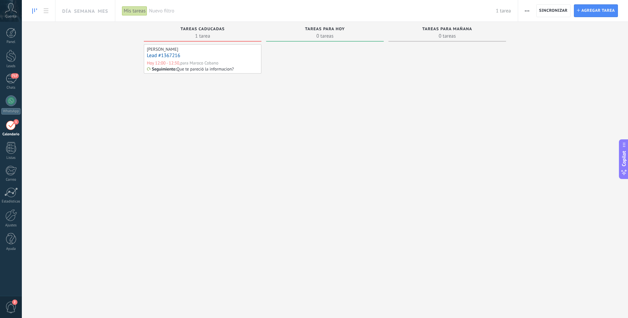
click at [224, 69] on p "Que te pareció la informacion?" at bounding box center [205, 69] width 57 height 6
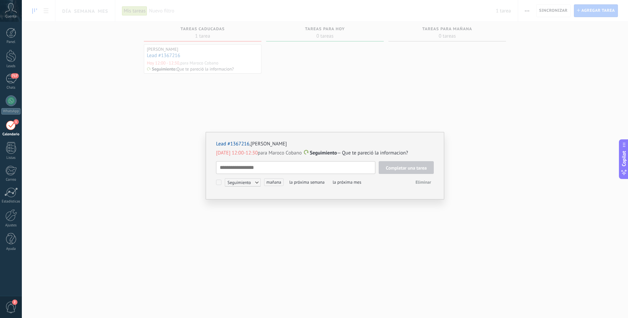
drag, startPoint x: 257, startPoint y: 164, endPoint x: 248, endPoint y: 167, distance: 9.2
click at [256, 164] on textarea at bounding box center [295, 167] width 159 height 13
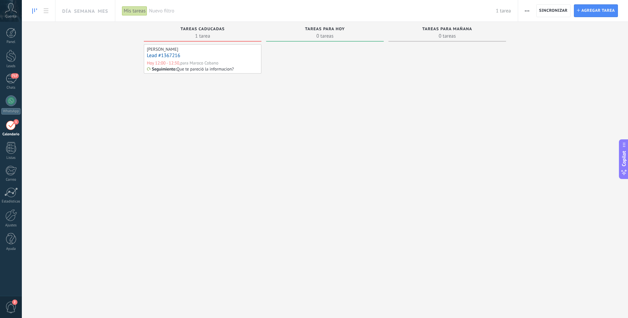
click at [132, 161] on div "Tareas completas 0 tareas Tareas caducadas 1 tarea Javier Lead #1367216 Hoy 12:…" at bounding box center [325, 148] width 606 height 253
click at [15, 119] on div "Panel Leads 717 Chats WhatsApp Clientes" at bounding box center [11, 143] width 22 height 230
click at [13, 122] on span "1" at bounding box center [15, 121] width 5 height 5
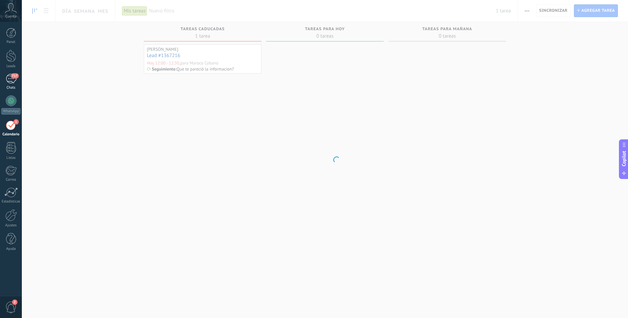
click at [10, 80] on div "717" at bounding box center [11, 79] width 11 height 10
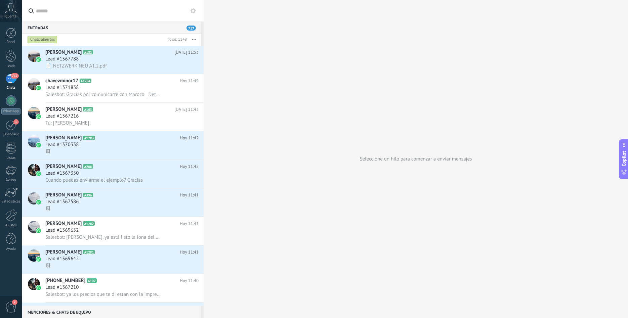
click at [291, 132] on div "Seleccione un hilo para comenzar a enviar mensajes" at bounding box center [415, 159] width 424 height 318
click at [135, 95] on span "Salesbot: Gracias por comunicarte con Maroco. _Detalles importantes para nuestr…" at bounding box center [103, 94] width 116 height 6
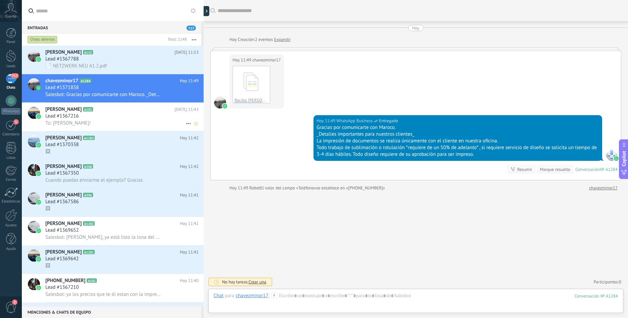
click at [94, 114] on div "Lead #1367216" at bounding box center [121, 116] width 153 height 7
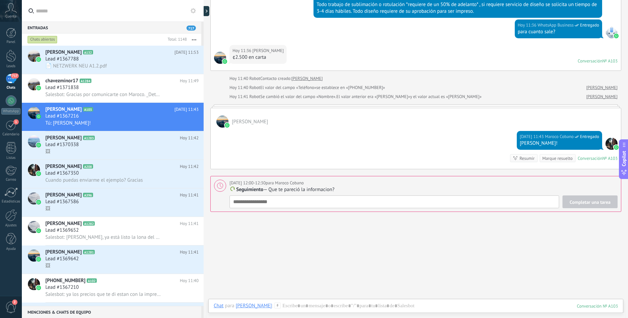
scroll to position [1892, 0]
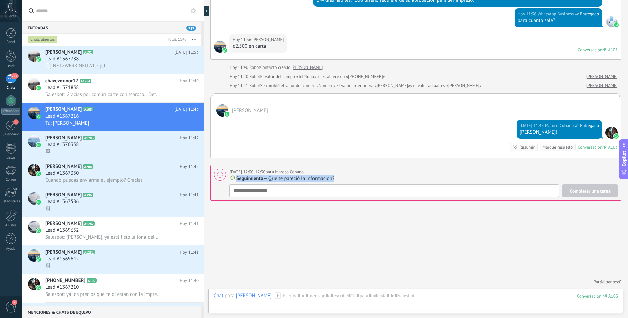
drag, startPoint x: 235, startPoint y: 179, endPoint x: 304, endPoint y: 184, distance: 69.0
click at [304, 182] on div "Hoy 12:00-12:30 para Maroco Cobano Seguimiento — Que te pareció la informacion?" at bounding box center [423, 175] width 388 height 13
click at [304, 184] on div "Completar una tarea Seguimiento Seguimiento Reunión Personalizado mañana la pró…" at bounding box center [423, 190] width 388 height 13
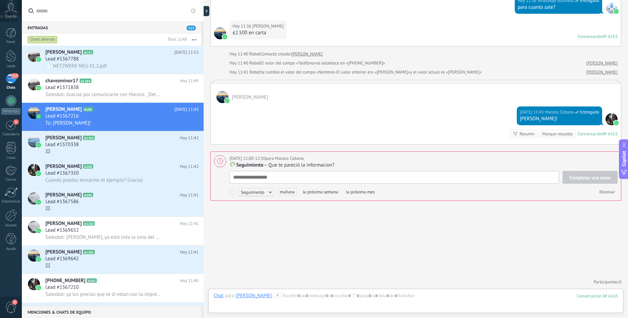
click at [310, 181] on textarea at bounding box center [393, 177] width 329 height 13
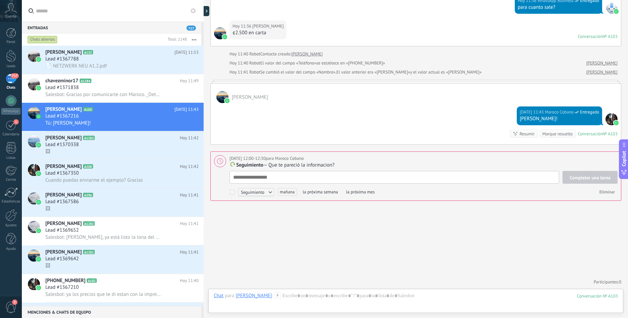
click at [310, 181] on textarea at bounding box center [393, 177] width 329 height 13
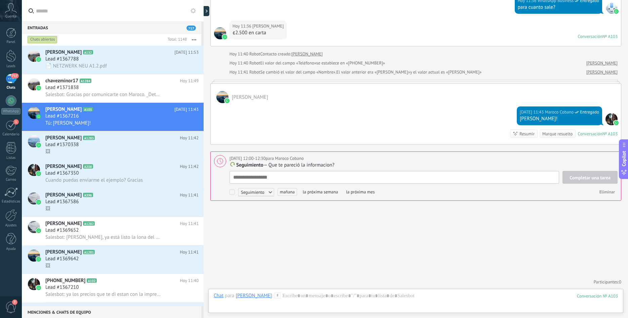
click at [258, 190] on span "Seguimiento" at bounding box center [256, 192] width 36 height 8
click at [259, 190] on label "Seguimiento" at bounding box center [254, 192] width 60 height 12
click at [385, 223] on div at bounding box center [314, 159] width 628 height 318
drag, startPoint x: 422, startPoint y: 189, endPoint x: 416, endPoint y: 180, distance: 10.8
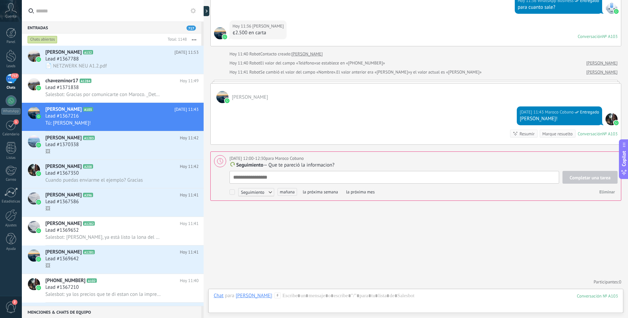
click at [422, 189] on div "Eliminar" at bounding box center [497, 192] width 240 height 10
click at [407, 176] on textarea at bounding box center [393, 177] width 329 height 13
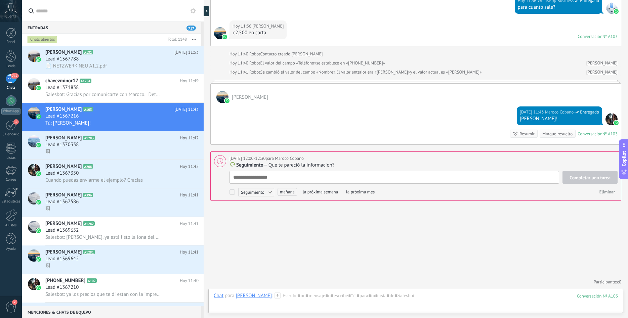
click at [407, 176] on textarea at bounding box center [393, 177] width 329 height 13
type textarea "*"
type textarea "**"
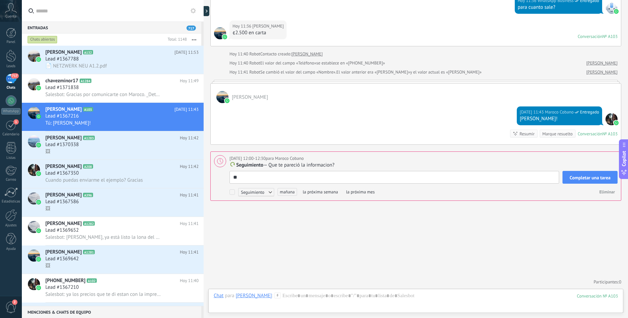
type textarea "***"
type textarea "****"
type textarea "*****"
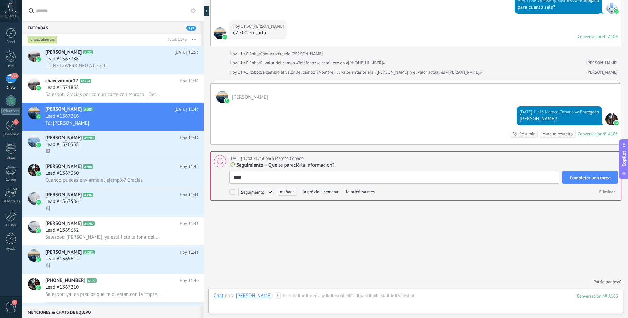
type textarea "*****"
type textarea "******"
type textarea "*******"
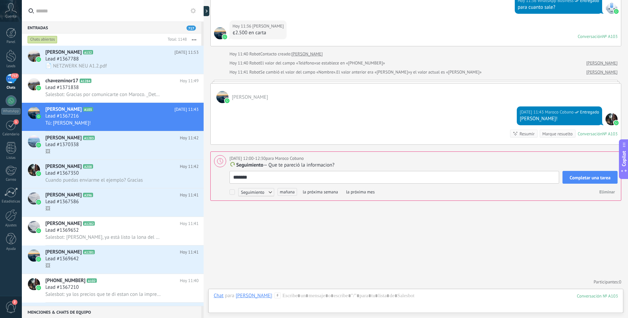
type textarea "*******"
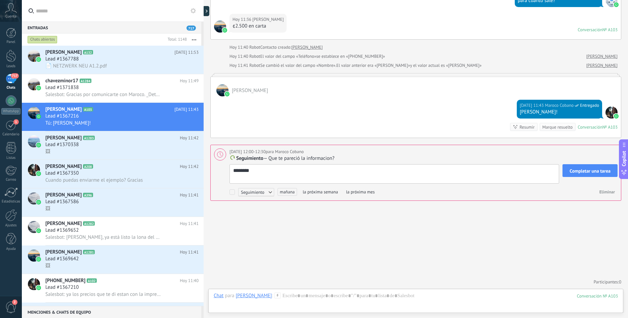
type textarea "*******"
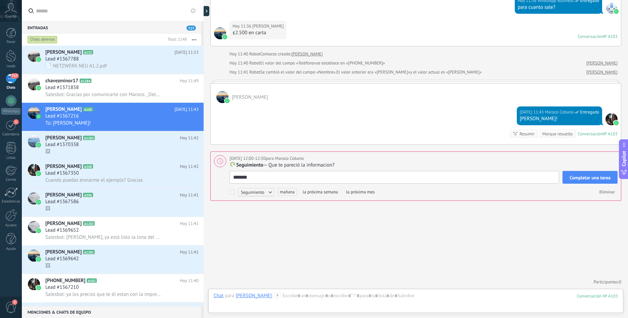
scroll to position [1906, 0]
type textarea "*******"
click at [586, 178] on span "Completar una tarea" at bounding box center [589, 177] width 41 height 5
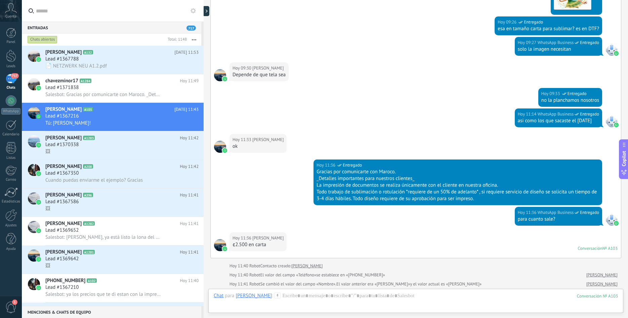
scroll to position [1885, 0]
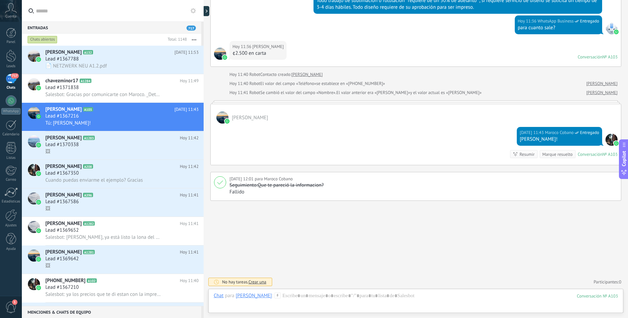
click at [8, 83] on div "717" at bounding box center [11, 79] width 11 height 10
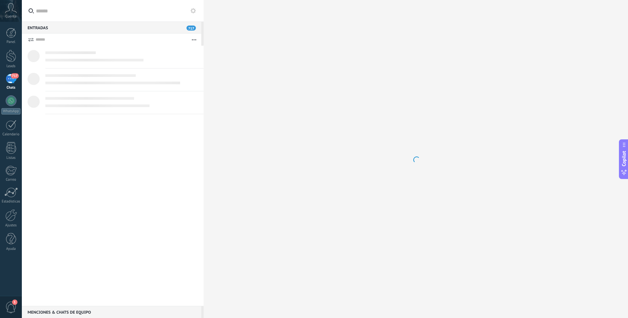
scroll to position [7, 0]
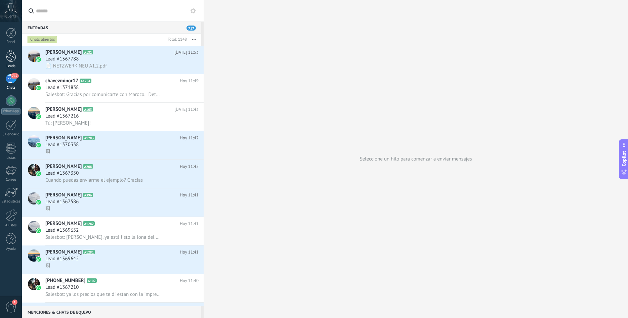
click at [13, 56] on div at bounding box center [11, 56] width 10 height 12
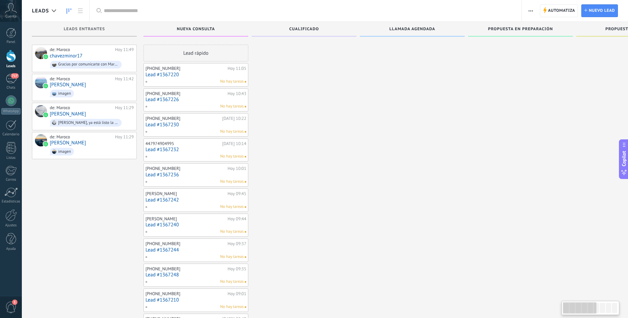
scroll to position [7, 0]
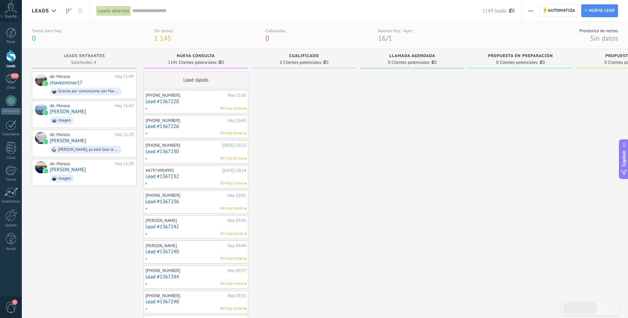
click at [201, 103] on link "Lead #1367220" at bounding box center [195, 102] width 101 height 6
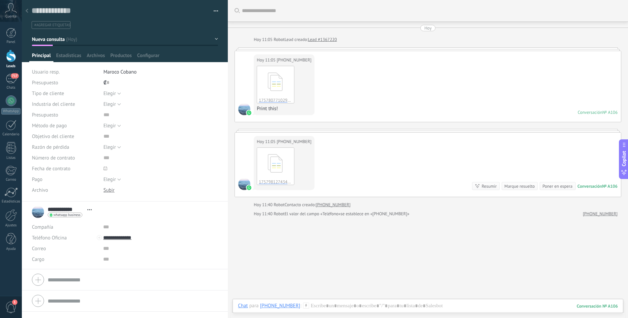
click at [24, 11] on div at bounding box center [26, 11] width 9 height 13
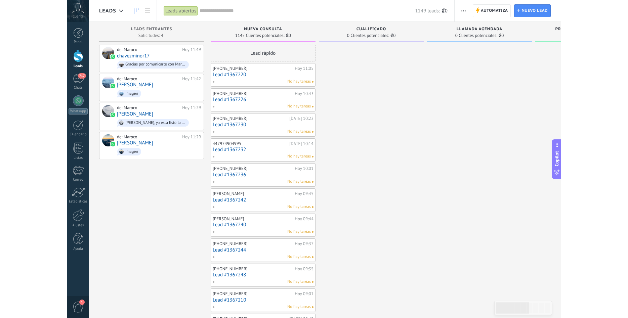
scroll to position [6, 0]
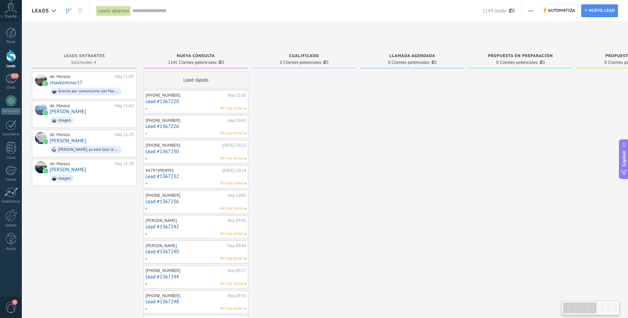
click at [13, 17] on span "Cuenta" at bounding box center [10, 16] width 11 height 4
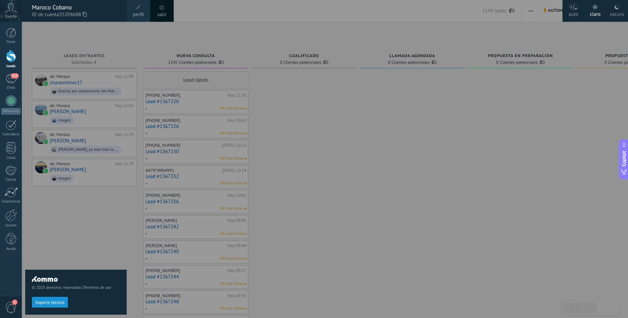
click at [50, 11] on div "Maroco Cobano" at bounding box center [76, 7] width 88 height 7
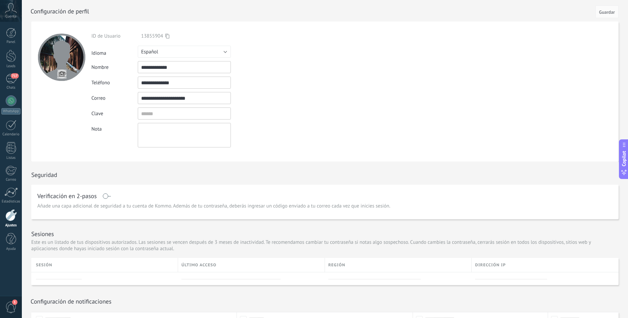
click at [31, 10] on div at bounding box center [332, 10] width 603 height 21
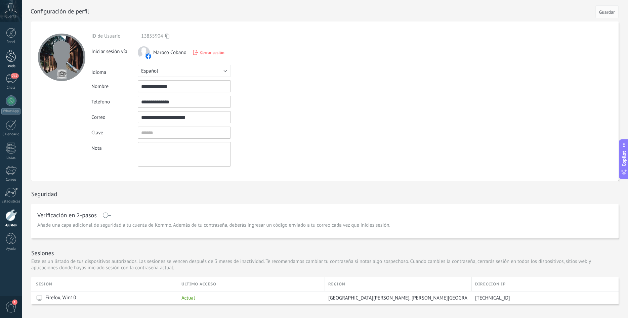
click at [10, 51] on div at bounding box center [11, 56] width 10 height 12
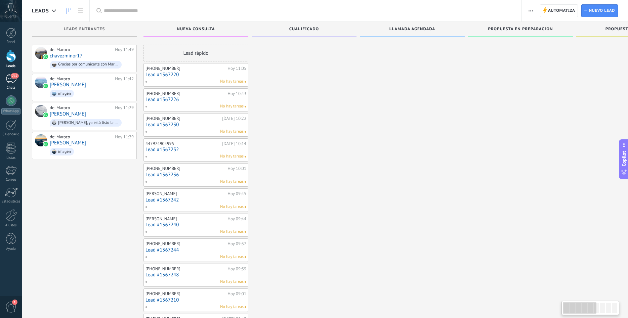
click at [9, 78] on div "717" at bounding box center [11, 79] width 11 height 10
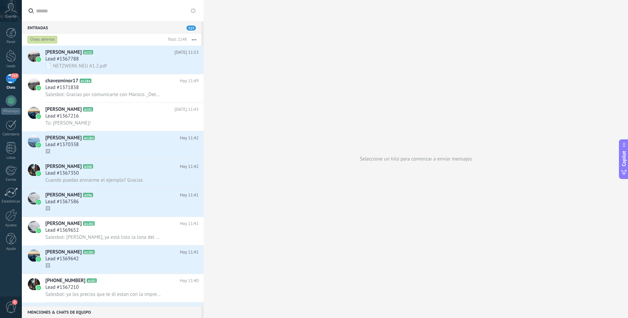
click at [5, 80] on link "717 Chats" at bounding box center [11, 82] width 22 height 16
click at [6, 79] on div "717" at bounding box center [11, 79] width 11 height 10
click at [11, 46] on div "Panel Leads 717 Chats WhatsApp Clientes 1" at bounding box center [11, 143] width 22 height 230
click at [12, 28] on div "Panel Leads 717 Chats WhatsApp Clientes 1" at bounding box center [22, 159] width 44 height 274
click at [12, 31] on div at bounding box center [11, 33] width 10 height 10
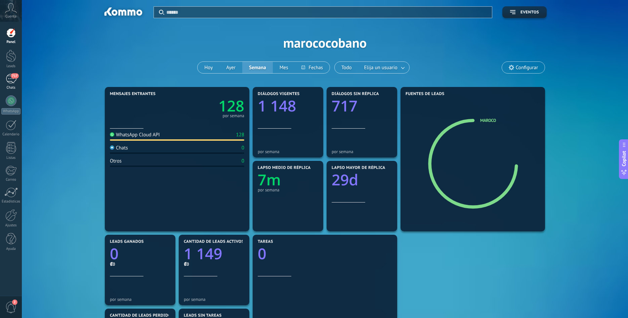
click at [17, 81] on link "717 Chats" at bounding box center [11, 82] width 22 height 16
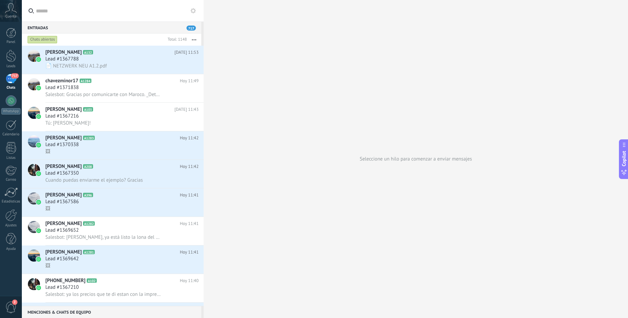
click at [192, 38] on button "button" at bounding box center [194, 40] width 14 height 12
click at [193, 41] on button "button" at bounding box center [194, 40] width 14 height 12
click at [14, 56] on div at bounding box center [11, 56] width 10 height 12
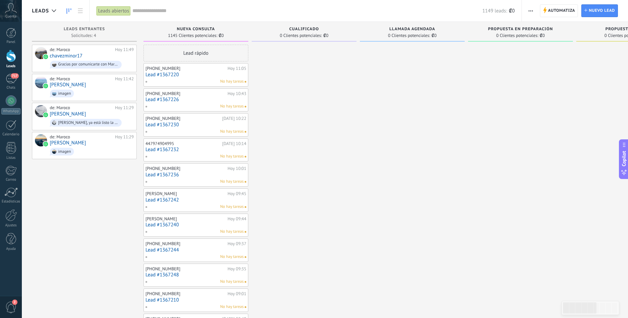
drag, startPoint x: 199, startPoint y: 54, endPoint x: 298, endPoint y: 50, distance: 98.8
click at [298, 50] on div "Leads Entrantes Solicitudes: 4 0 0 0 4 0 0 0 4 de: Maroco Hoy 11:49 chavezminor…" at bounding box center [523, 292] width 983 height 541
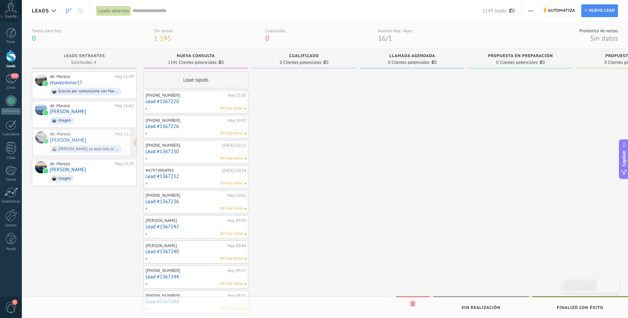
click at [93, 140] on div "Leads Leads abiertos Aplicar 1149 leads: ₡0 Leads abiertos Mis leads Leads gana…" at bounding box center [325, 300] width 606 height 601
click at [94, 140] on div "Leads Leads abiertos Aplicar 1149 leads: ₡0 Leads abiertos Mis leads Leads gana…" at bounding box center [325, 300] width 606 height 601
drag, startPoint x: 95, startPoint y: 140, endPoint x: 83, endPoint y: 133, distance: 13.2
click at [83, 133] on div "Leads Leads abiertos Aplicar 1149 leads: ₡0 Leads abiertos Mis leads Leads gana…" at bounding box center [325, 300] width 606 height 601
click at [554, 12] on span "Automatiza" at bounding box center [561, 11] width 27 height 12
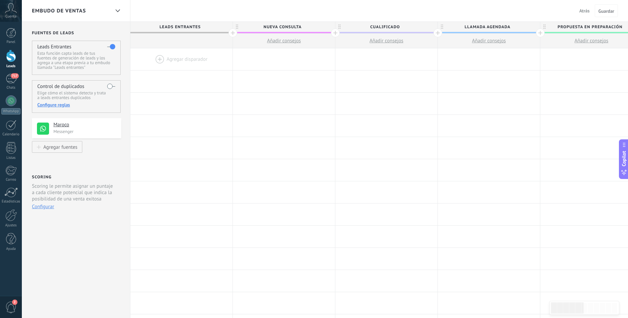
click at [159, 61] on div at bounding box center [181, 59] width 102 height 22
click at [10, 79] on div "717" at bounding box center [11, 79] width 11 height 10
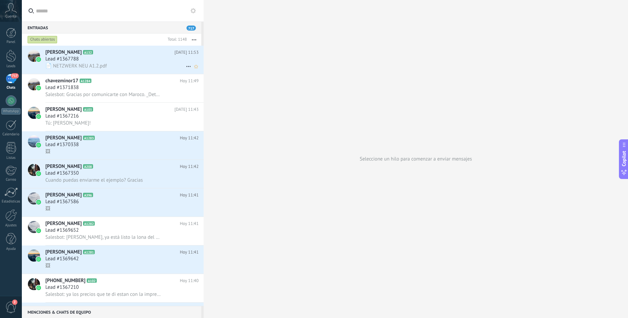
click at [147, 56] on div "Lead #1367788" at bounding box center [121, 59] width 153 height 7
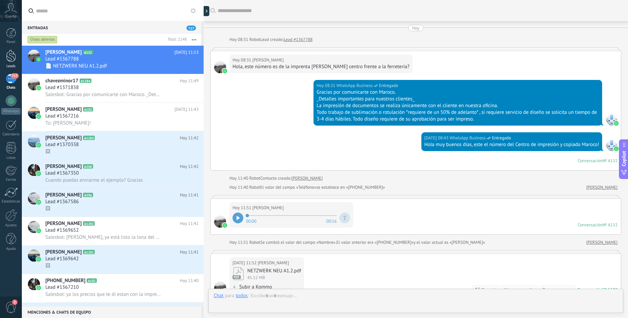
scroll to position [100, 0]
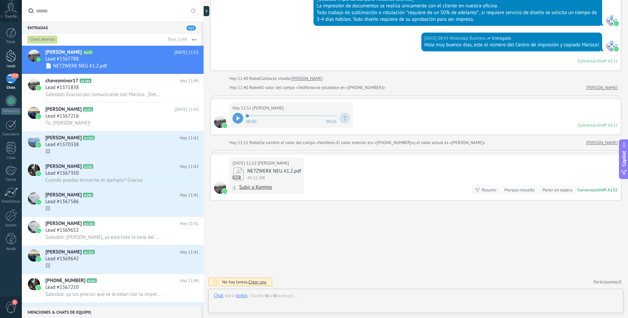
click at [8, 61] on div at bounding box center [11, 56] width 10 height 12
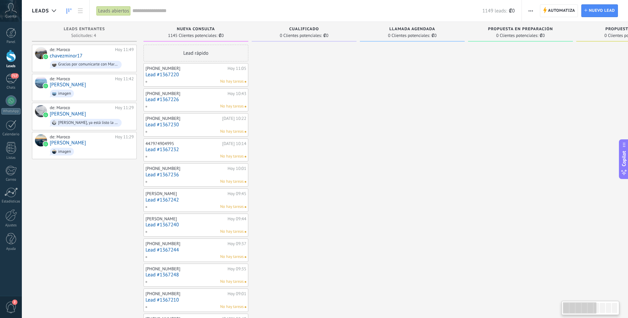
click at [204, 71] on div "+50660013547 Hoy 11:05 Lead #1367220 No hay tareas" at bounding box center [195, 74] width 101 height 19
click at [201, 77] on link "Lead #1367220" at bounding box center [195, 75] width 101 height 6
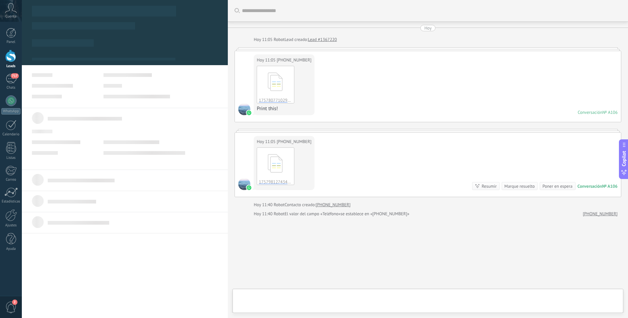
type textarea "**********"
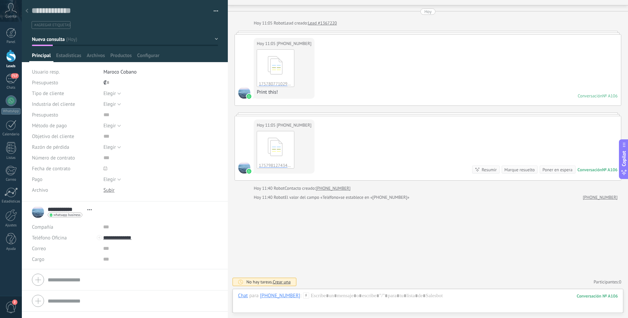
click at [8, 8] on icon at bounding box center [11, 8] width 12 height 10
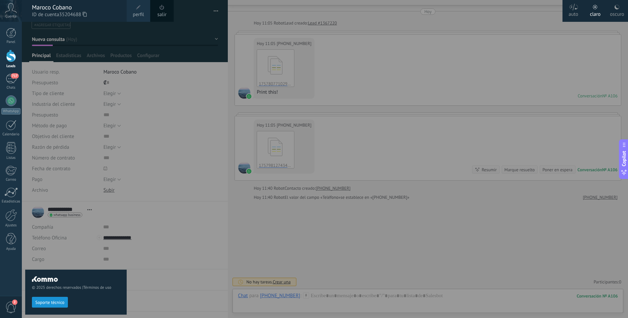
click at [498, 74] on div at bounding box center [336, 159] width 628 height 318
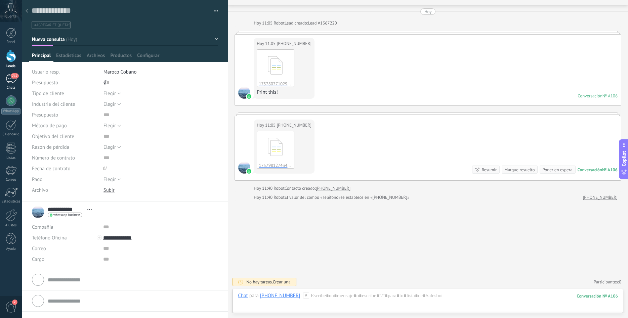
click at [15, 80] on div "717" at bounding box center [11, 79] width 11 height 10
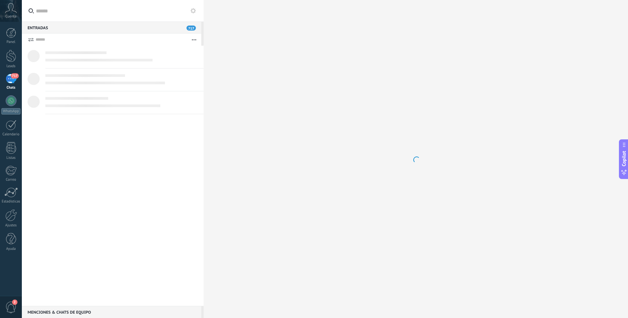
scroll to position [10, 0]
